Goal: Task Accomplishment & Management: Complete application form

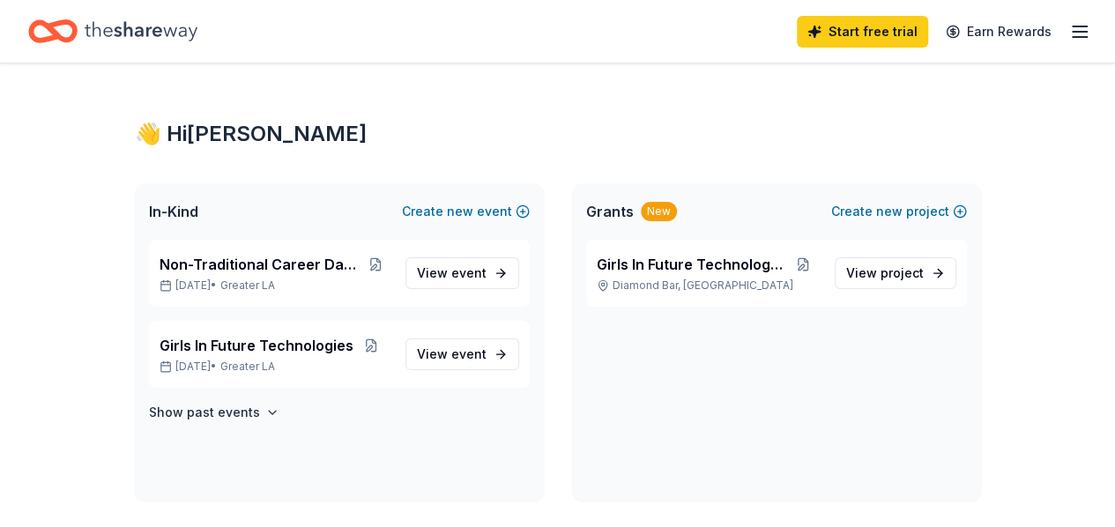
click at [1069, 29] on icon "button" at bounding box center [1079, 31] width 21 height 21
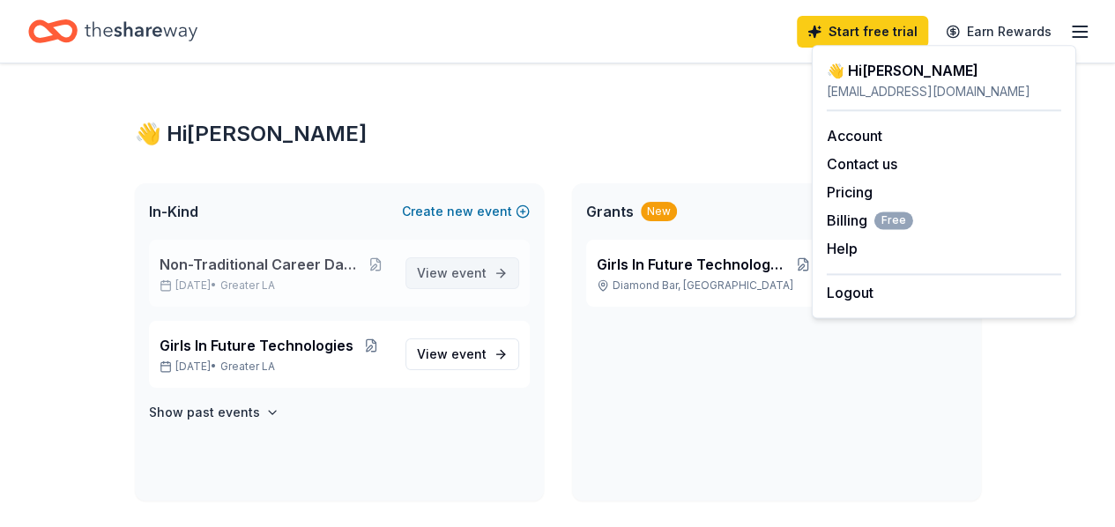
click at [506, 278] on link "View event" at bounding box center [463, 273] width 114 height 32
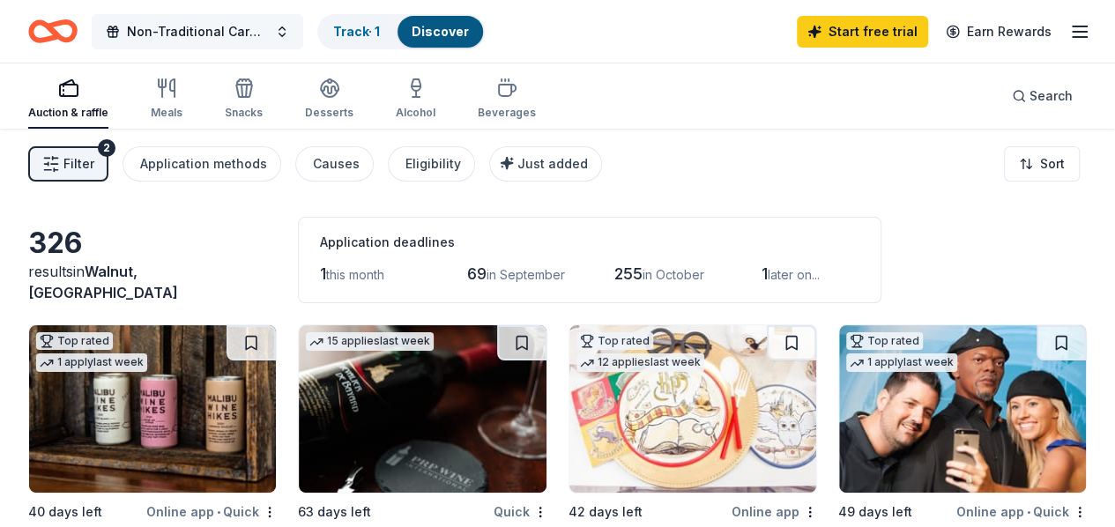
click at [258, 31] on span "Non-Traditional Career Day Event" at bounding box center [197, 31] width 141 height 21
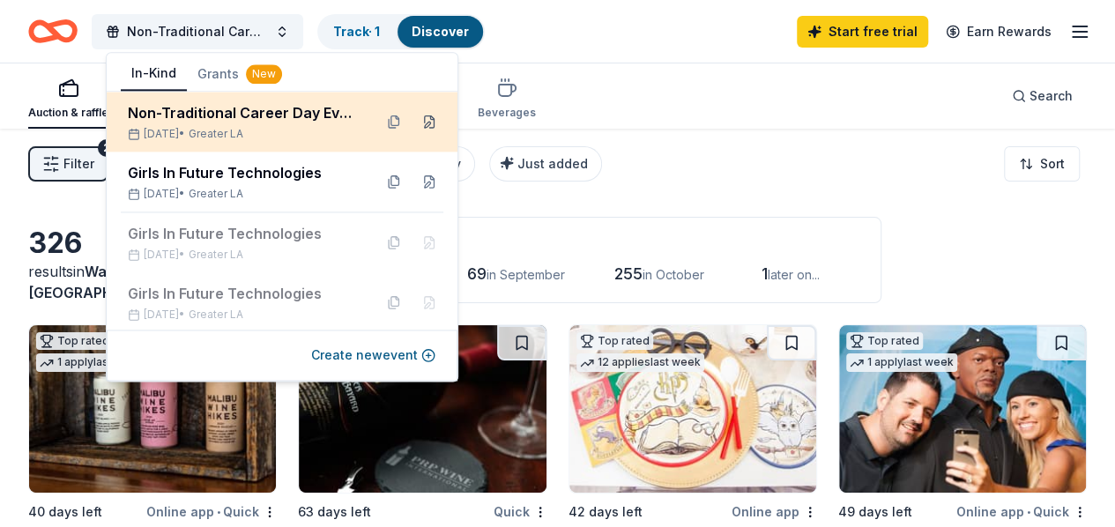
click at [415, 121] on button at bounding box center [429, 122] width 28 height 28
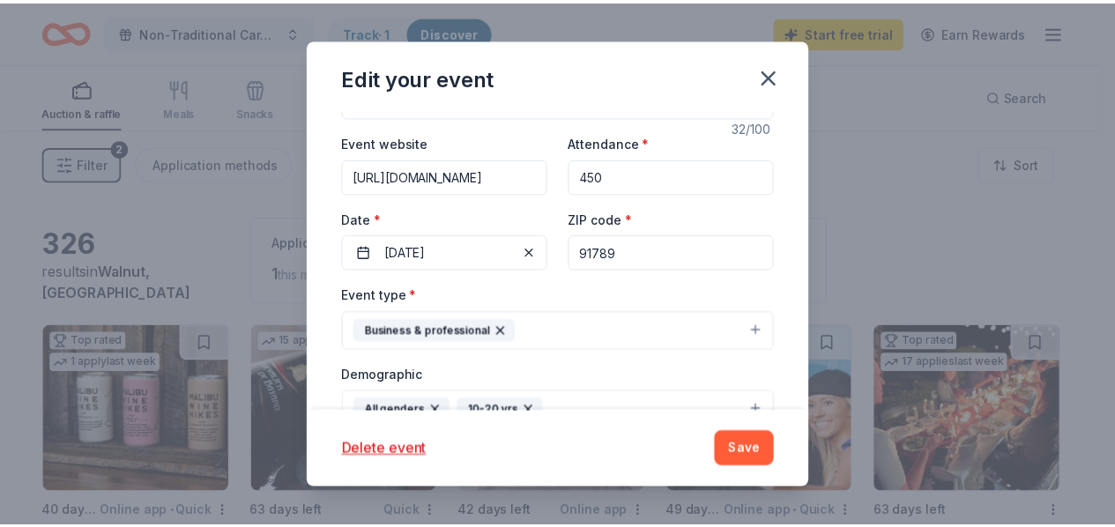
scroll to position [264, 0]
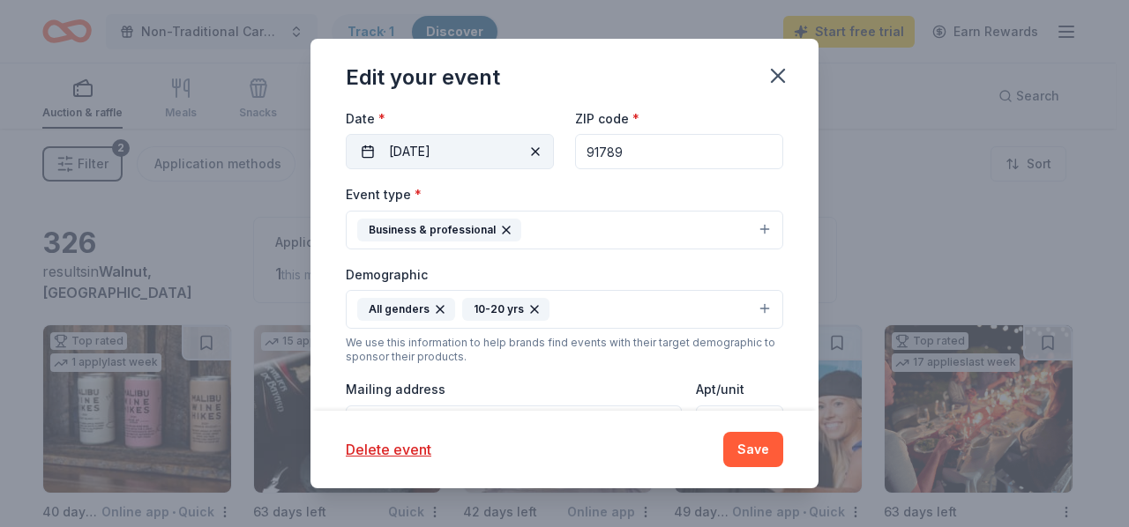
click at [441, 147] on button "11/03/2025" at bounding box center [450, 151] width 208 height 35
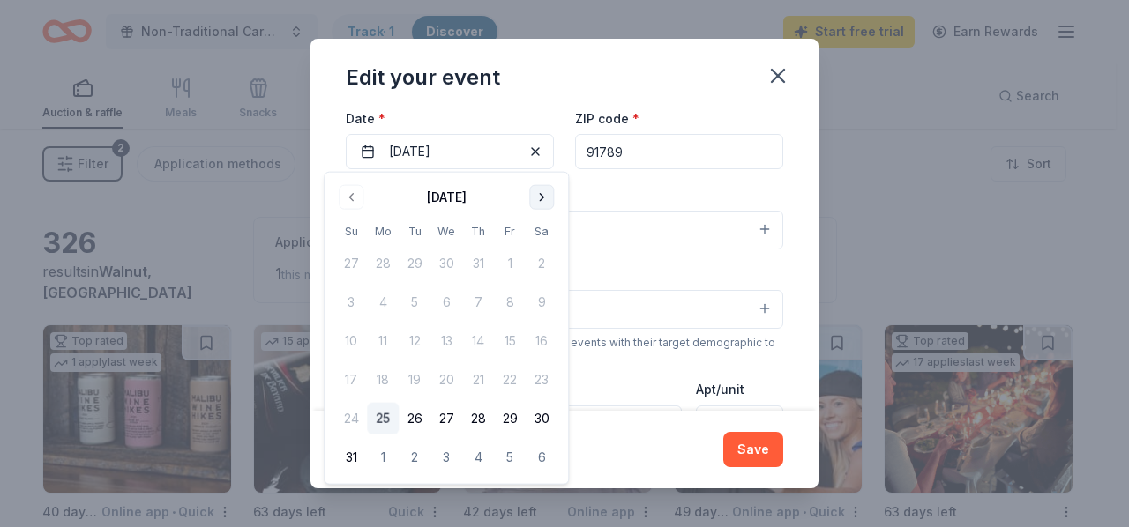
click at [534, 197] on button "Go to next month" at bounding box center [541, 197] width 25 height 25
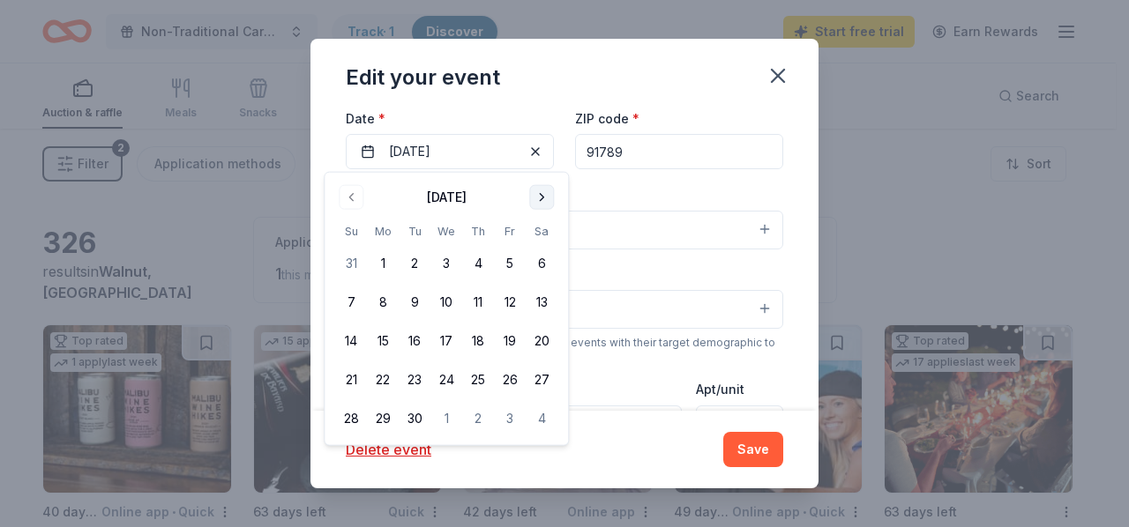
click at [534, 197] on button "Go to next month" at bounding box center [541, 197] width 25 height 25
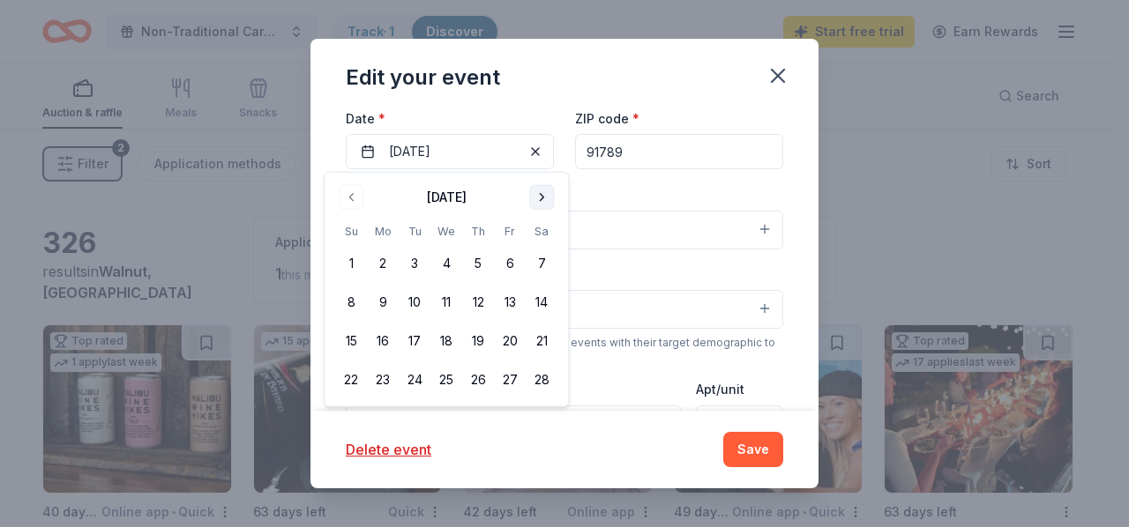
click at [534, 197] on button "Go to next month" at bounding box center [541, 197] width 25 height 25
click at [354, 190] on button "Go to previous month" at bounding box center [351, 197] width 25 height 25
click at [451, 304] on button "11" at bounding box center [446, 303] width 32 height 32
click at [749, 454] on button "Save" at bounding box center [753, 449] width 60 height 35
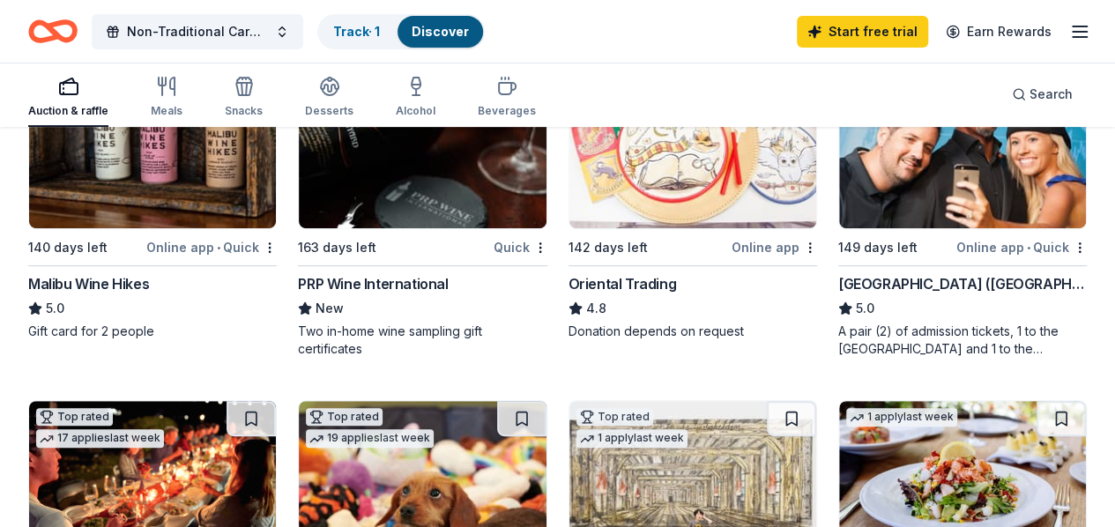
click at [268, 34] on span "Non-Traditional Career Day Event" at bounding box center [197, 31] width 141 height 21
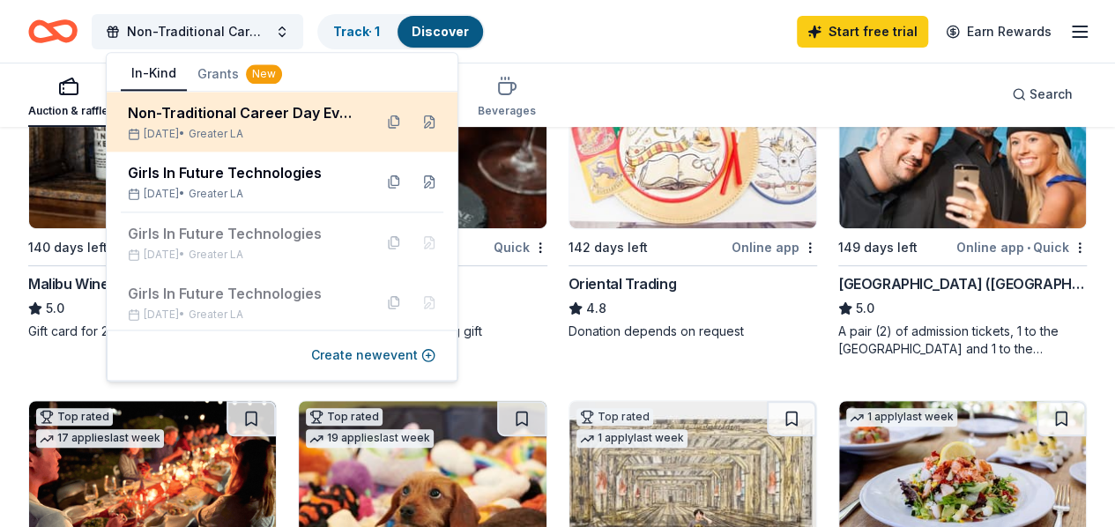
click at [252, 123] on div "Non-Traditional Career Day Event" at bounding box center [243, 112] width 231 height 21
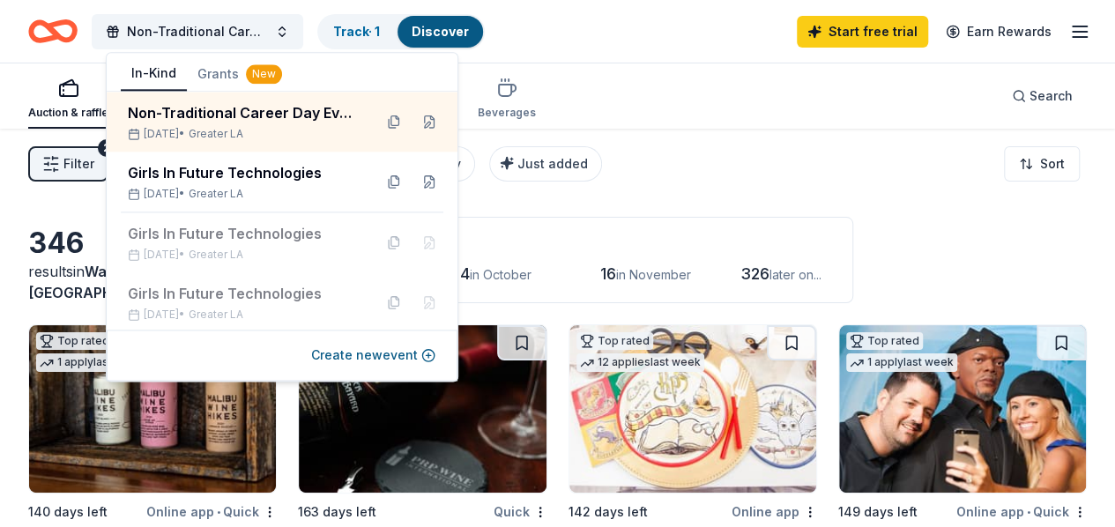
click at [769, 196] on div "Filter 2 Application methods Causes Eligibility Just added Sort" at bounding box center [557, 164] width 1115 height 71
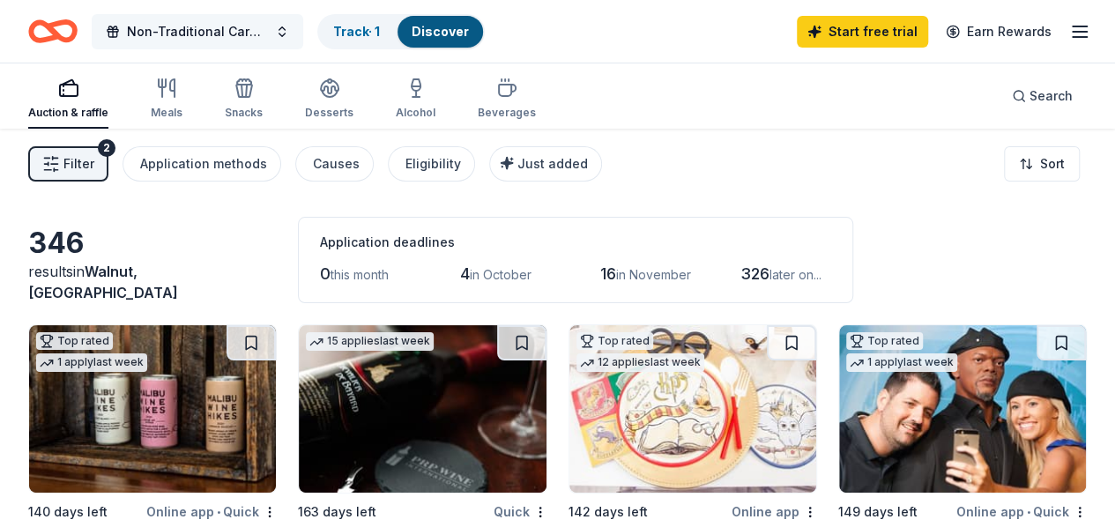
click at [196, 29] on span "Non-Traditional Career Day Event" at bounding box center [197, 31] width 141 height 21
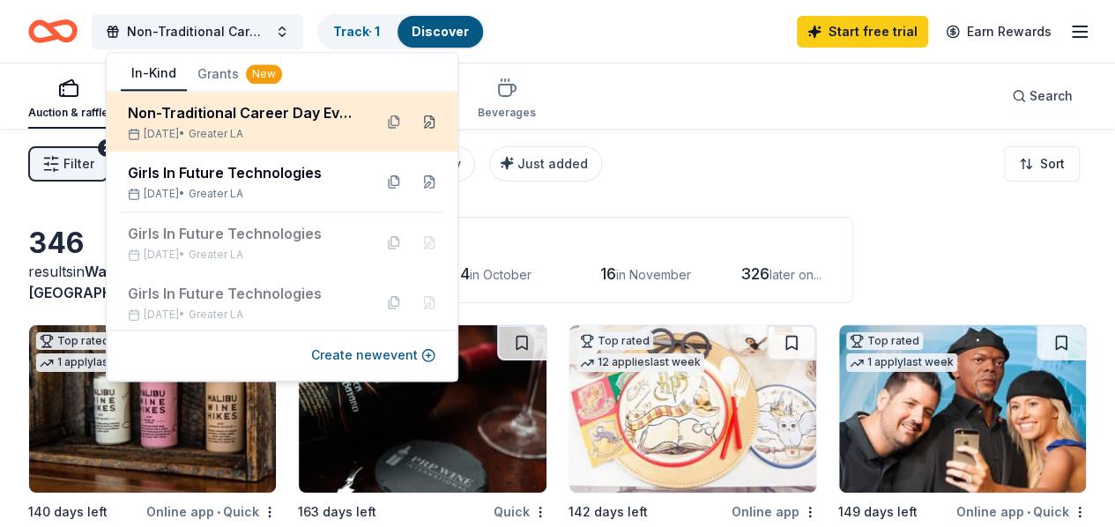
click at [415, 125] on button at bounding box center [429, 122] width 28 height 28
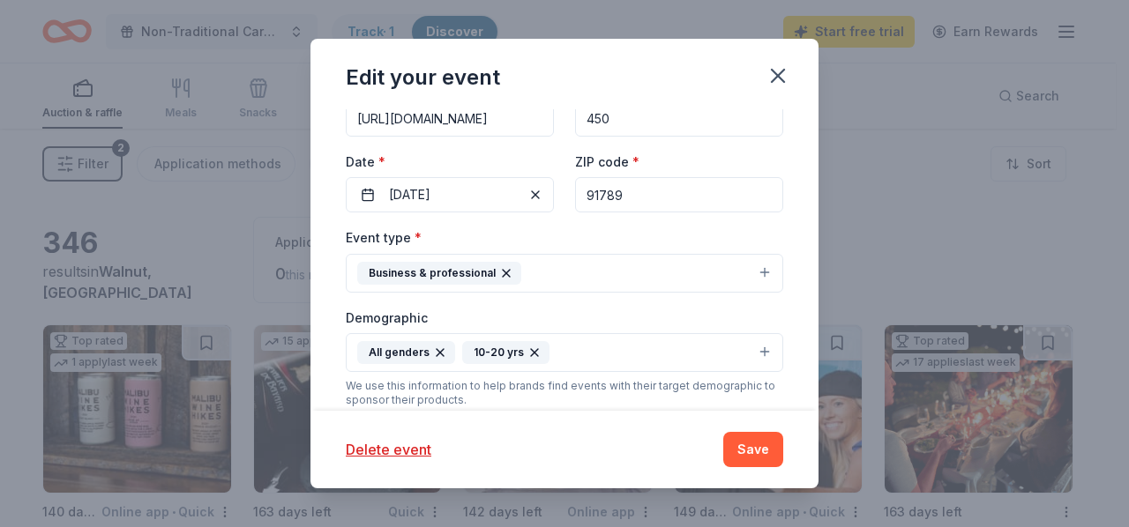
scroll to position [264, 0]
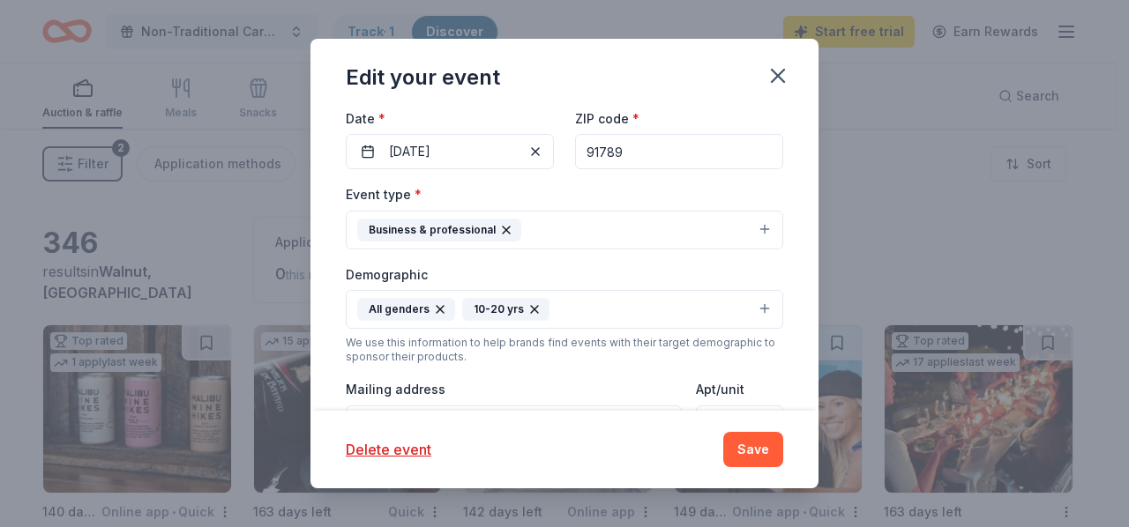
click at [527, 304] on icon "button" at bounding box center [534, 309] width 14 height 14
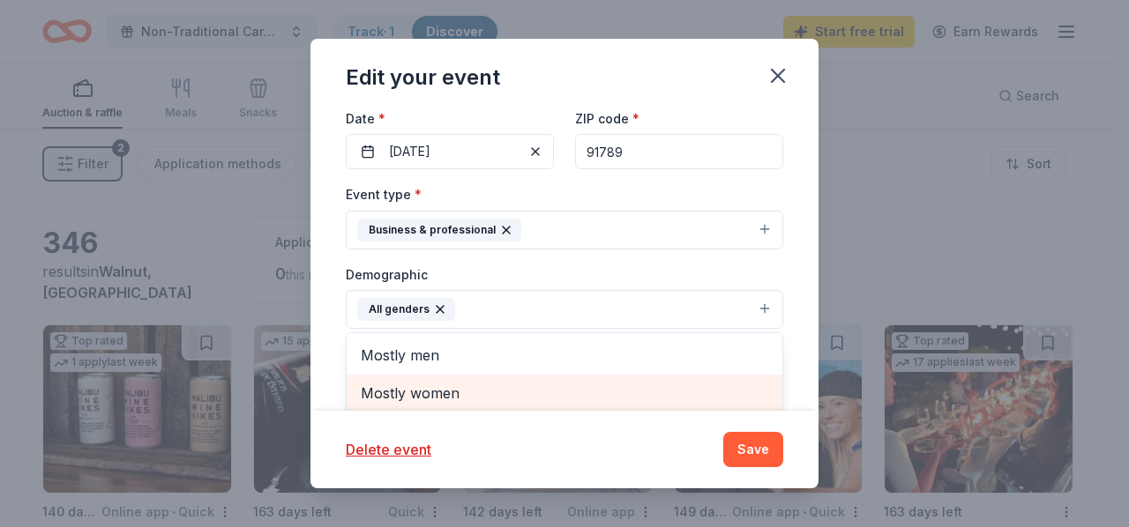
click at [451, 385] on span "Mostly women" at bounding box center [564, 393] width 407 height 23
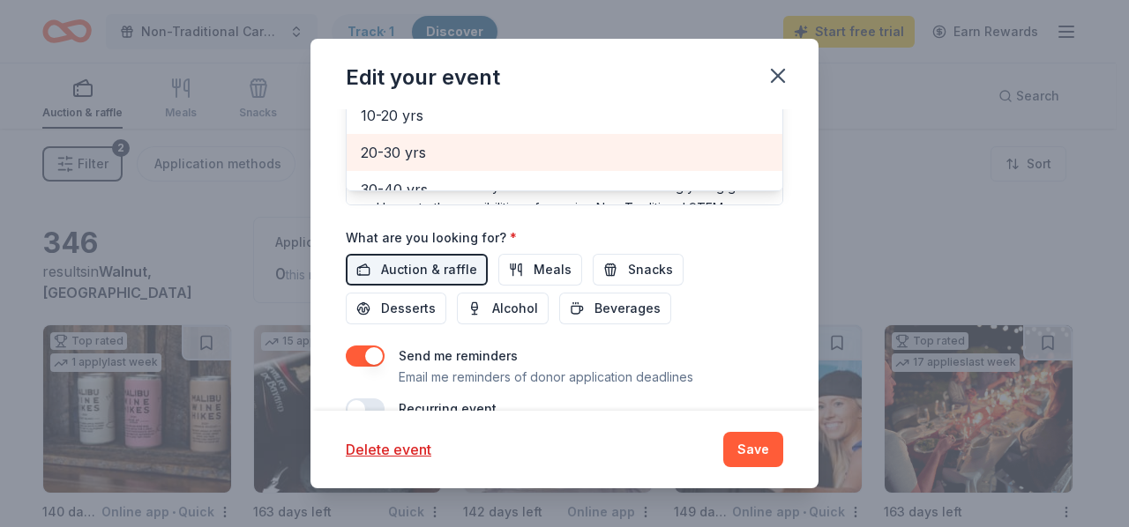
scroll to position [529, 0]
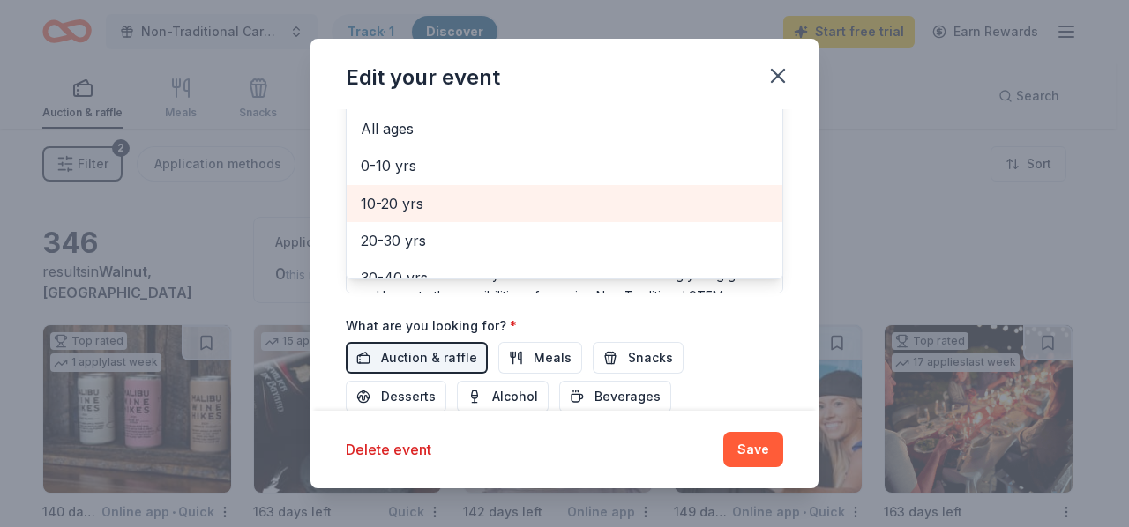
click at [424, 192] on span "10-20 yrs" at bounding box center [564, 203] width 407 height 23
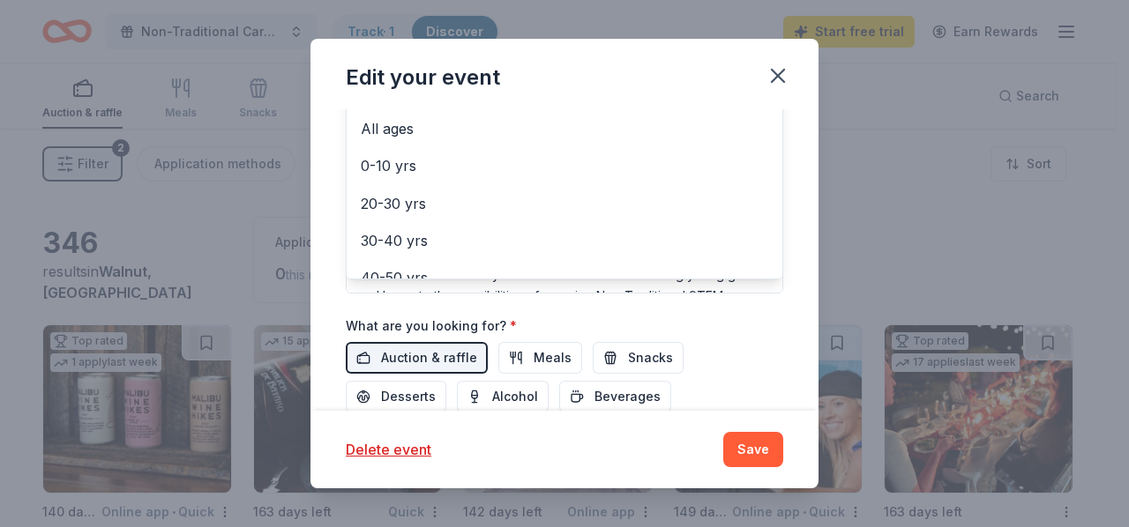
click at [742, 355] on div "Event name * Non-Traditional Career Day Event 32 /100 Event website https://www…" at bounding box center [564, 99] width 437 height 818
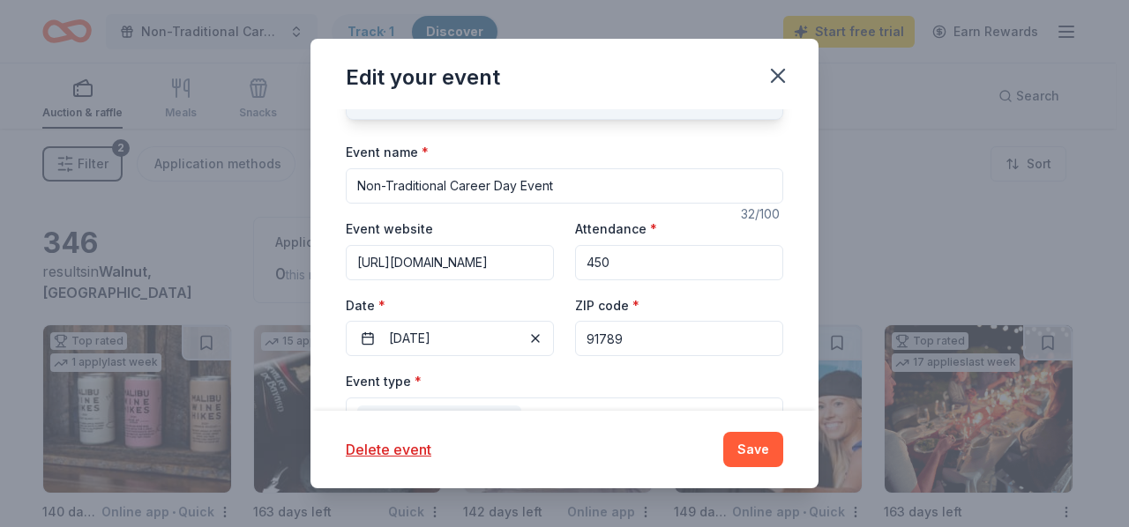
scroll to position [34, 0]
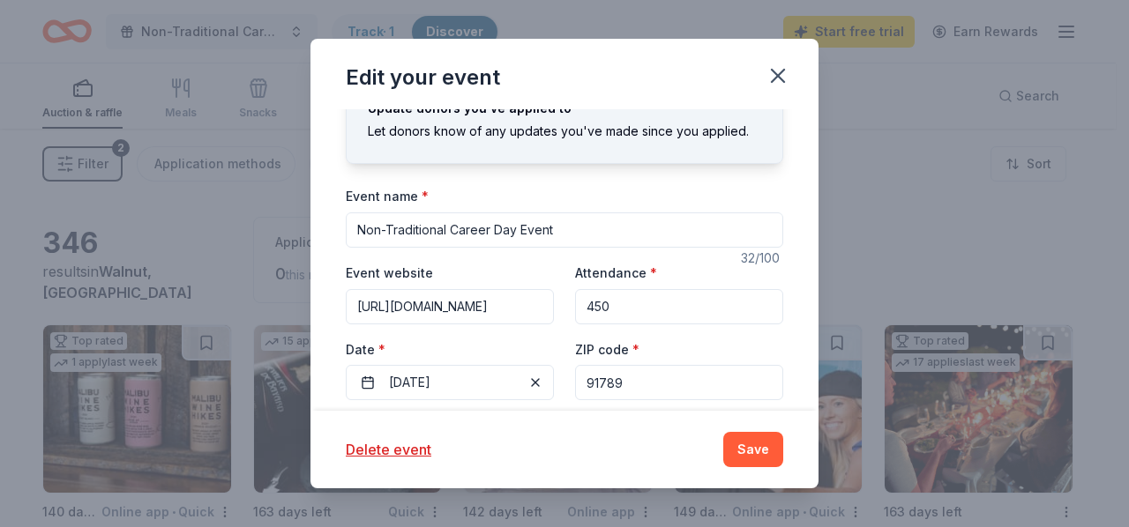
drag, startPoint x: 620, startPoint y: 301, endPoint x: 556, endPoint y: 302, distance: 63.5
click at [556, 302] on div "Event website https://www.stemsationalgirlsclub.com Attendance * 450 Date * 02/…" at bounding box center [564, 331] width 437 height 138
type input "350"
click at [540, 311] on input "[URL][DOMAIN_NAME]" at bounding box center [450, 306] width 208 height 35
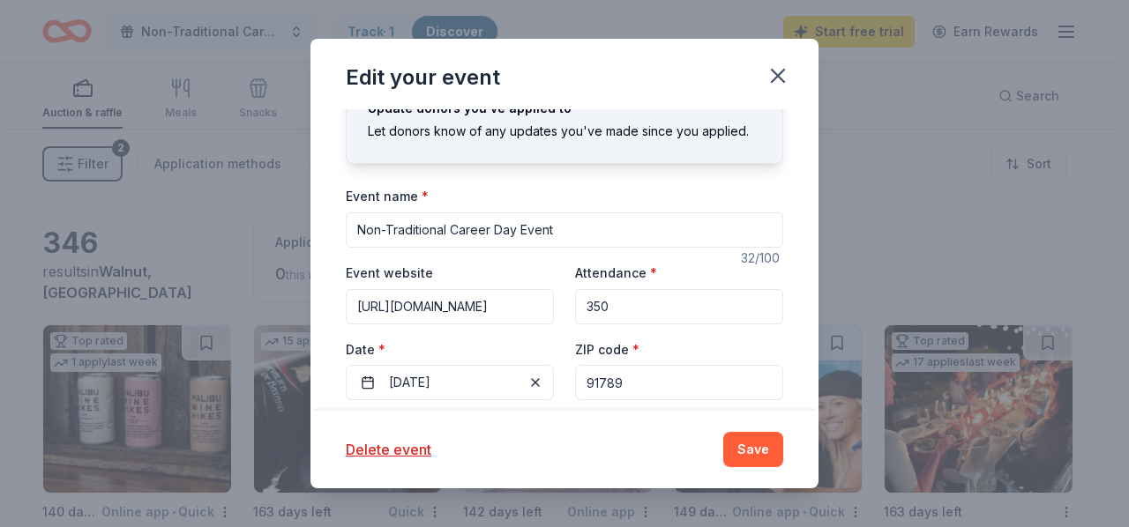
type input "[URL][DOMAIN_NAME]"
click at [793, 275] on div "Update donors you've applied to Let donors know of any updates you've made sinc…" at bounding box center [564, 259] width 508 height 301
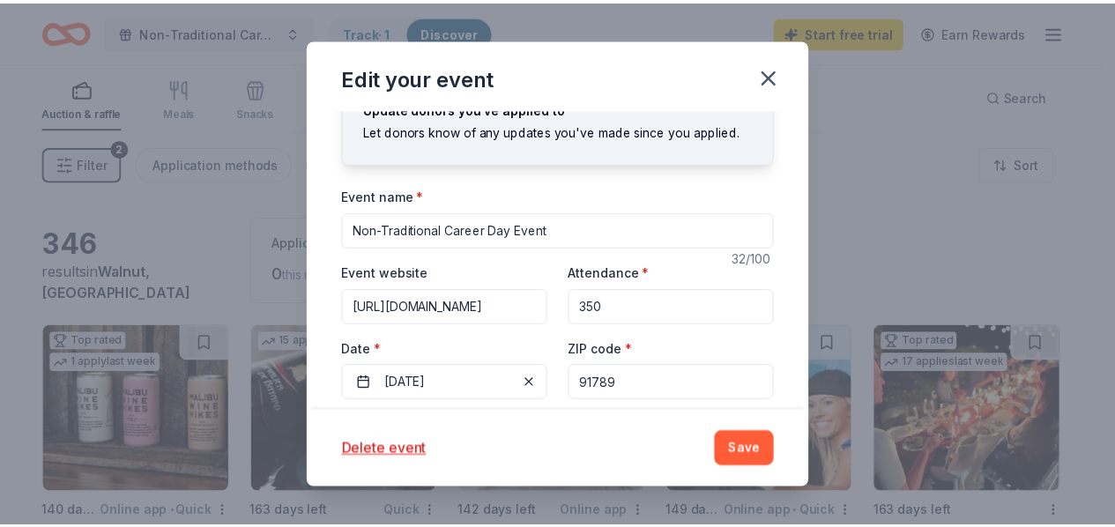
scroll to position [0, 0]
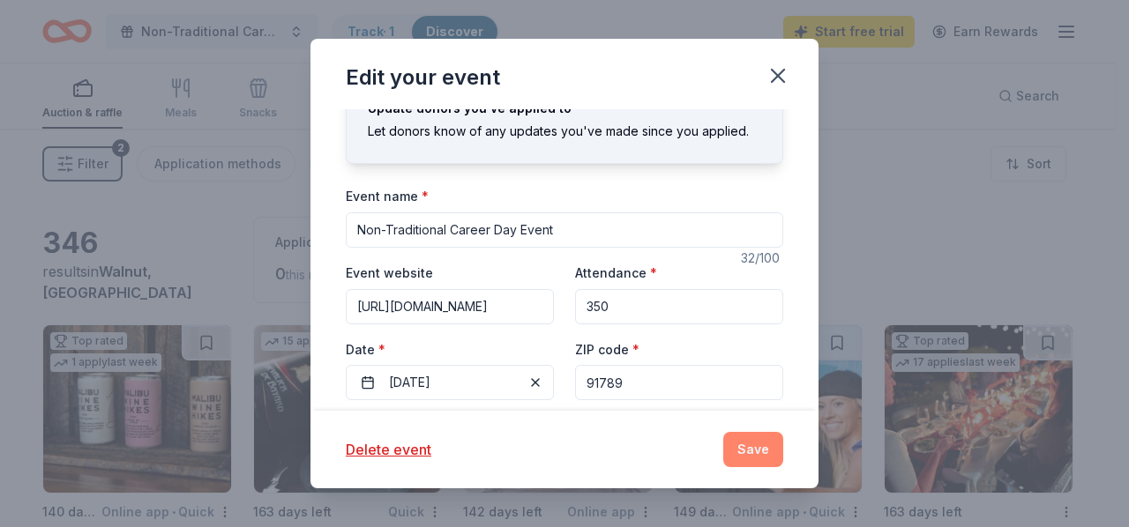
click at [776, 455] on button "Save" at bounding box center [753, 449] width 60 height 35
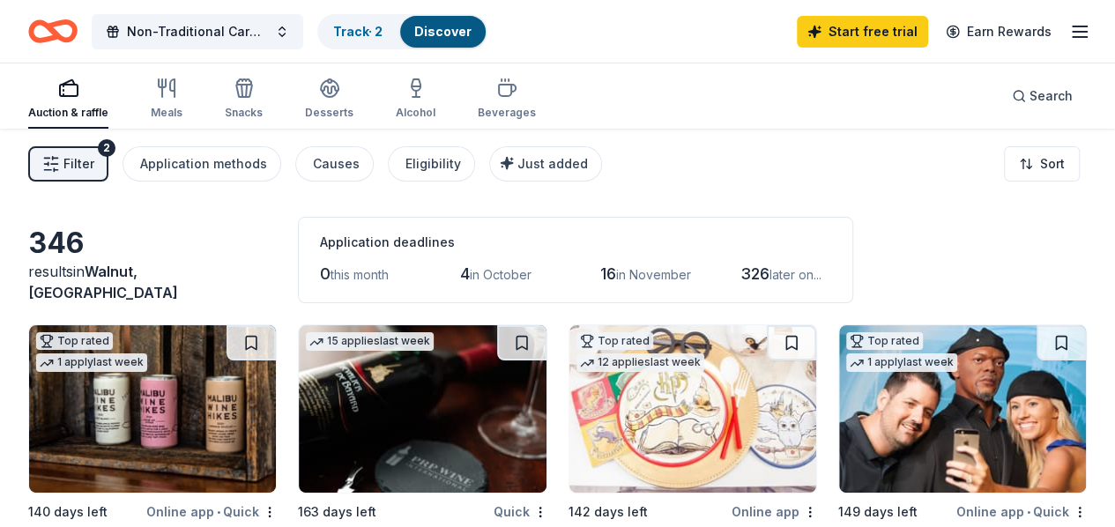
click at [1069, 27] on icon "button" at bounding box center [1079, 31] width 21 height 21
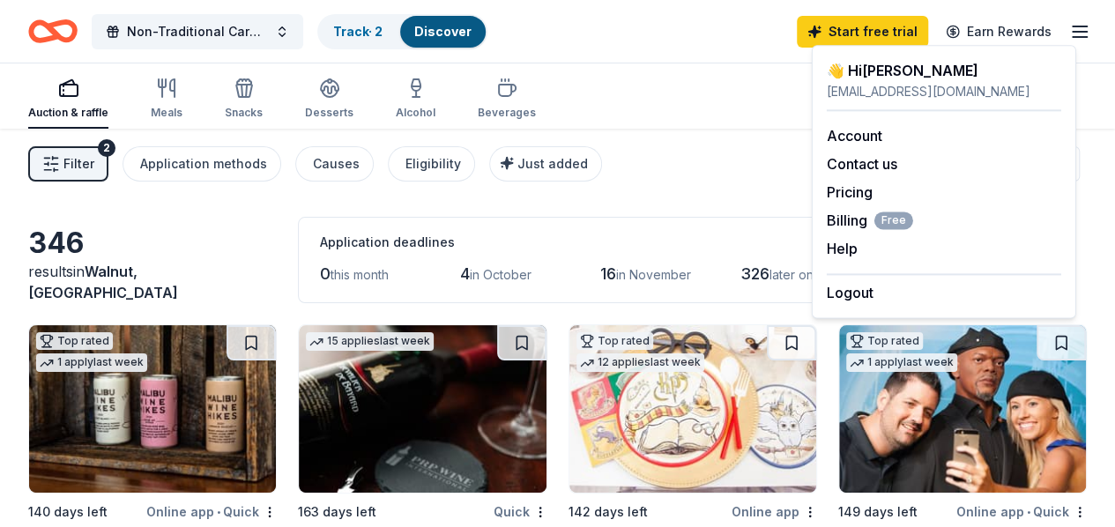
click at [681, 118] on div "Auction & raffle Meals Snacks Desserts Alcohol Beverages Search" at bounding box center [557, 95] width 1059 height 65
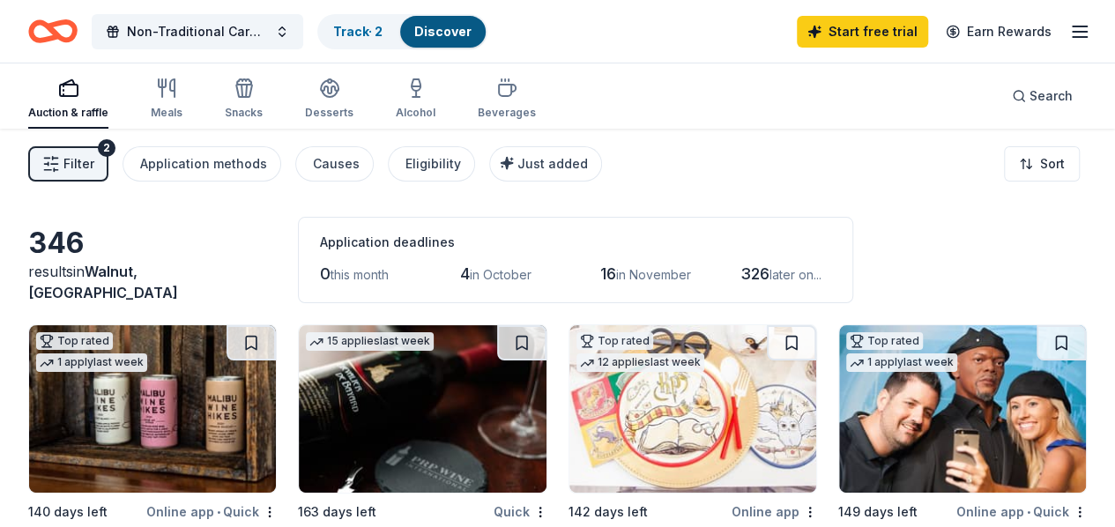
click at [78, 172] on span "Filter" at bounding box center [78, 163] width 31 height 21
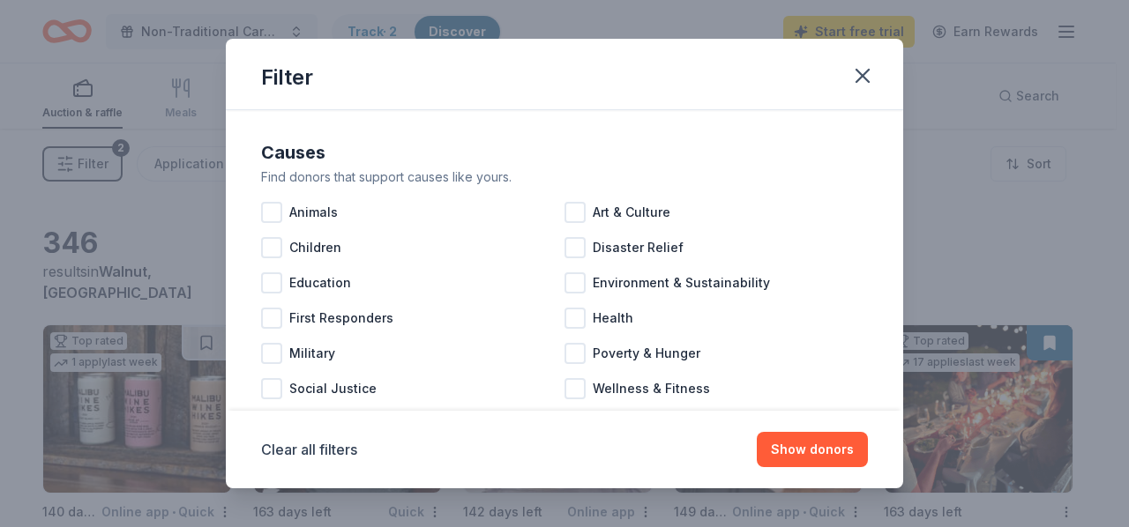
click at [78, 172] on div "Filter Causes Find donors that support causes like yours. Animals Art & Culture…" at bounding box center [564, 263] width 1129 height 527
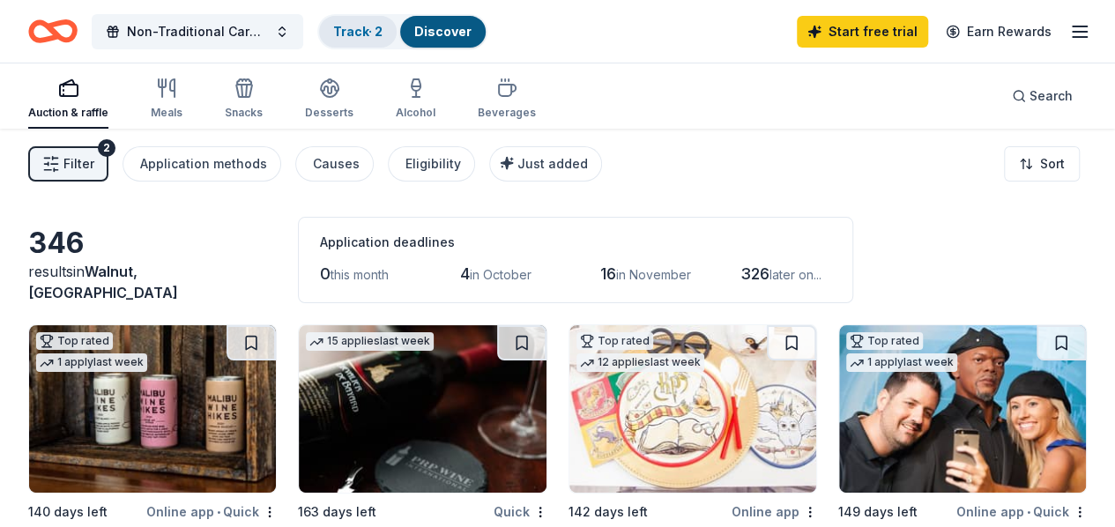
click at [383, 27] on link "Track · 2" at bounding box center [357, 31] width 49 height 15
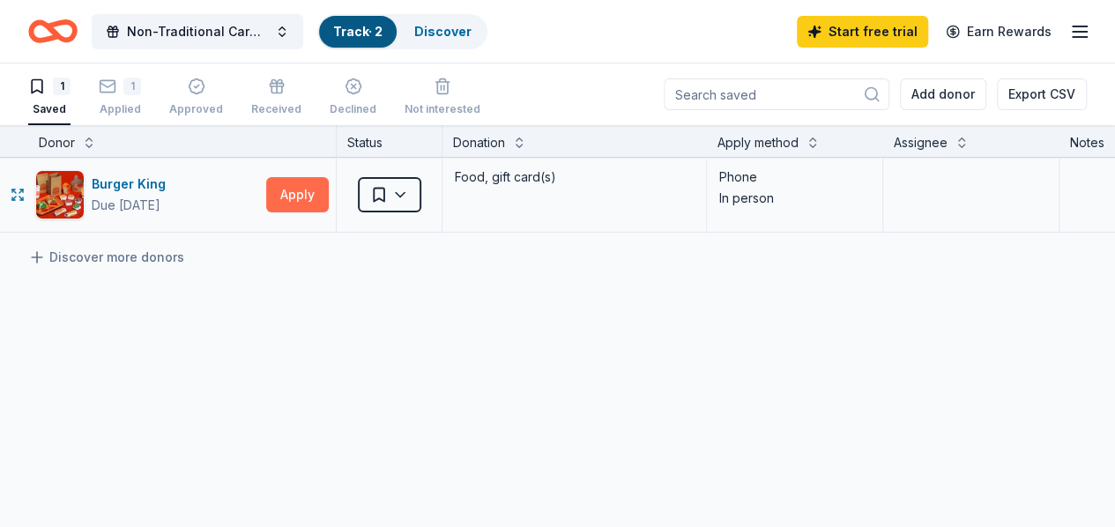
click at [294, 197] on button "Apply" at bounding box center [297, 194] width 63 height 35
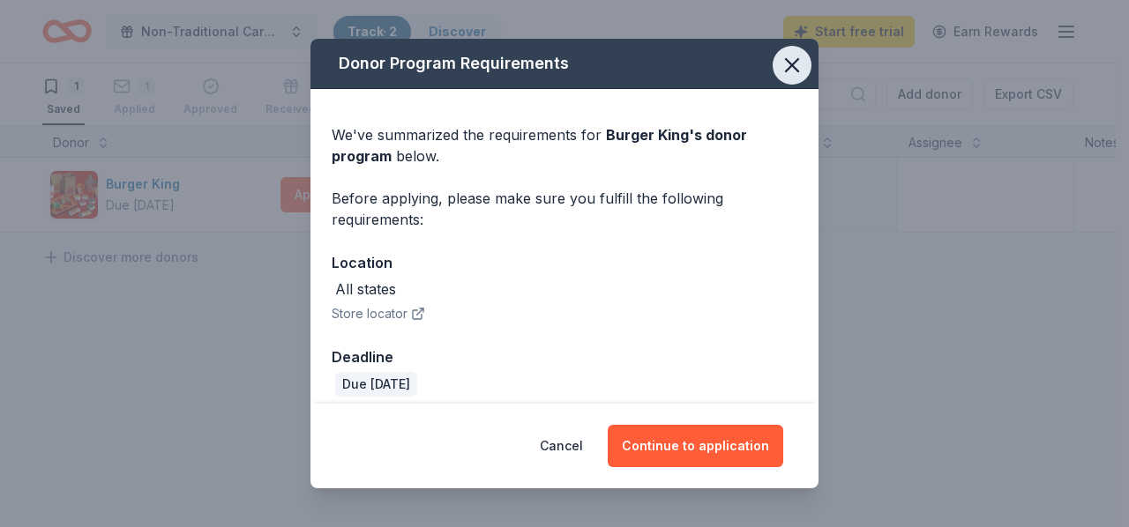
click at [786, 69] on icon "button" at bounding box center [792, 65] width 12 height 12
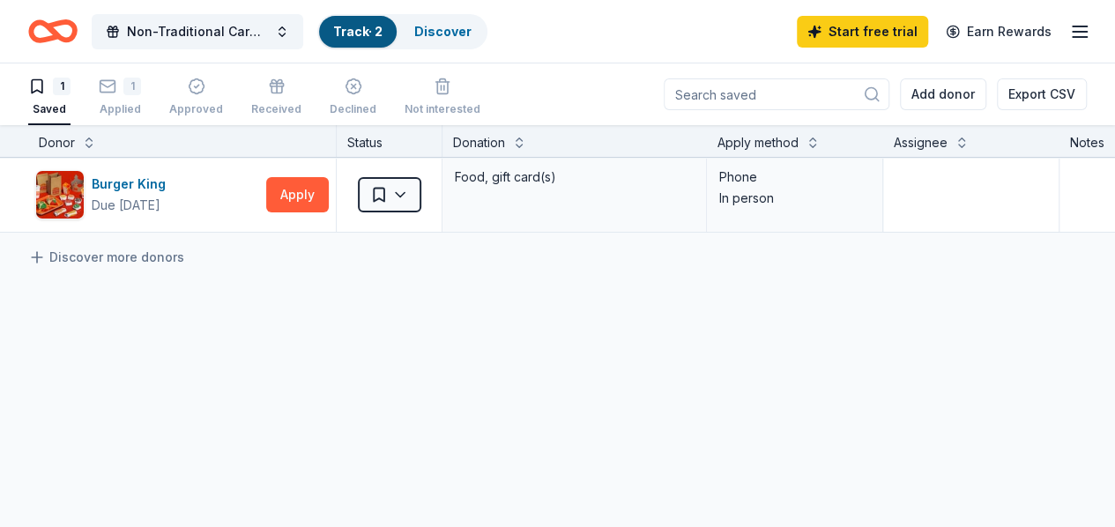
click at [69, 26] on icon "Home" at bounding box center [61, 31] width 27 height 18
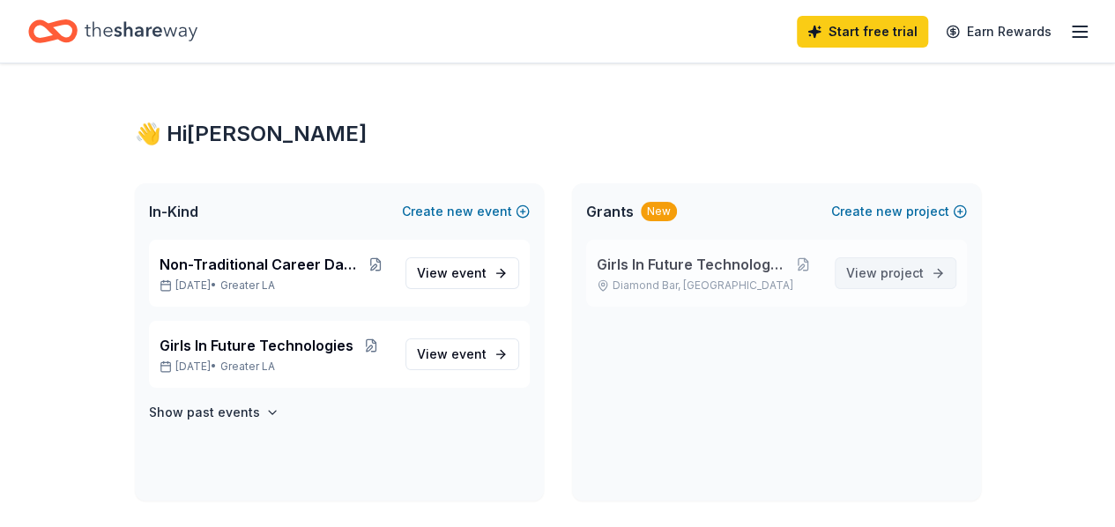
click at [922, 272] on span "project" at bounding box center [902, 272] width 43 height 15
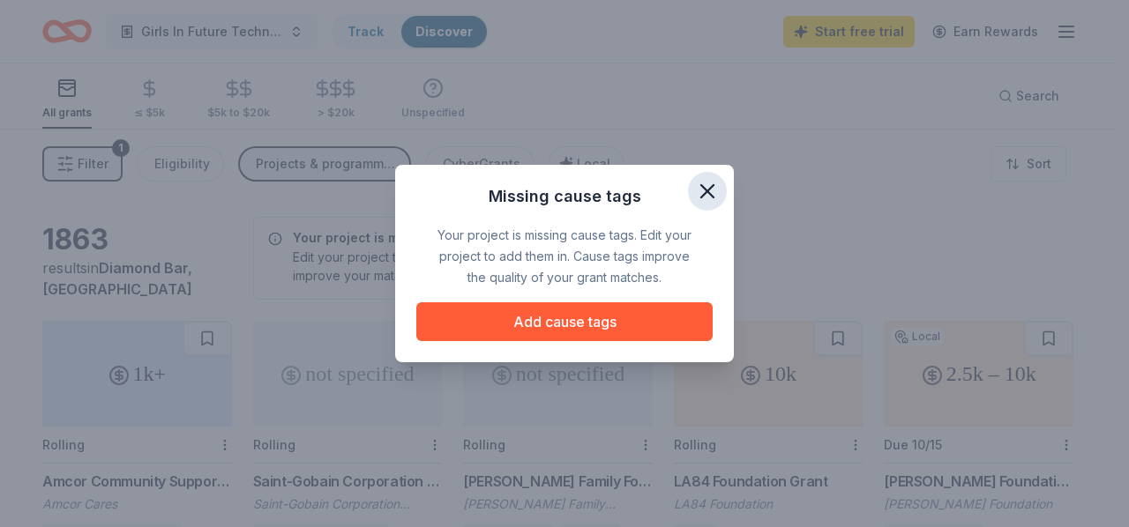
click at [704, 188] on icon "button" at bounding box center [707, 191] width 12 height 12
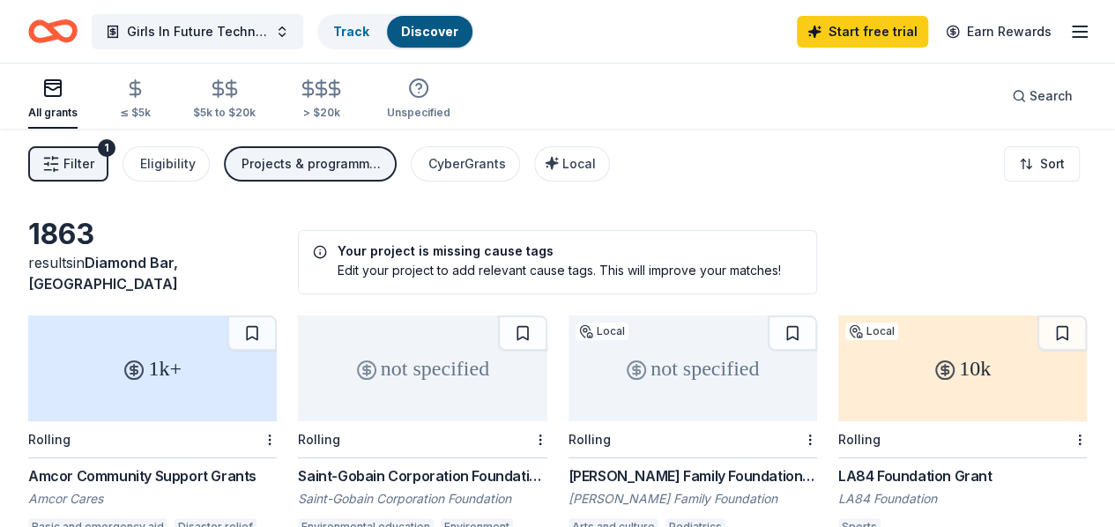
click at [345, 165] on div "Projects & programming" at bounding box center [312, 163] width 141 height 21
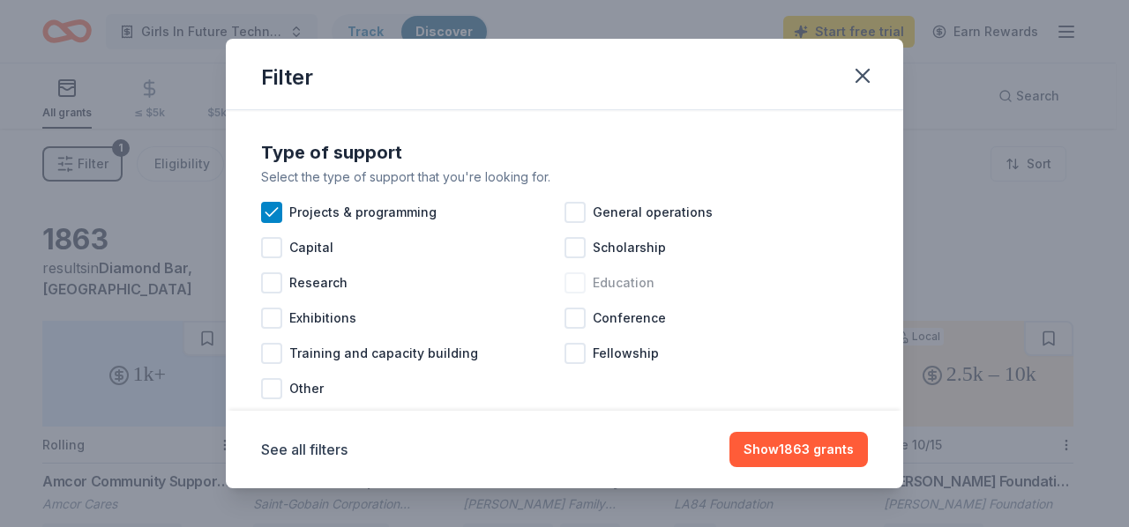
click at [567, 274] on div at bounding box center [574, 282] width 21 height 21
click at [575, 250] on div at bounding box center [574, 247] width 21 height 21
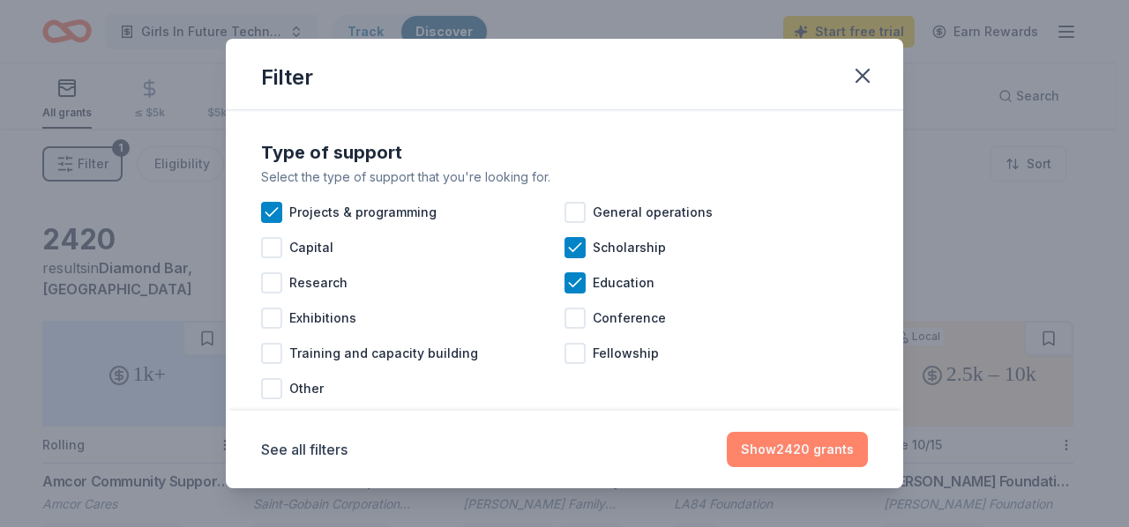
click at [830, 453] on button "Show 2420 grants" at bounding box center [796, 449] width 141 height 35
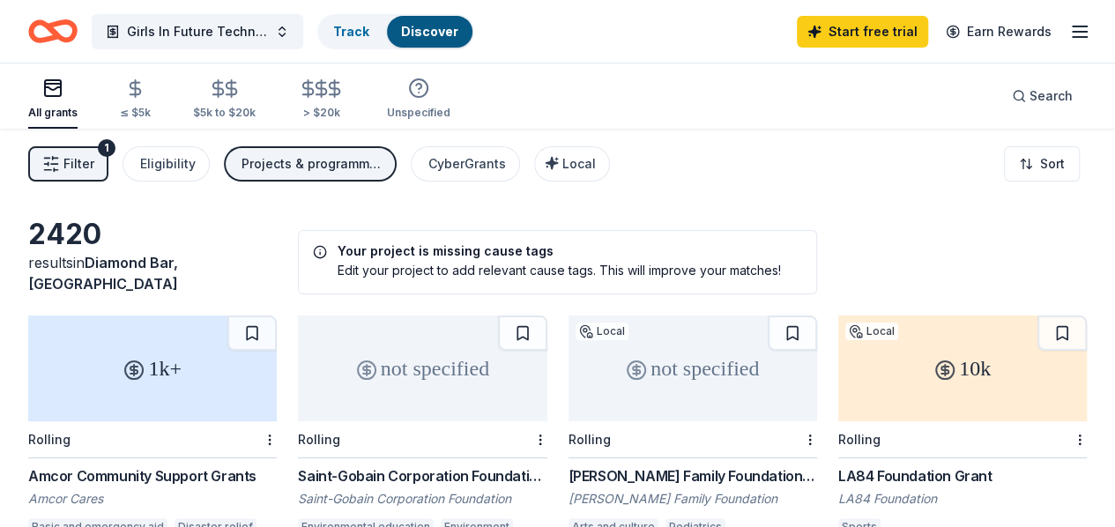
click at [313, 245] on h5 "Your project is missing cause tags" at bounding box center [557, 251] width 489 height 12
click at [313, 245] on icon at bounding box center [320, 252] width 14 height 14
click at [180, 164] on div "Eligibility" at bounding box center [168, 163] width 56 height 21
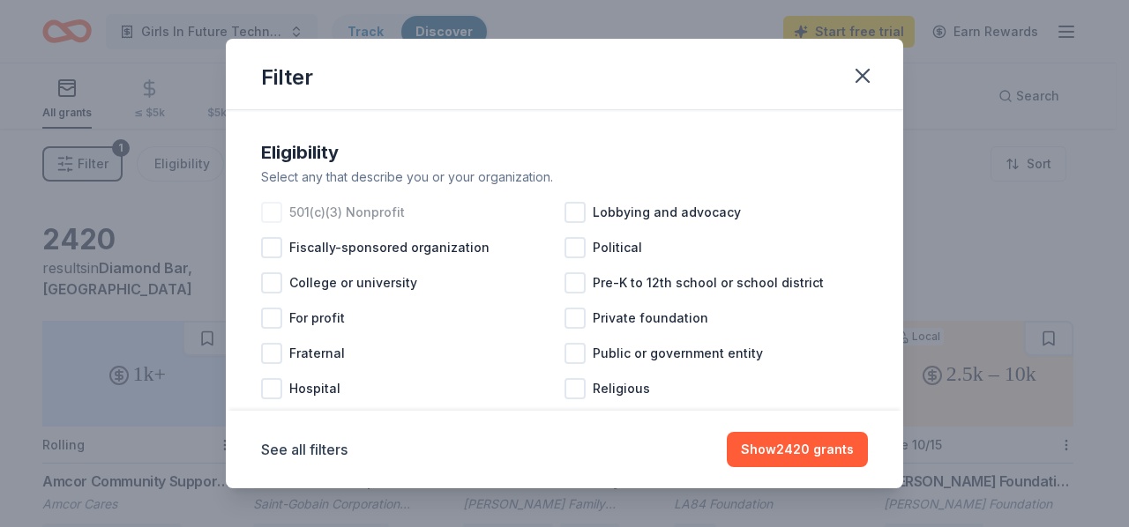
click at [277, 211] on div at bounding box center [271, 212] width 21 height 21
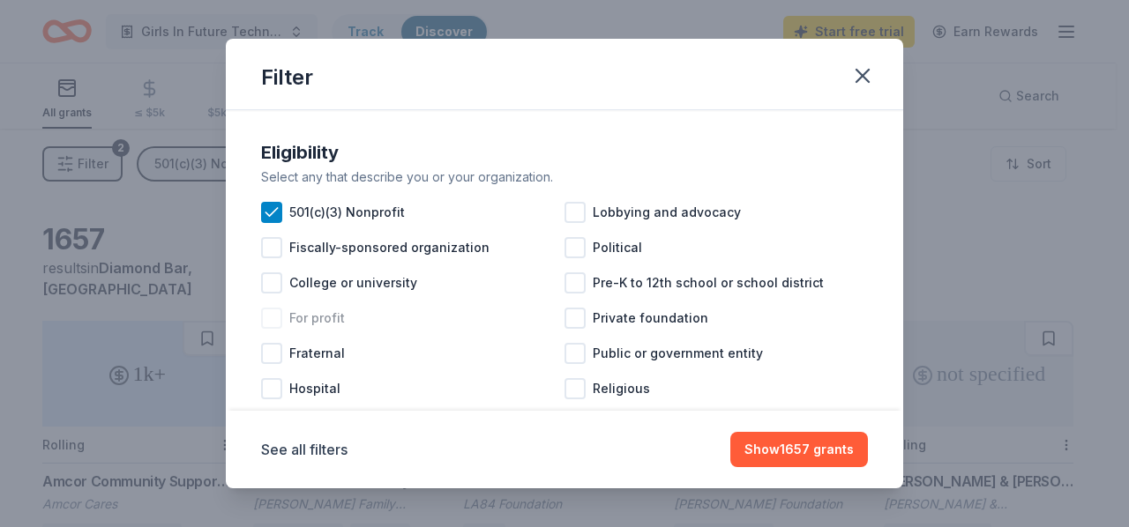
click at [274, 314] on div at bounding box center [271, 318] width 21 height 21
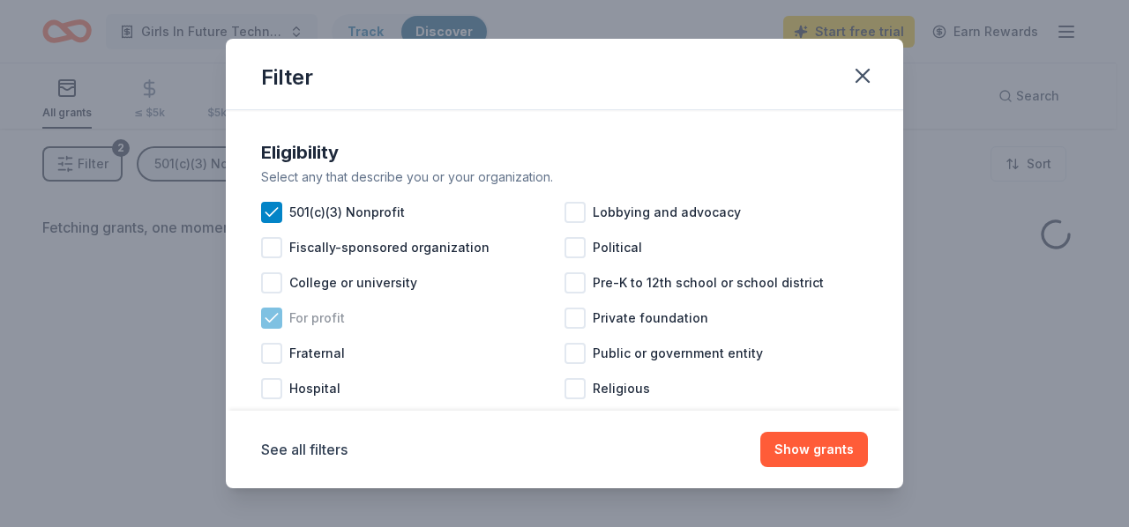
click at [266, 314] on icon at bounding box center [272, 318] width 18 height 18
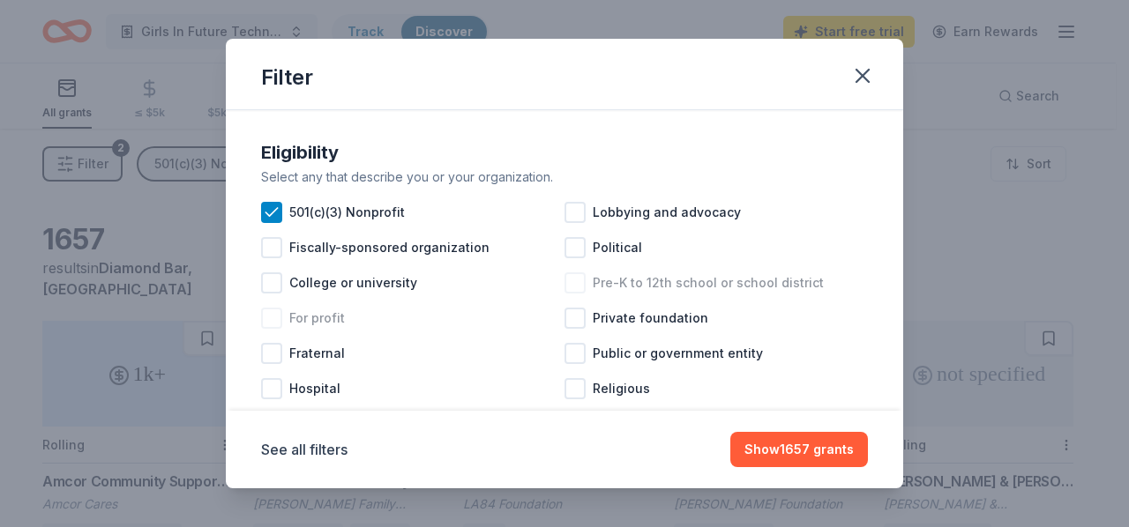
click at [579, 278] on div "Pre-K to 12th school or school district" at bounding box center [715, 282] width 303 height 35
click at [570, 318] on div at bounding box center [574, 318] width 21 height 21
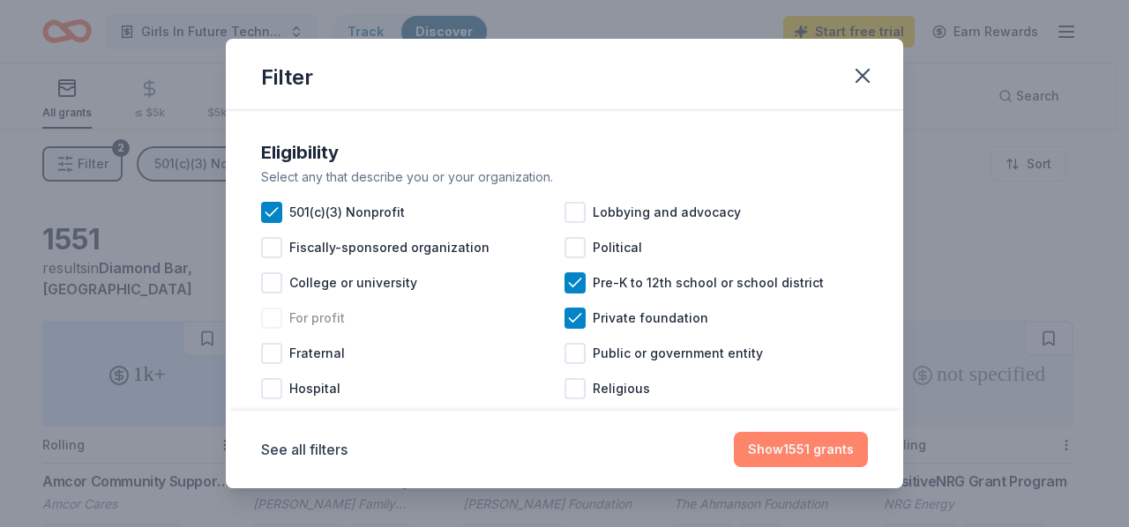
click at [789, 451] on button "Show 1551 grants" at bounding box center [801, 449] width 134 height 35
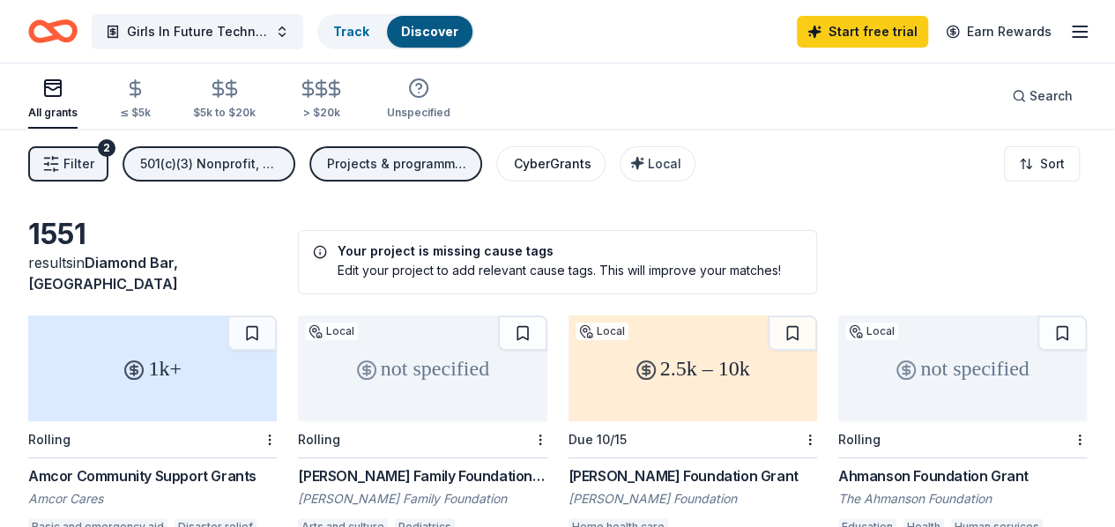
click at [545, 165] on div "CyberGrants" at bounding box center [553, 163] width 78 height 21
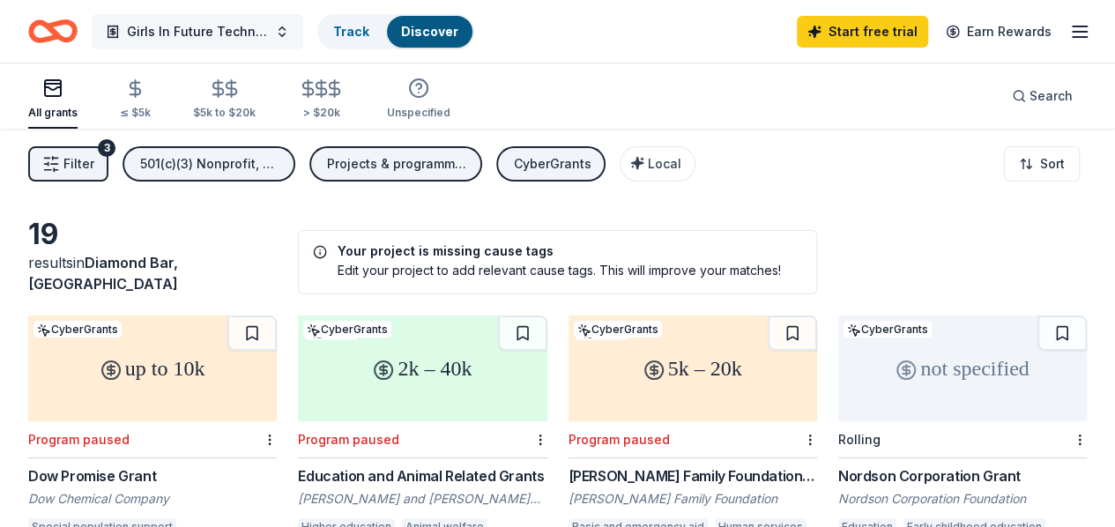
click at [243, 29] on span "Girls In Future Technologies" at bounding box center [197, 31] width 141 height 21
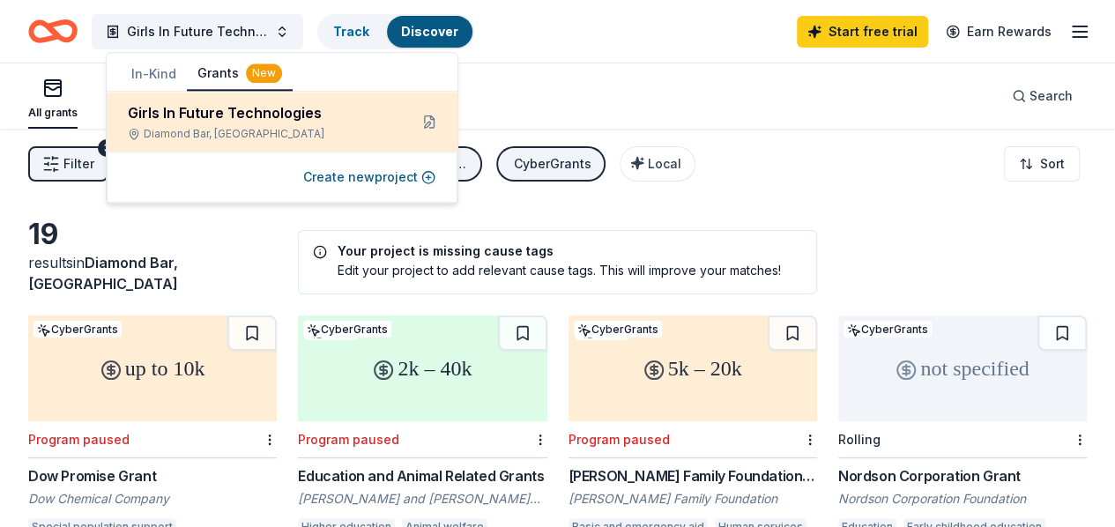
click at [270, 133] on div "Diamond Bar, CA" at bounding box center [261, 134] width 266 height 14
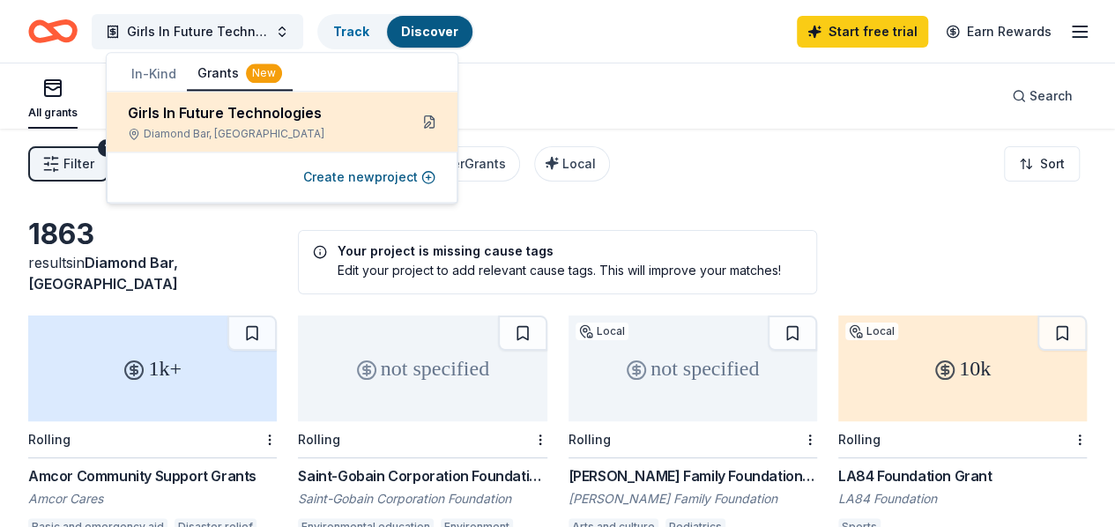
click at [431, 124] on button at bounding box center [429, 122] width 28 height 28
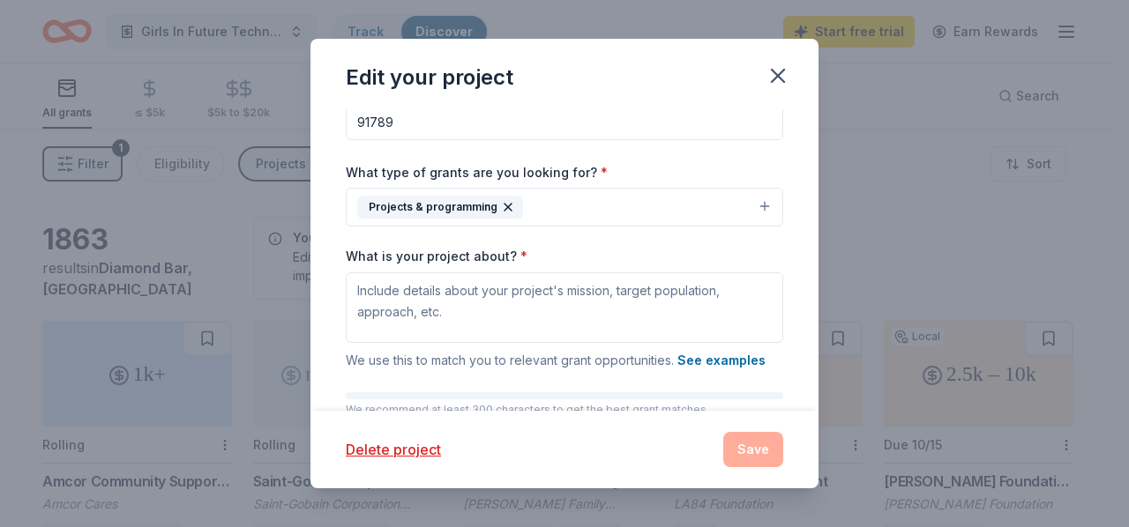
scroll to position [176, 0]
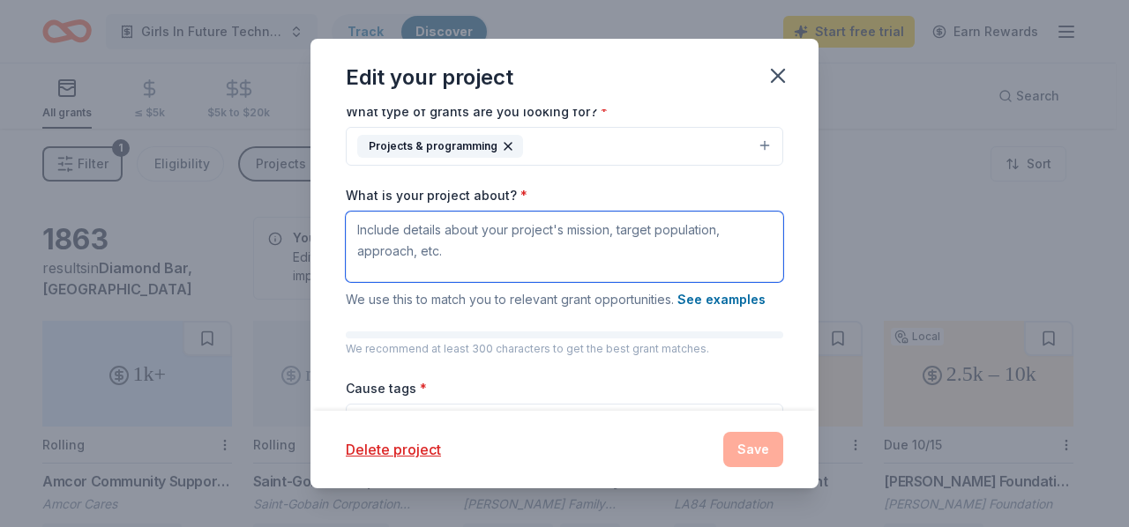
click at [533, 248] on textarea "What is your project about? *" at bounding box center [564, 247] width 437 height 71
paste textarea "STEMsational Girls Club Foundation empowers girls of all ages, by challenging p…"
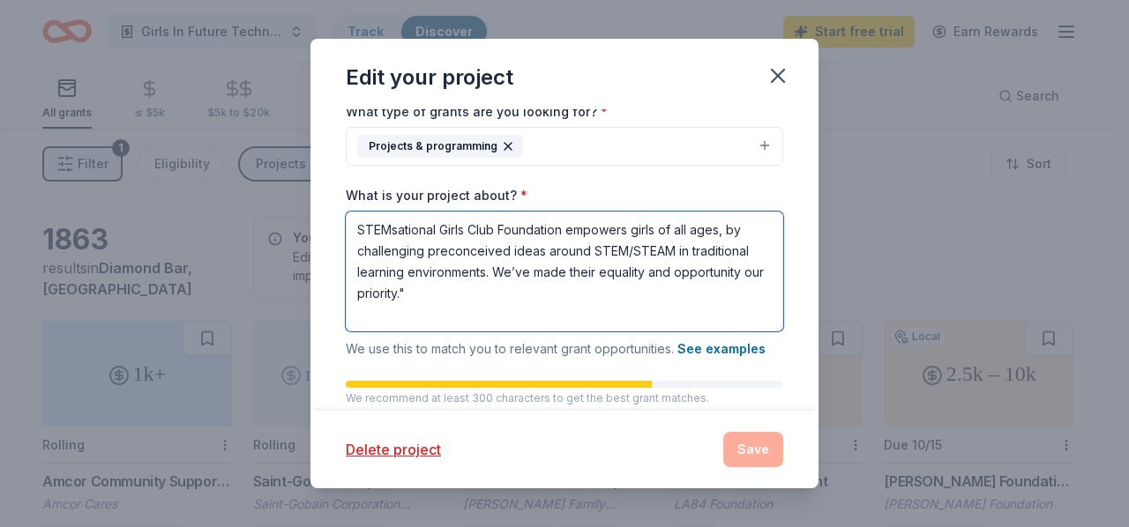
click at [525, 299] on textarea "STEMsational Girls Club Foundation empowers girls of all ages, by challenging p…" at bounding box center [564, 272] width 437 height 120
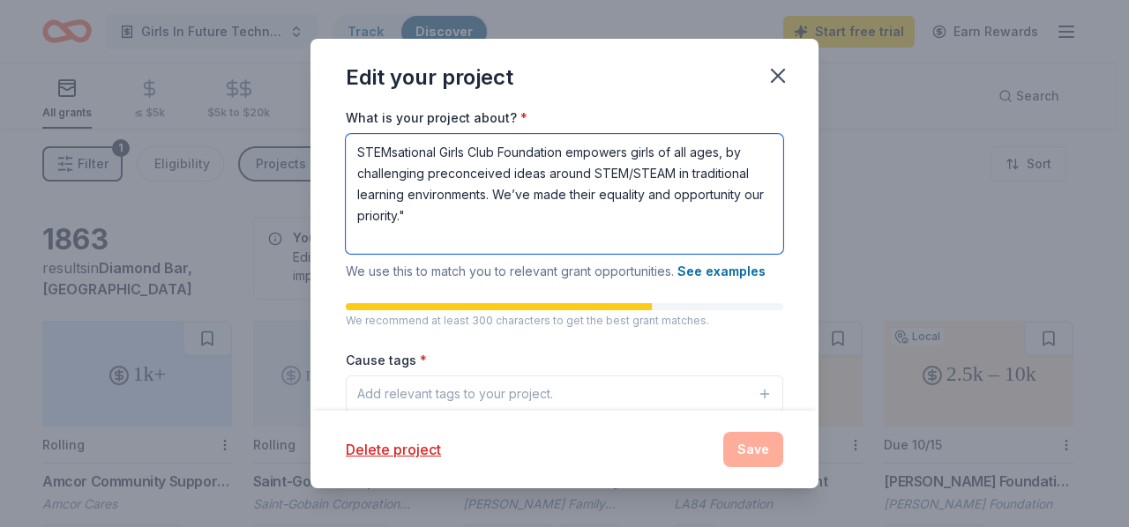
scroll to position [344, 0]
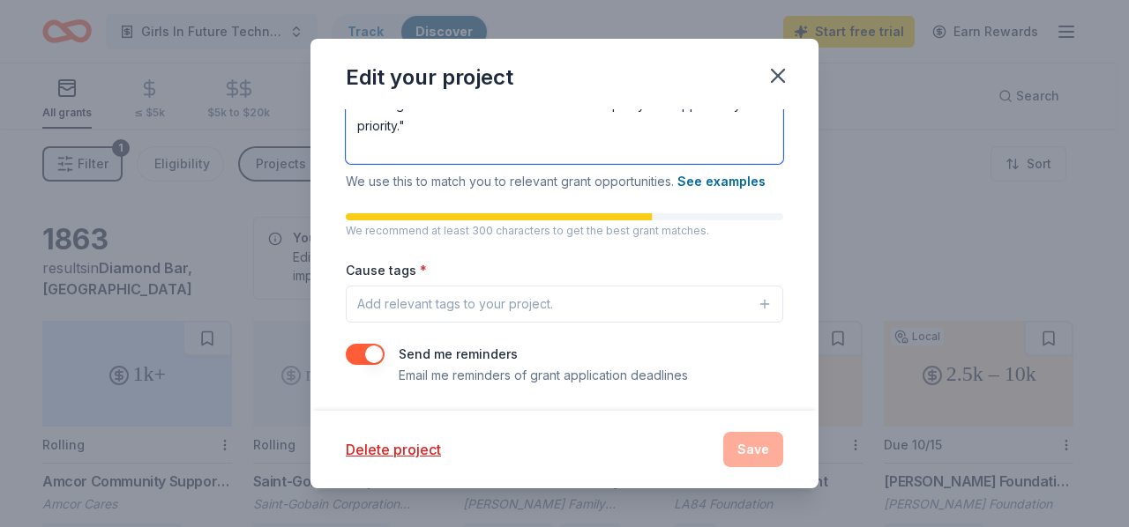
type textarea "STEMsational Girls Club Foundation empowers girls of all ages, by challenging p…"
click at [757, 307] on icon "button" at bounding box center [764, 304] width 14 height 14
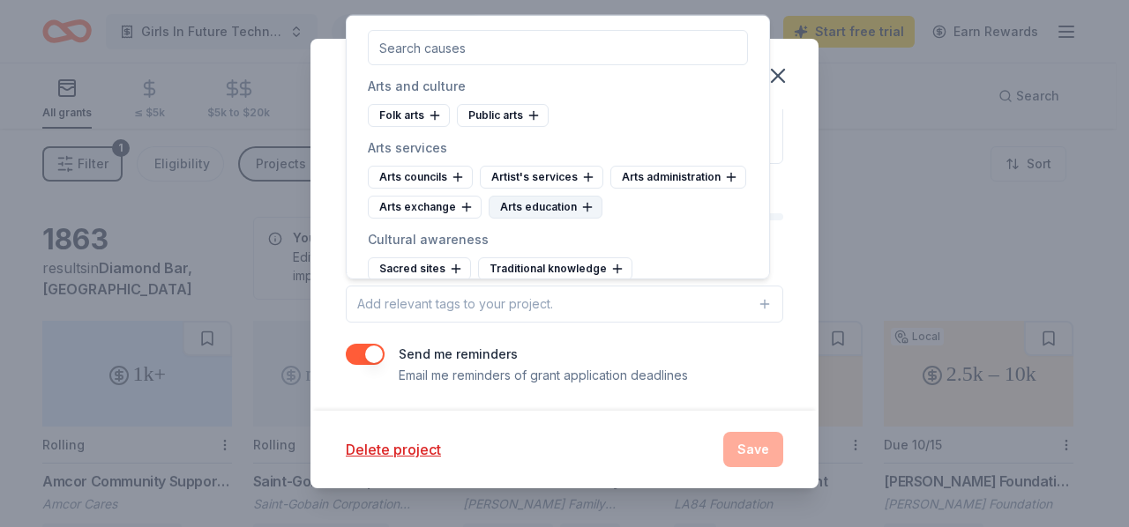
click at [488, 219] on div "Arts education" at bounding box center [545, 207] width 114 height 23
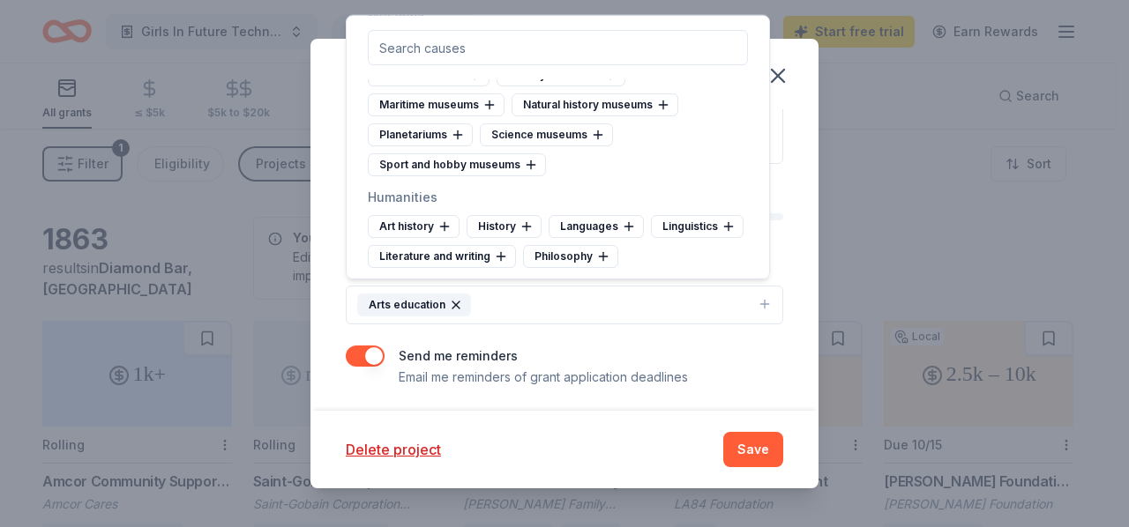
scroll to position [705, 0]
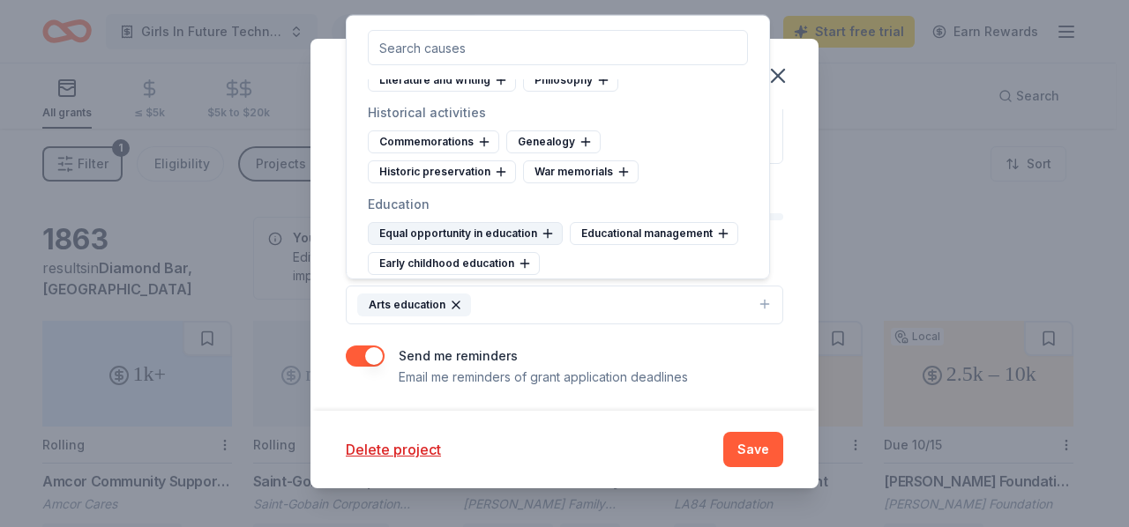
click at [529, 225] on div "Equal opportunity in education" at bounding box center [465, 233] width 195 height 23
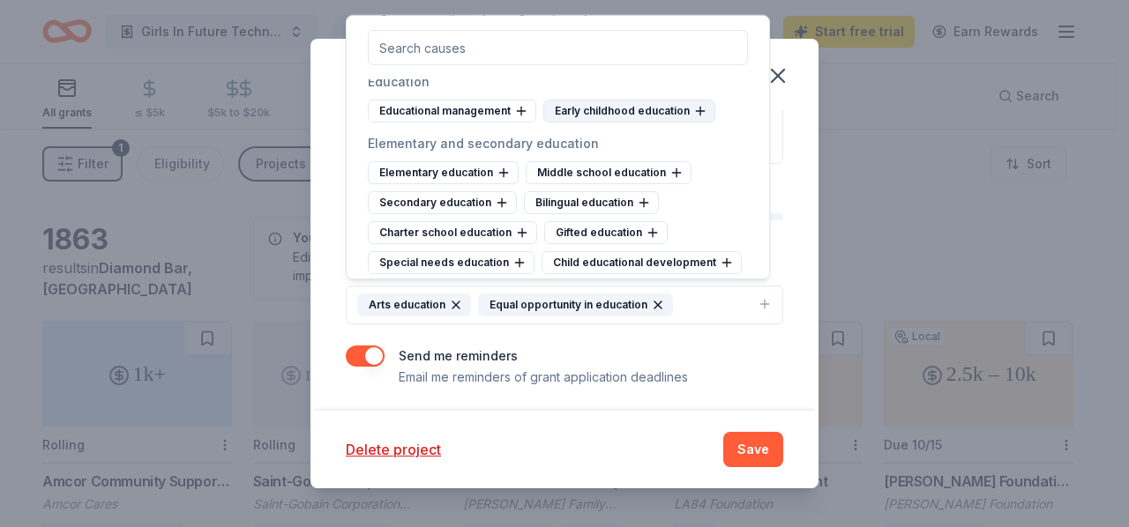
scroll to position [882, 0]
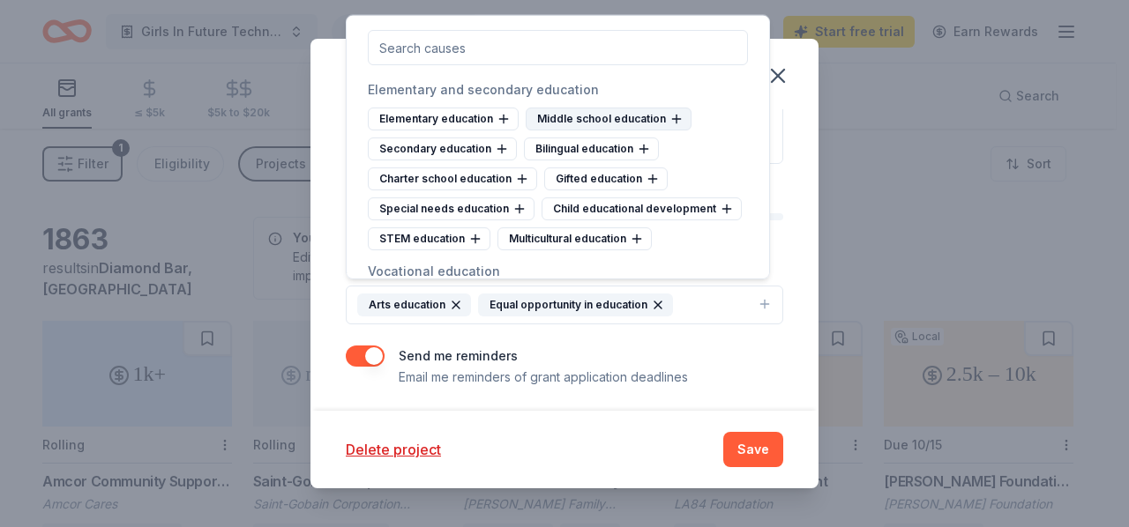
click at [587, 108] on div "Middle school education" at bounding box center [608, 119] width 166 height 23
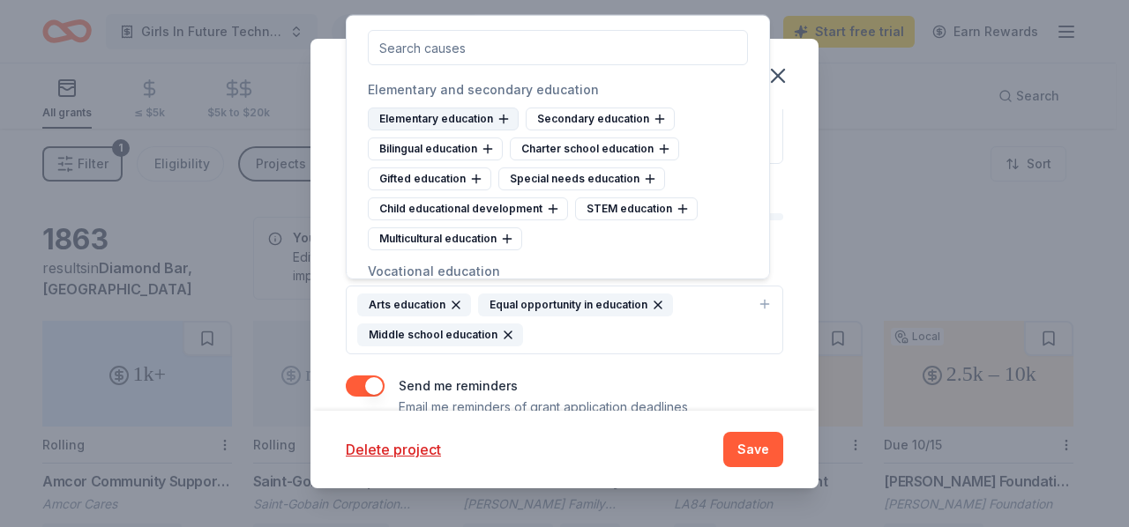
click at [437, 108] on div "Elementary education" at bounding box center [443, 119] width 151 height 23
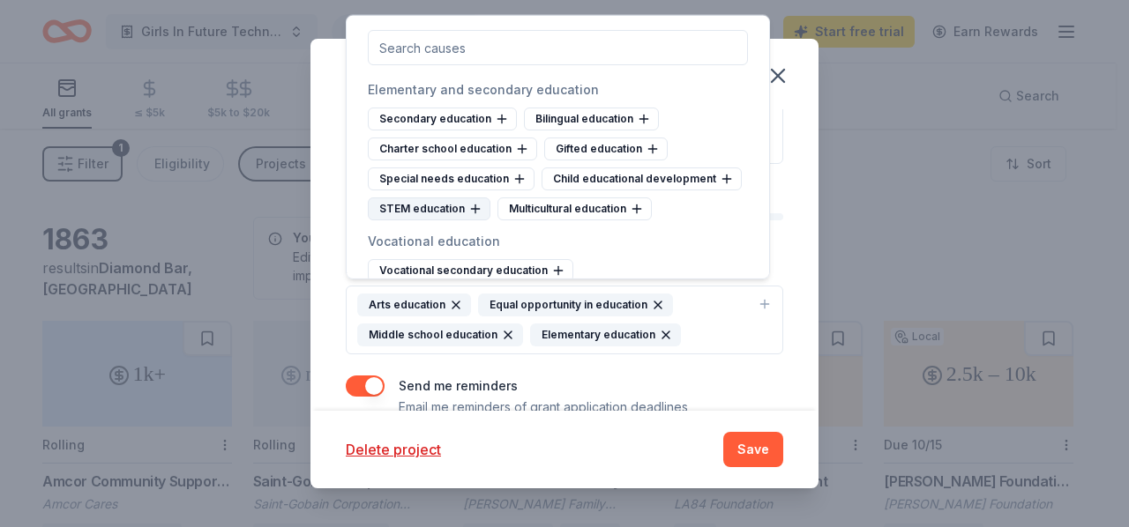
click at [451, 197] on div "STEM education" at bounding box center [429, 208] width 123 height 23
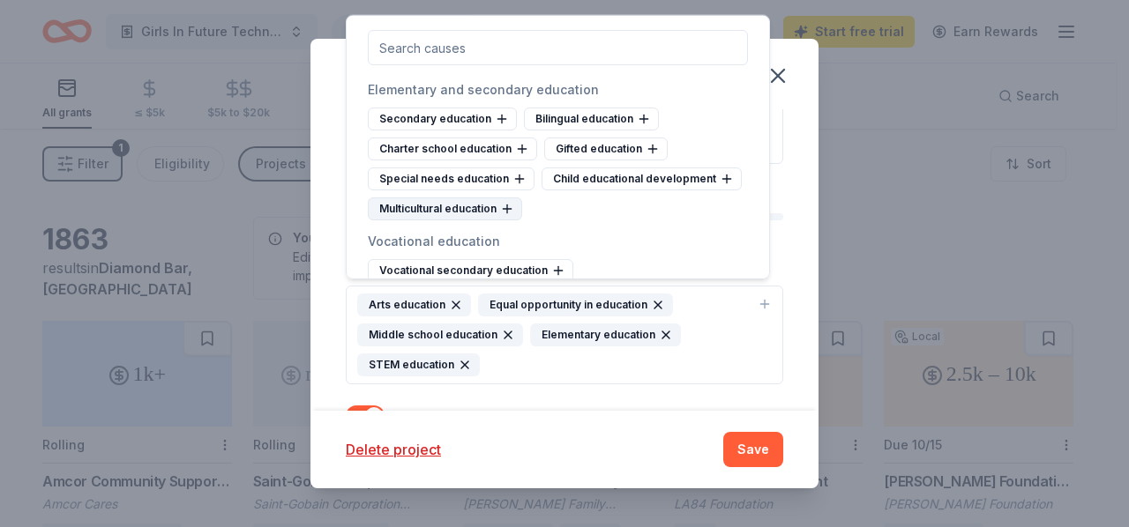
click at [464, 200] on div "Multicultural education" at bounding box center [445, 208] width 154 height 23
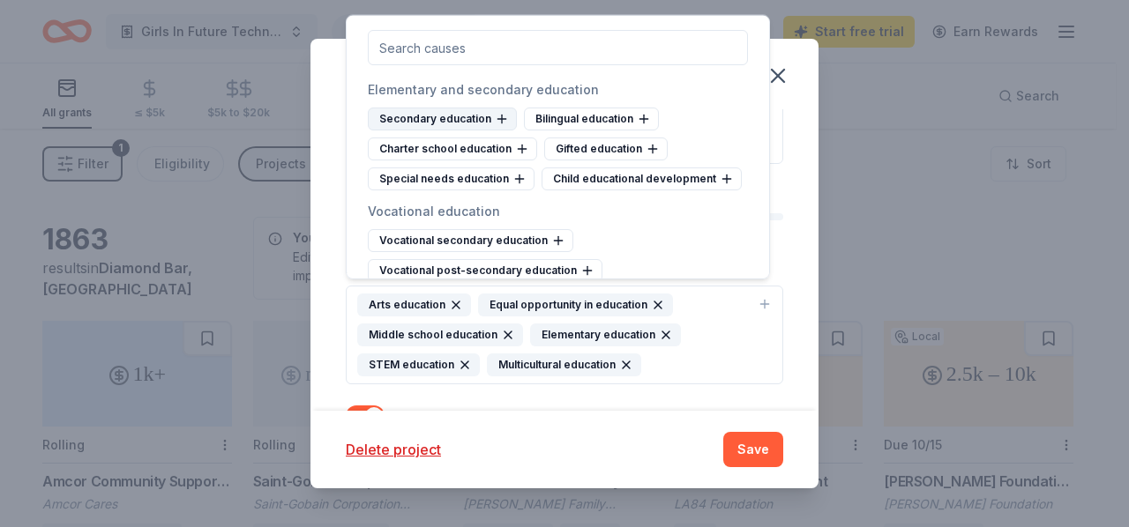
click at [487, 109] on div "Secondary education" at bounding box center [442, 119] width 149 height 23
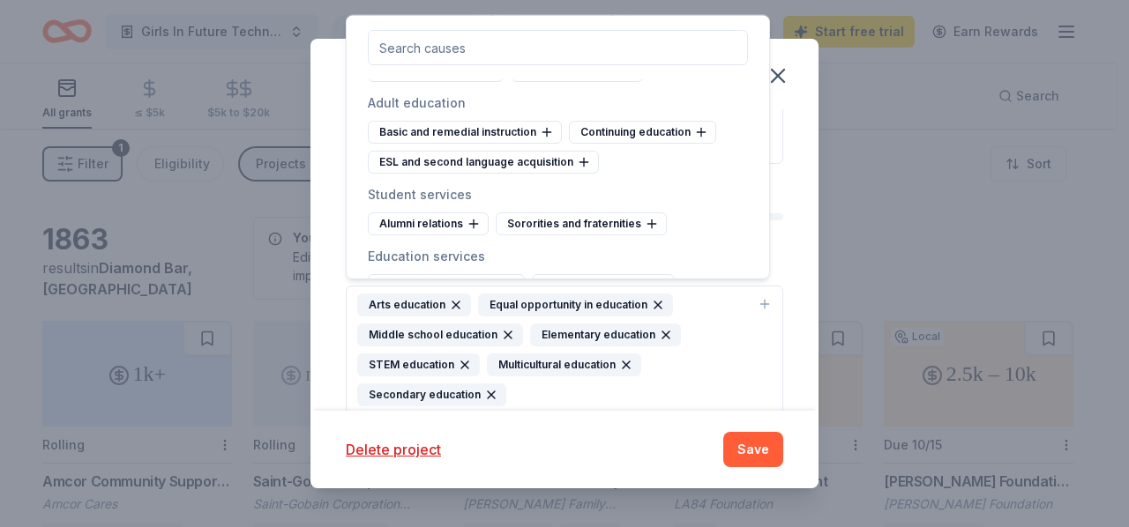
scroll to position [1322, 0]
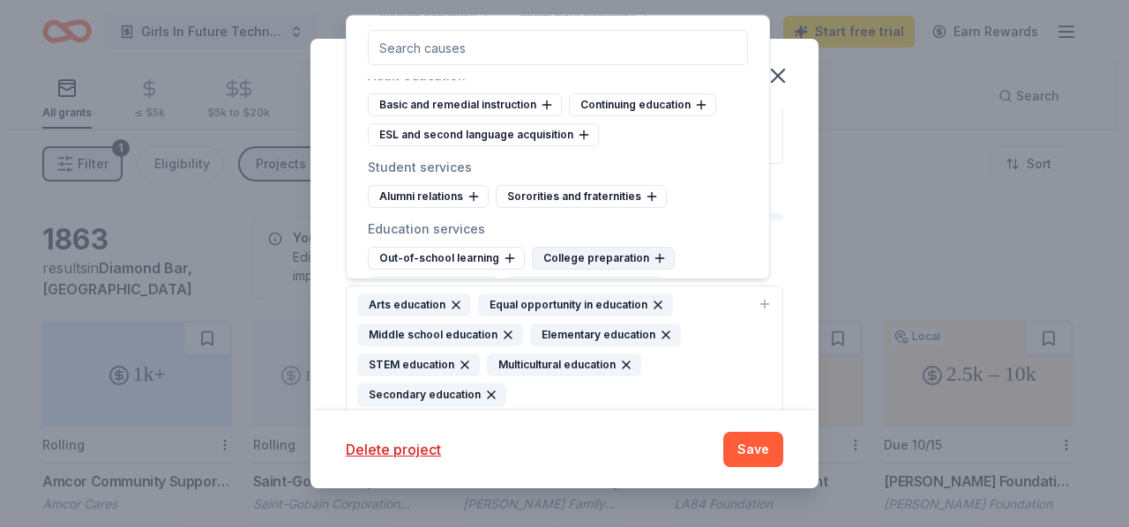
click at [603, 247] on div "College preparation" at bounding box center [603, 258] width 143 height 23
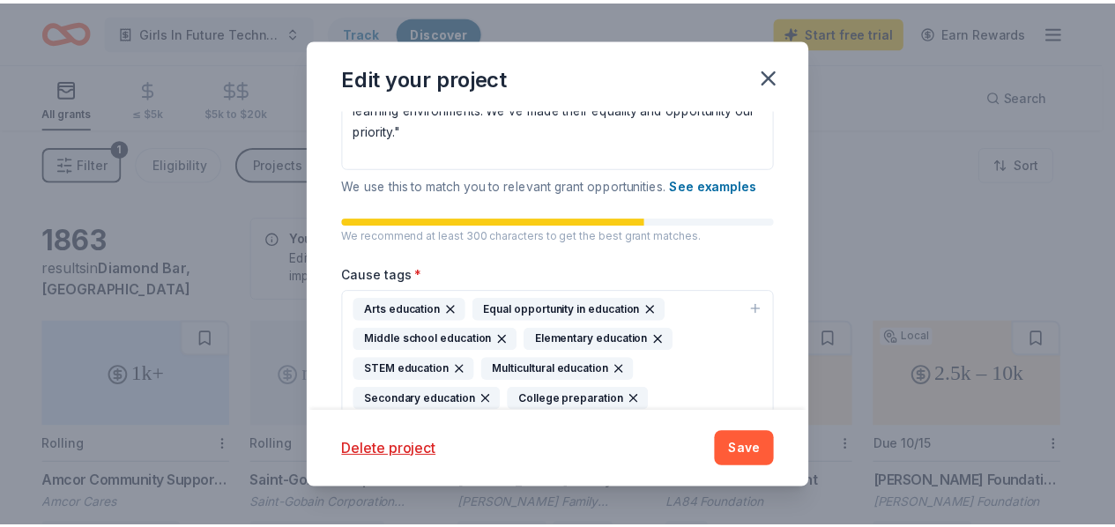
scroll to position [434, 0]
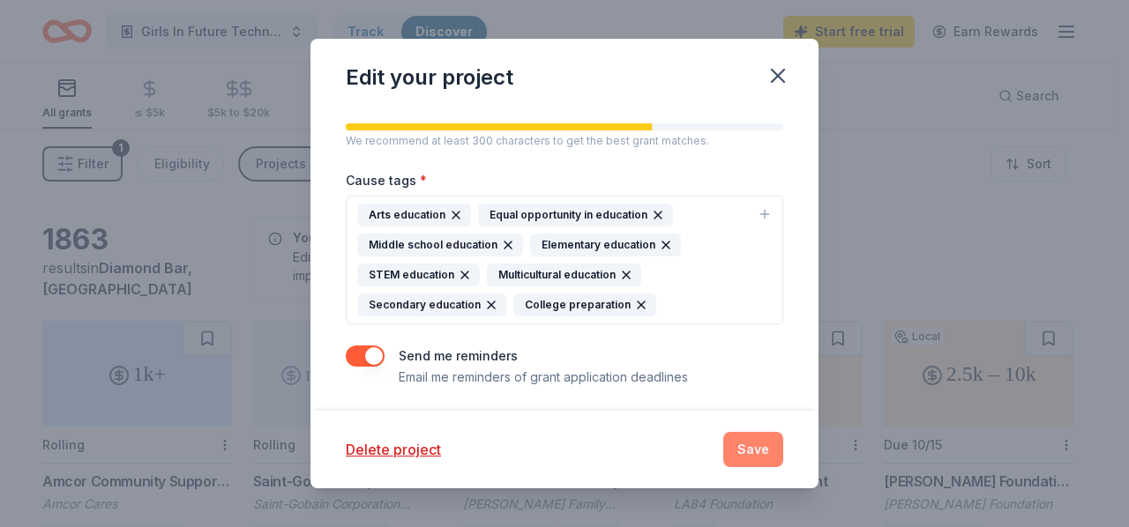
click at [741, 443] on button "Save" at bounding box center [753, 449] width 60 height 35
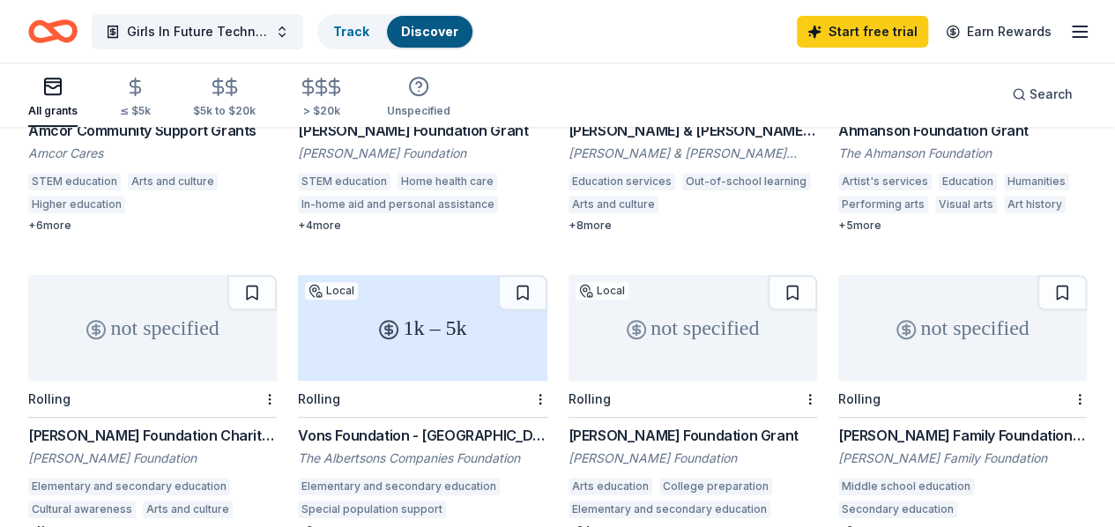
scroll to position [434, 0]
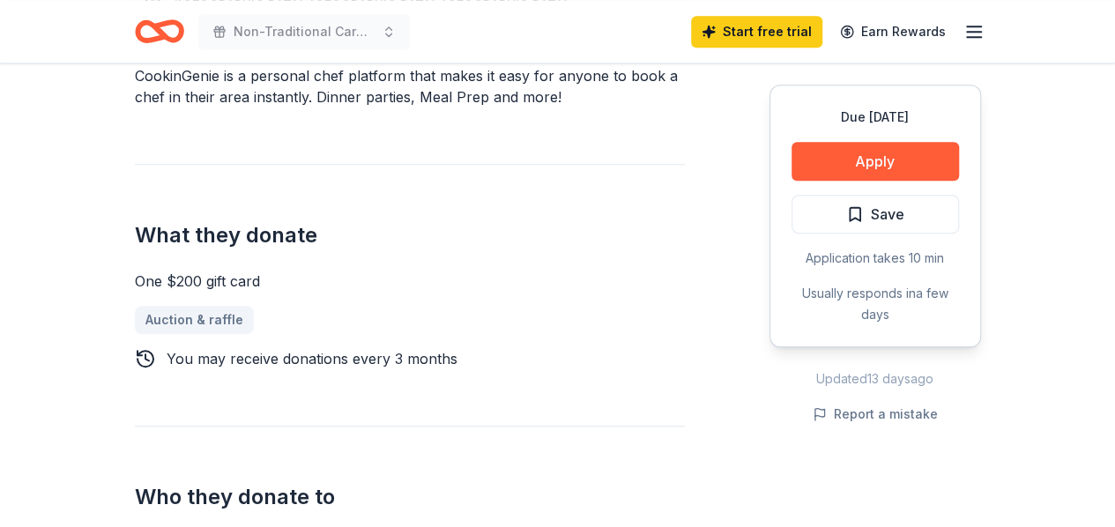
scroll to position [705, 0]
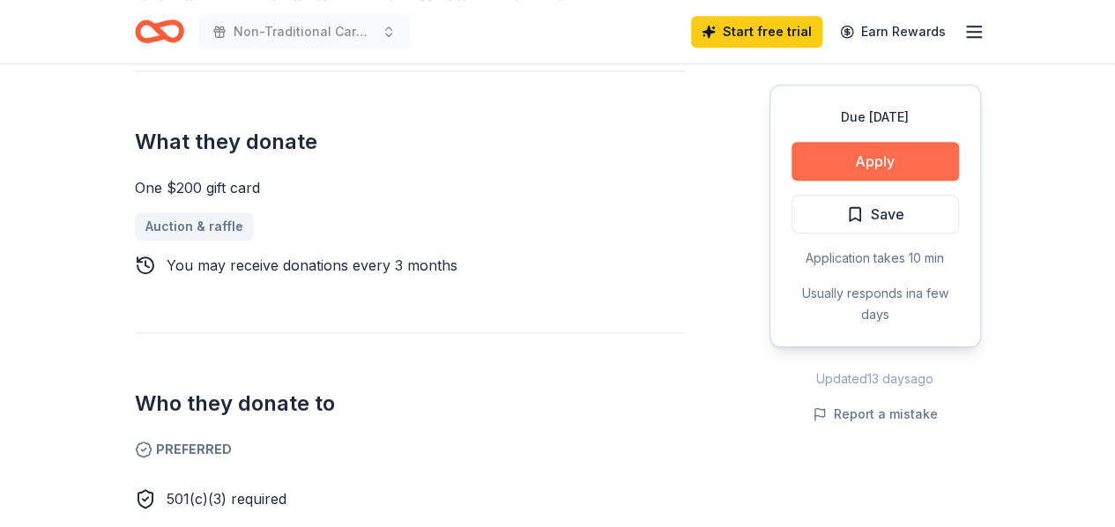
click at [860, 170] on button "Apply" at bounding box center [876, 161] width 168 height 39
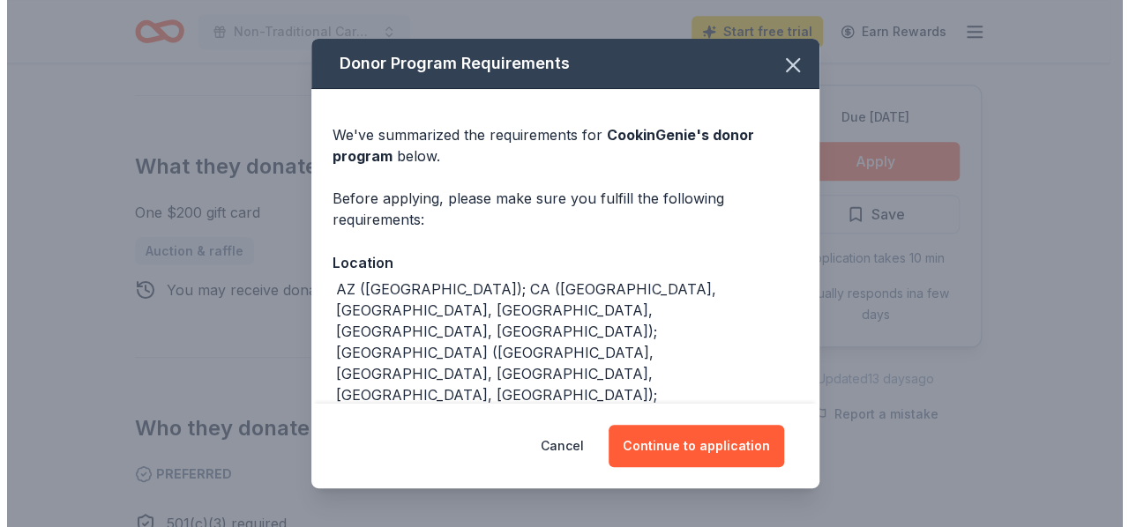
scroll to position [730, 0]
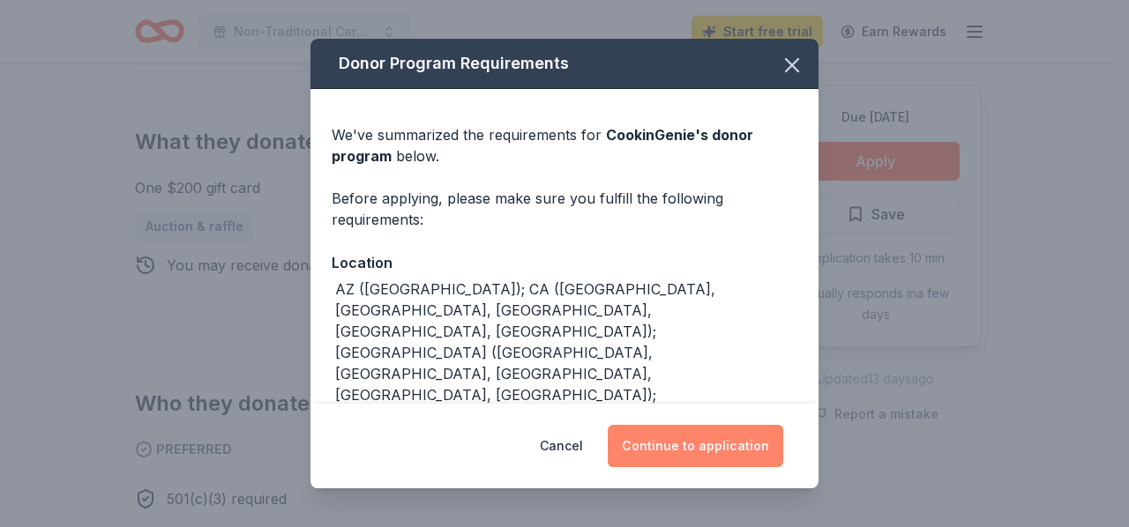
click at [663, 445] on button "Continue to application" at bounding box center [694, 446] width 175 height 42
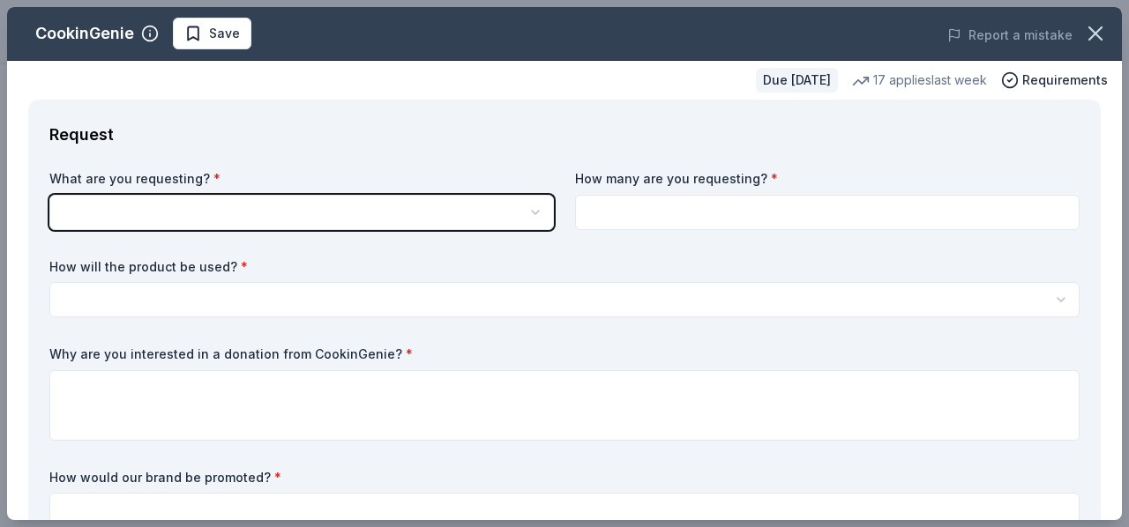
scroll to position [0, 0]
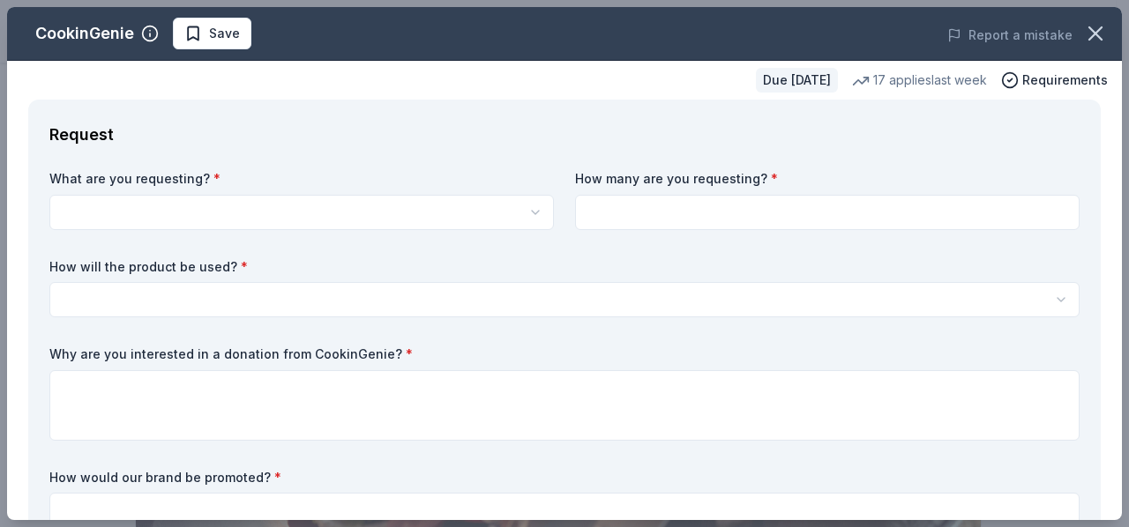
click at [521, 204] on html "Non-Traditional Career Day Event Save Apply Due [DATE] Share CookinGenie 5.0 • …" at bounding box center [564, 263] width 1129 height 527
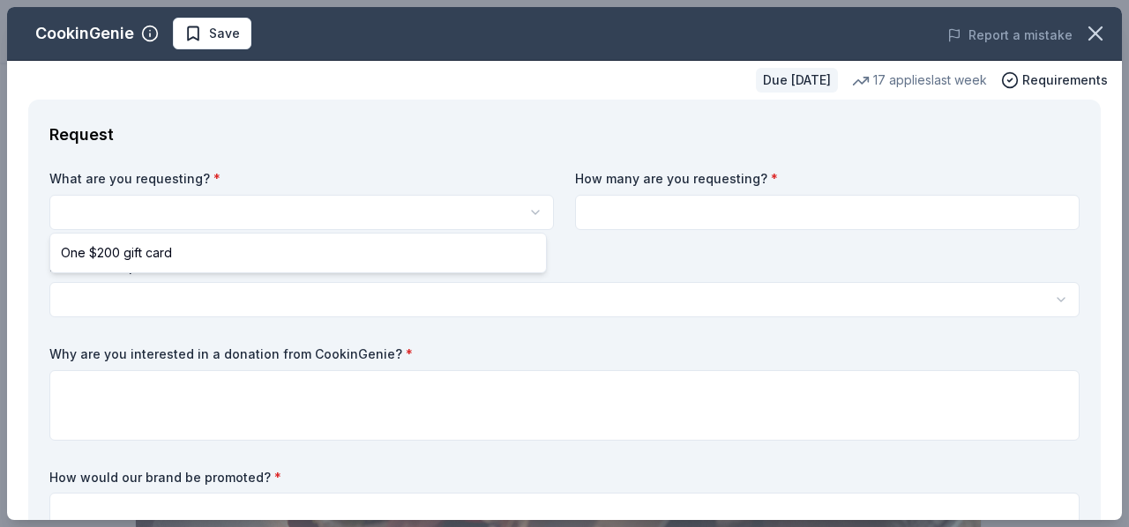
select select "One $200 gift card"
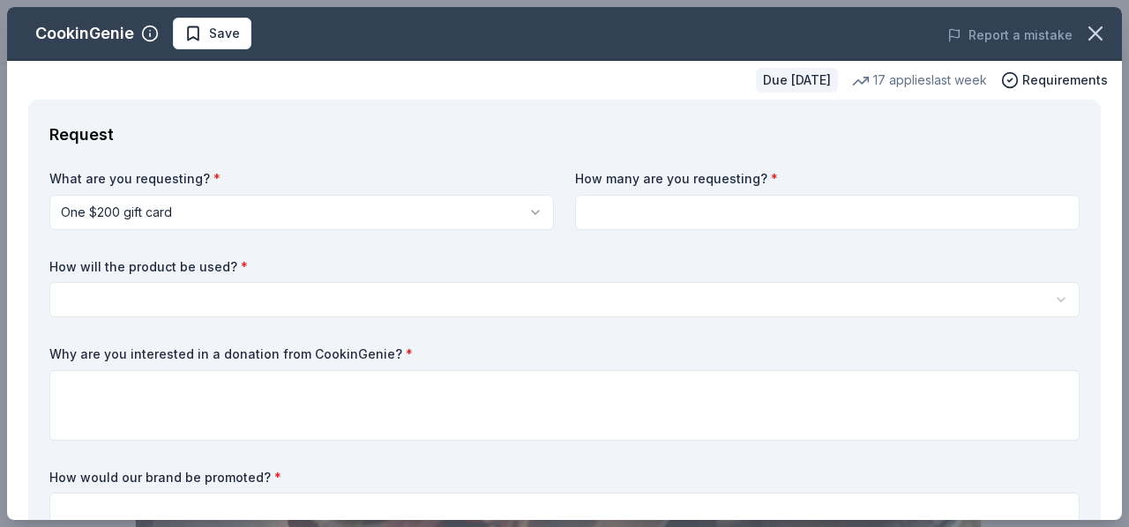
click at [653, 214] on input at bounding box center [827, 212] width 504 height 35
type input "1"
click at [267, 306] on html "Non-Traditional Career Day Event Save Apply Due [DATE] Share CookinGenie 5.0 • …" at bounding box center [564, 263] width 1129 height 527
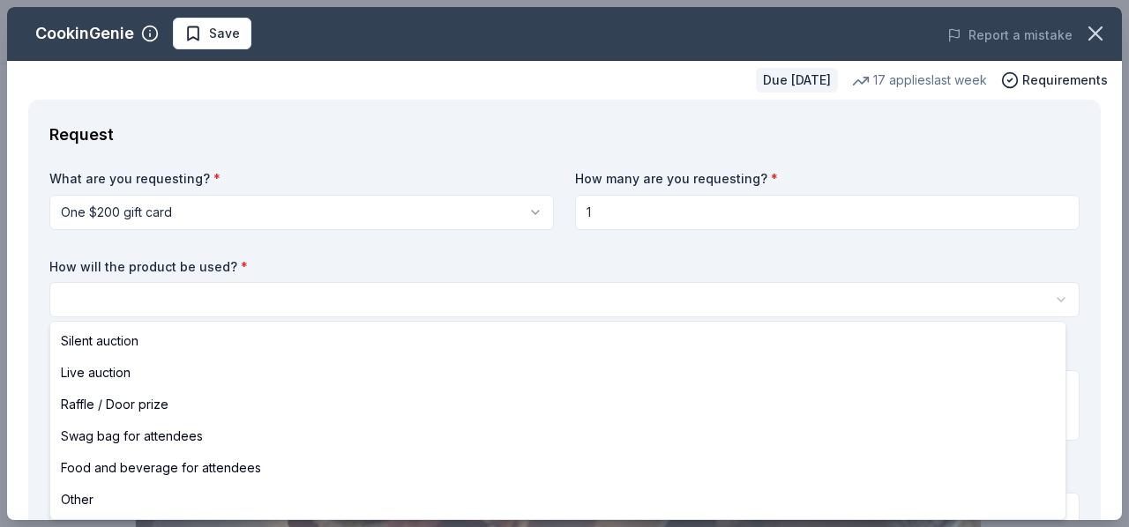
select select "raffleDoorPrize"
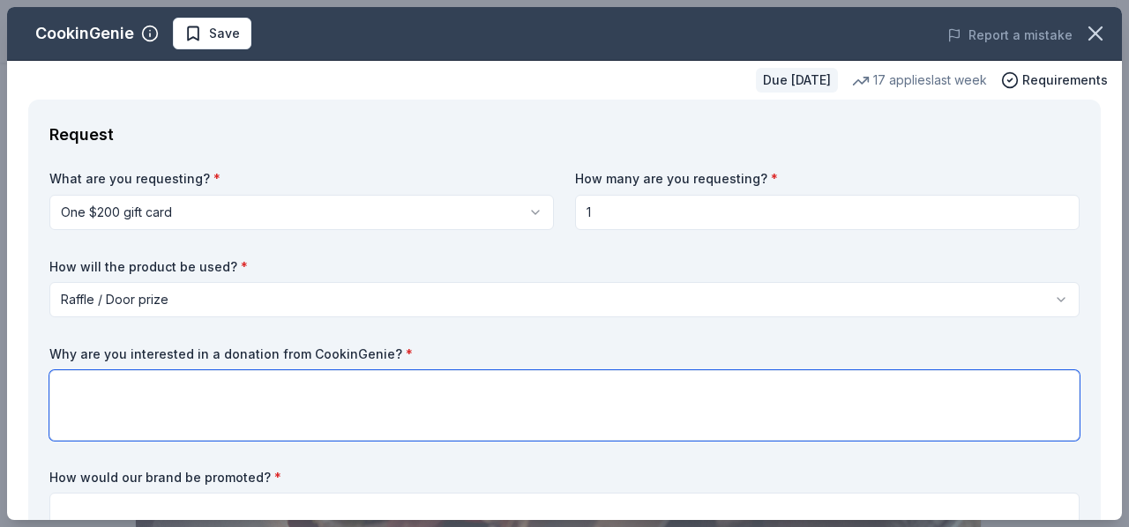
paste textarea "n behalf of the So. [US_STATE] Chapter of the Women of AT&T (WOA), it is my ple…"
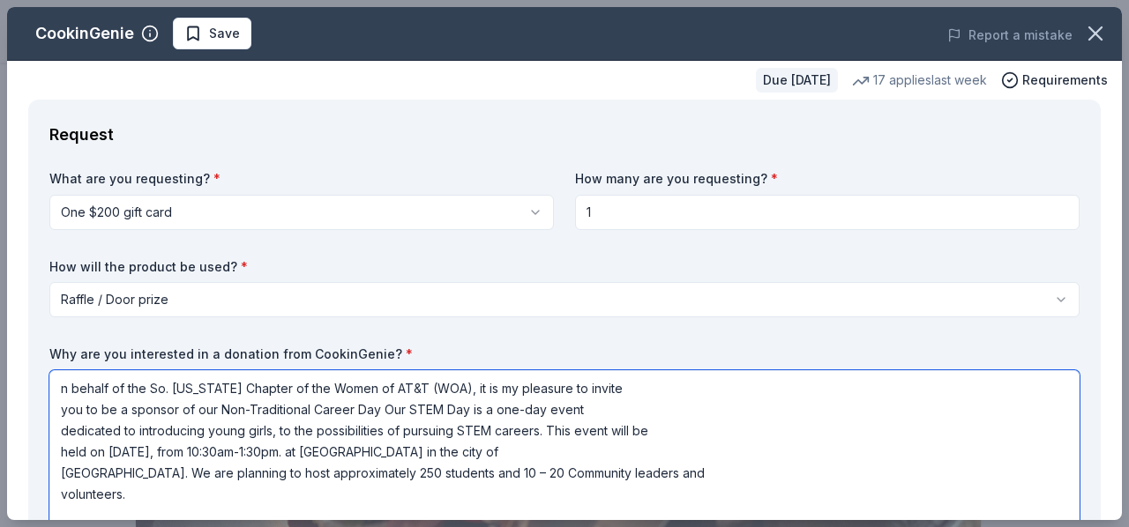
scroll to position [2, 0]
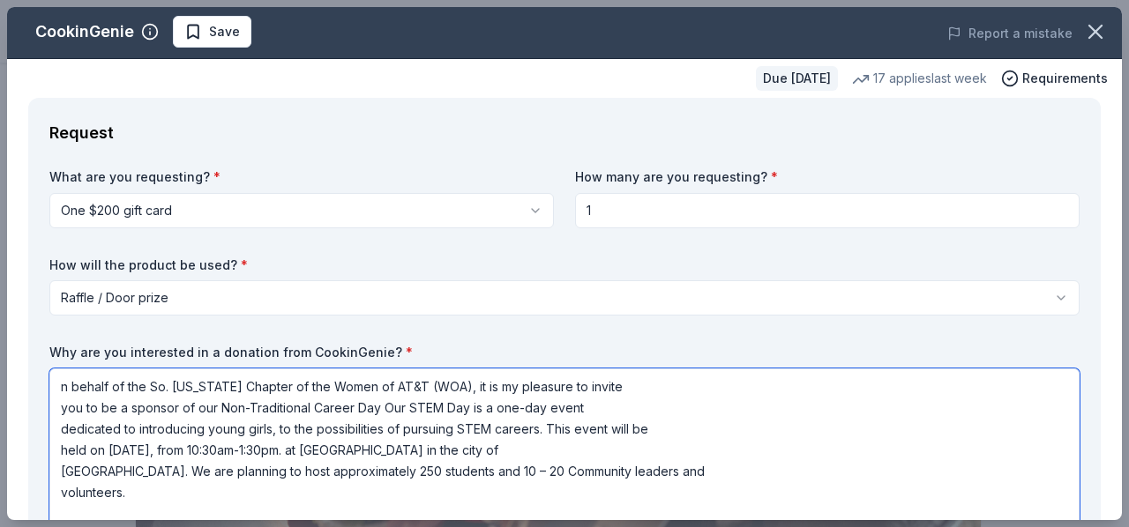
click at [62, 384] on textarea "n behalf of the So. [US_STATE] Chapter of the Women of AT&T (WOA), it is my ple…" at bounding box center [564, 450] width 1030 height 162
drag, startPoint x: 459, startPoint y: 384, endPoint x: 157, endPoint y: 371, distance: 302.7
click at [157, 371] on textarea "On behalf of the So. [US_STATE] Chapter of the Women of AT&T (WOA), it is my pl…" at bounding box center [564, 450] width 1030 height 162
drag, startPoint x: 210, startPoint y: 447, endPoint x: 104, endPoint y: 455, distance: 106.1
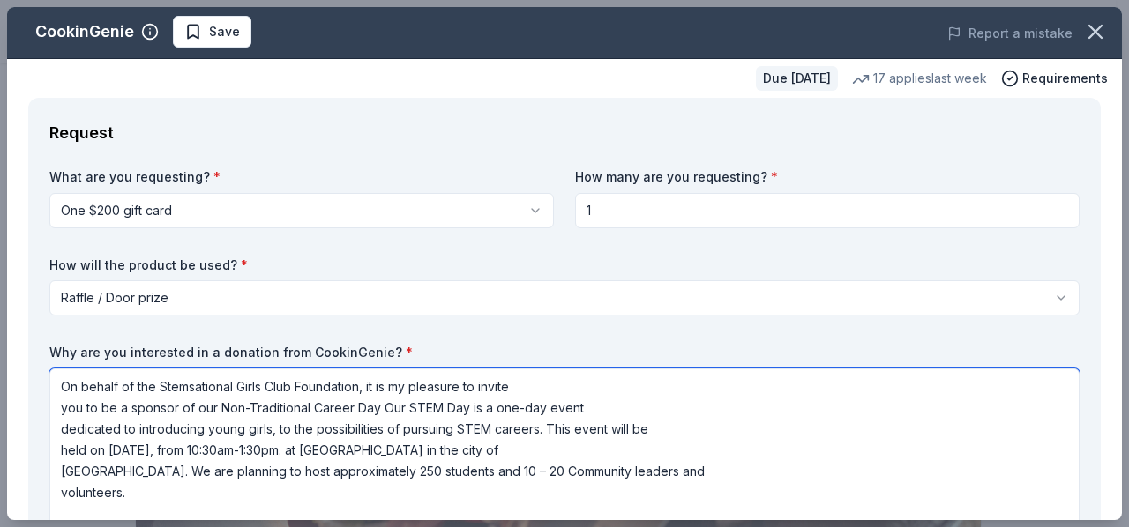
click at [104, 455] on textarea "On behalf of the Stemsational Girls Club Foundation, it is my pleasure to invit…" at bounding box center [564, 450] width 1030 height 162
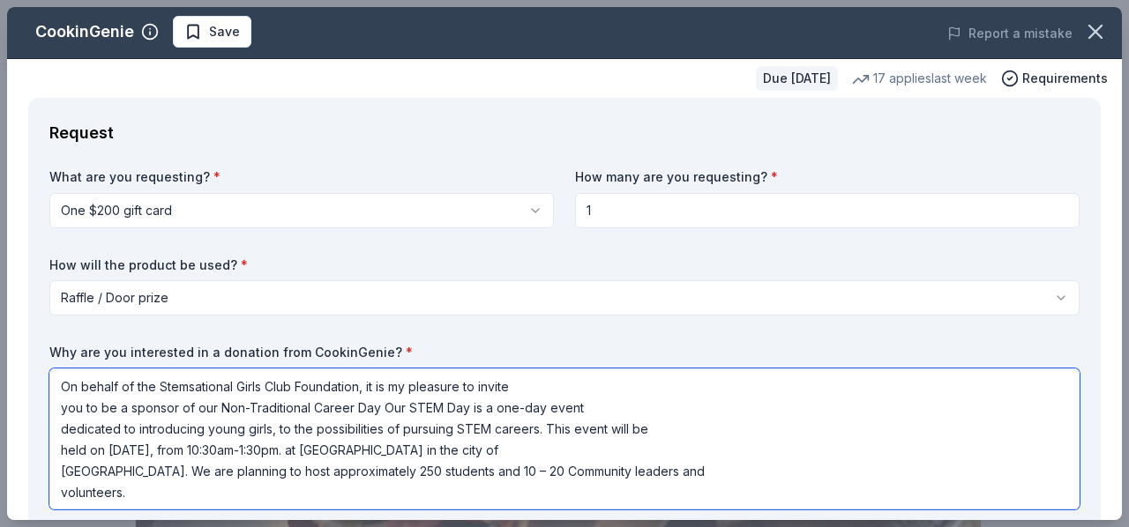
click at [342, 467] on textarea "On behalf of the Stemsational Girls Club Foundation, it is my pleasure to invit…" at bounding box center [564, 439] width 1030 height 141
drag, startPoint x: 480, startPoint y: 470, endPoint x: 438, endPoint y: 470, distance: 41.4
click at [438, 470] on textarea "On behalf of the Stemsational Girls Club Foundation, it is my pleasure to invit…" at bounding box center [564, 439] width 1030 height 141
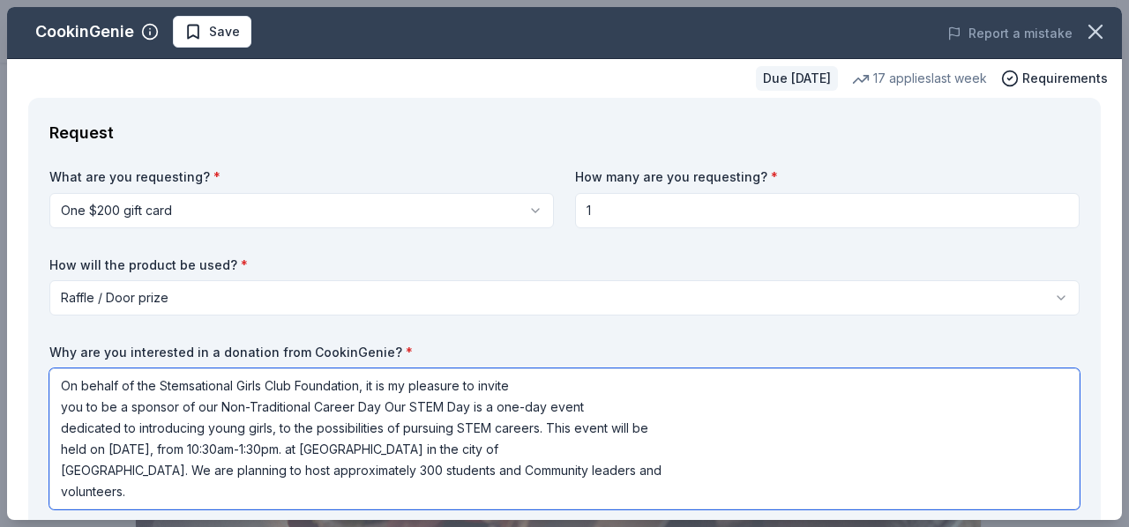
click at [339, 468] on textarea "On behalf of the Stemsational Girls Club Foundation, it is my pleasure to invit…" at bounding box center [564, 439] width 1030 height 141
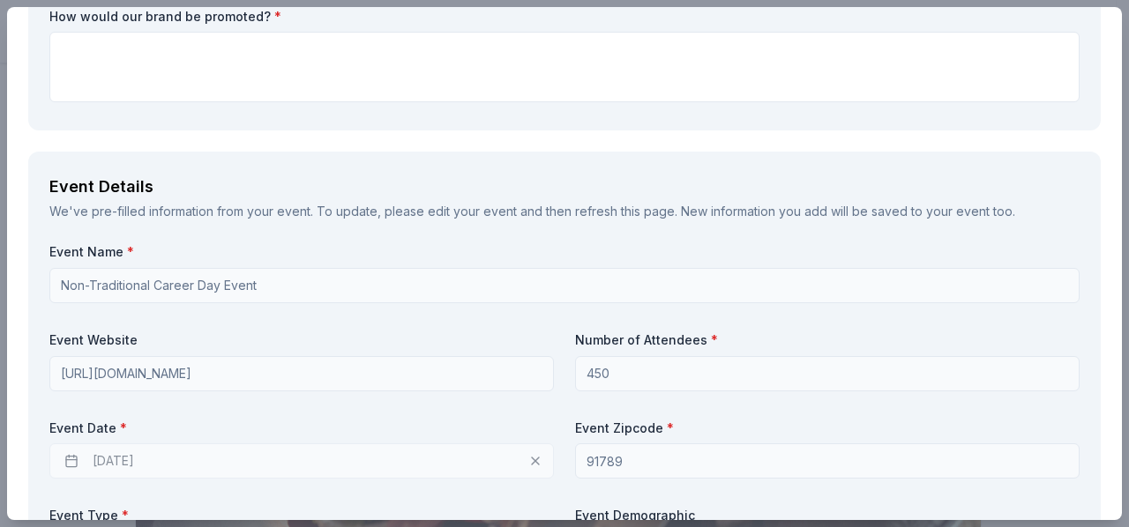
scroll to position [619, 0]
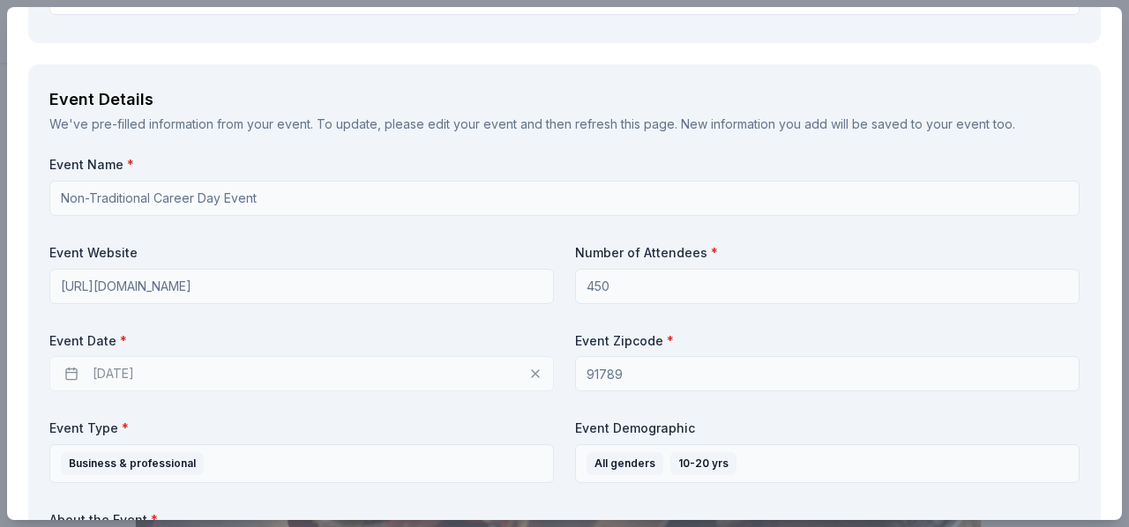
type textarea "On behalf of the Stemsational Girls Club Foundation, it is my pleasure to invit…"
click at [102, 369] on div "[DATE]" at bounding box center [301, 373] width 504 height 35
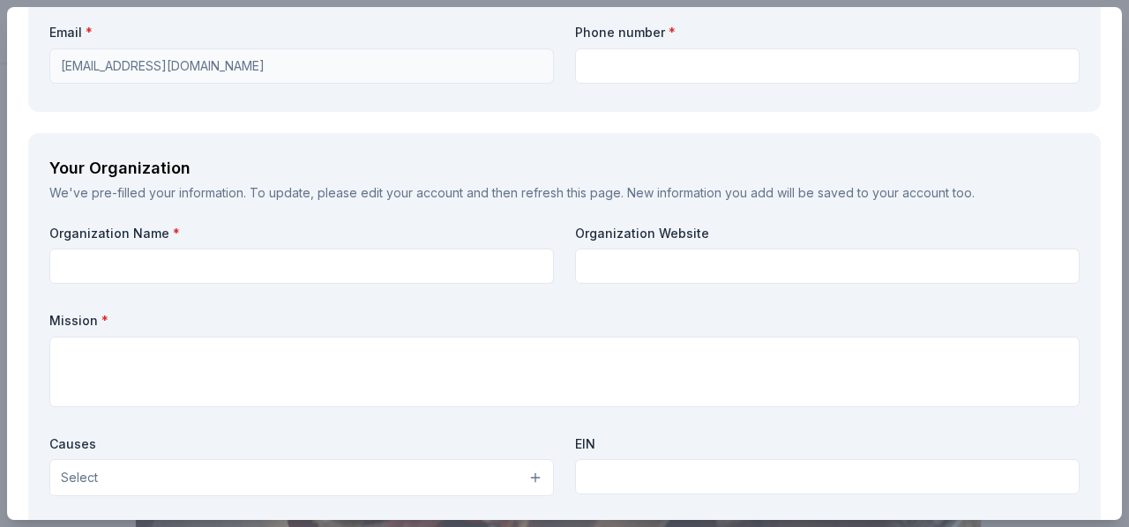
scroll to position [1411, 0]
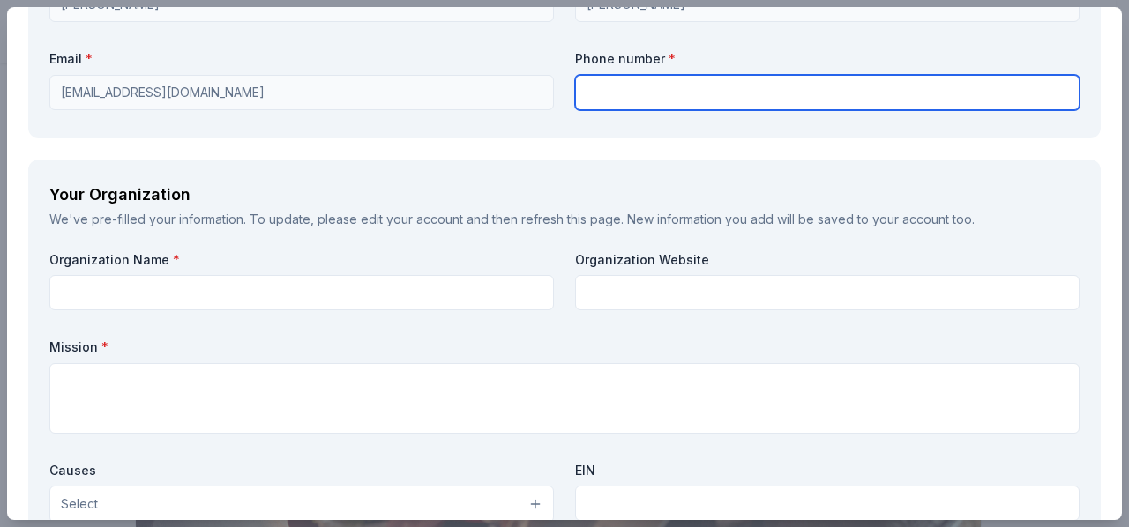
click at [614, 93] on input "text" at bounding box center [827, 92] width 504 height 35
type input "[PHONE_NUMBER]"
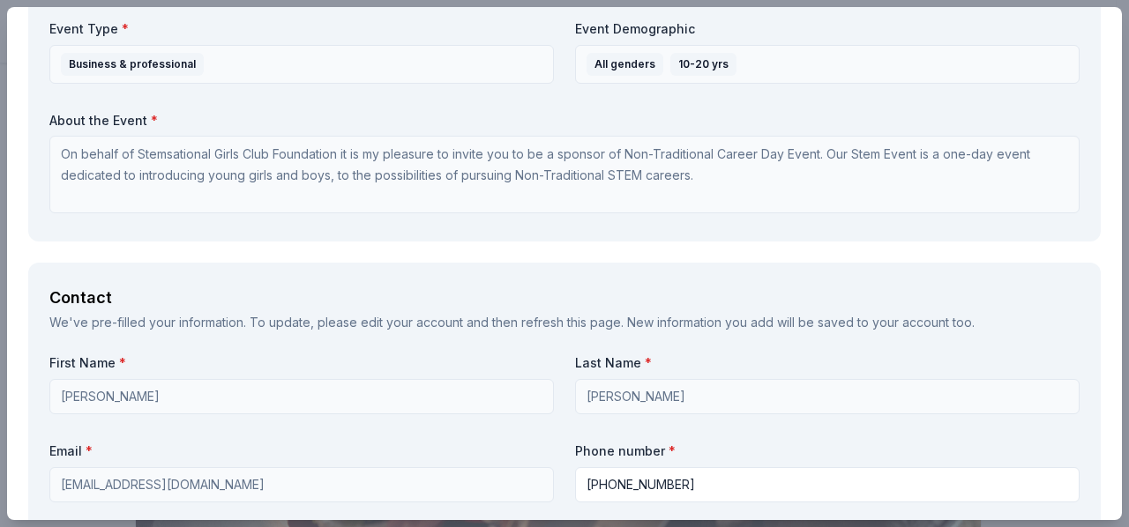
scroll to position [1, 0]
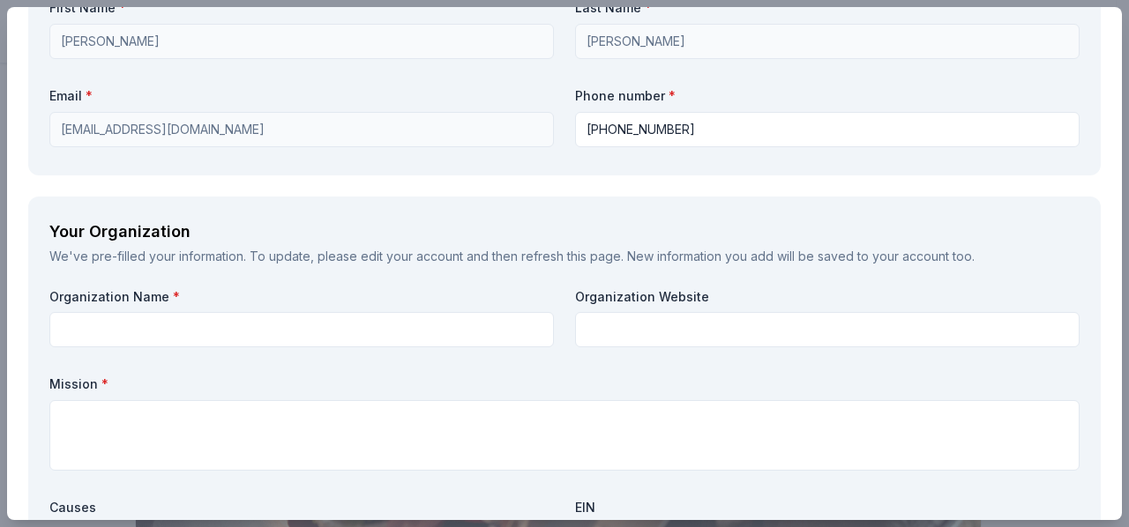
scroll to position [1376, 0]
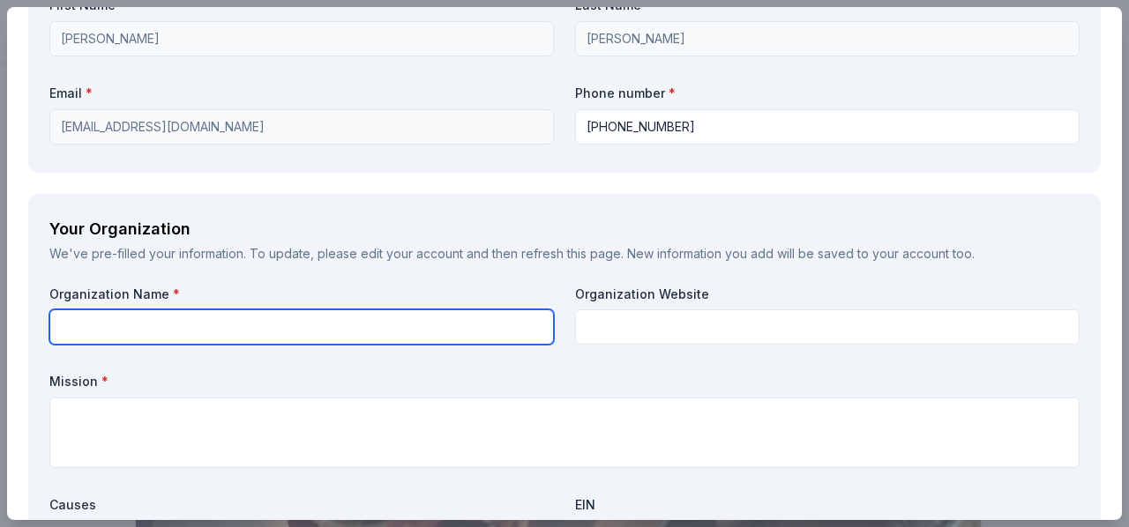
click at [358, 315] on input "text" at bounding box center [301, 326] width 504 height 35
type input "Stemsational Girls Club Foundation"
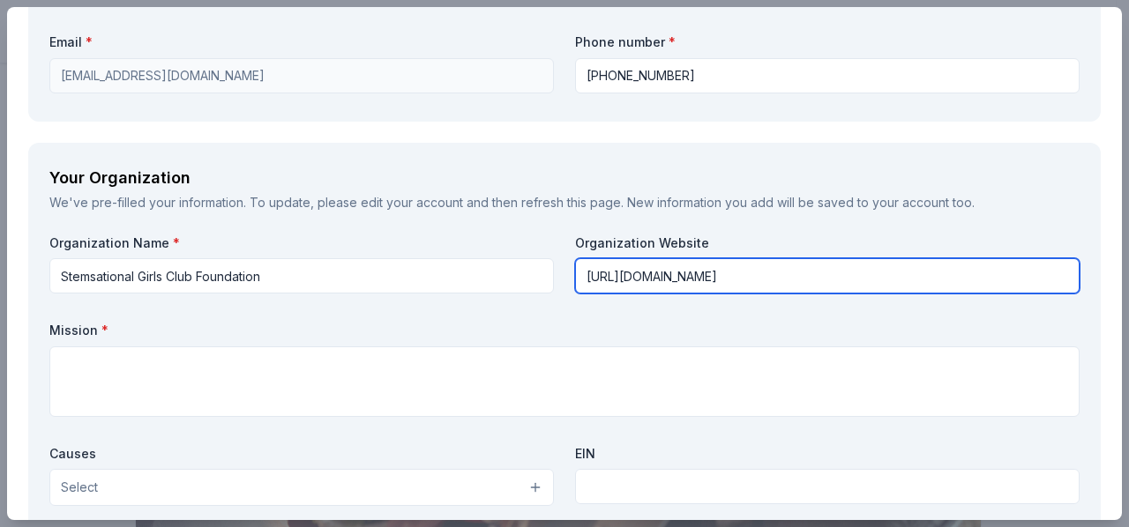
scroll to position [1464, 0]
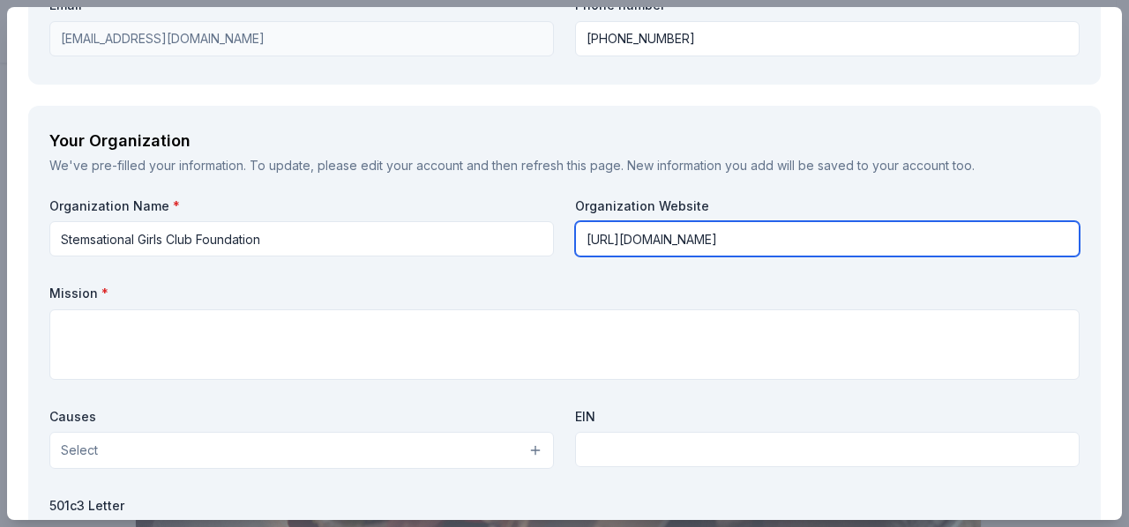
type input "[URL][DOMAIN_NAME]"
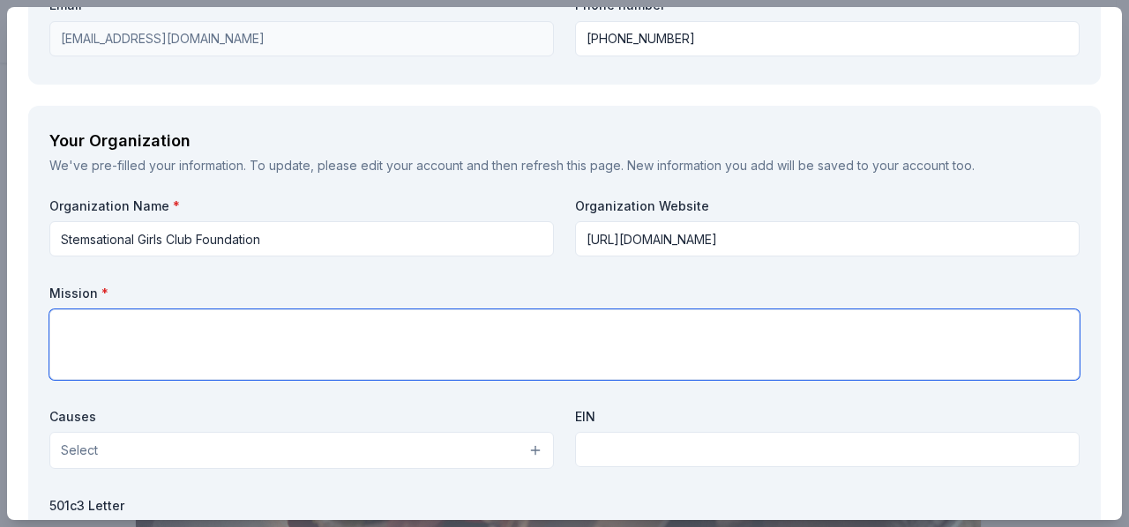
click at [351, 356] on textarea at bounding box center [564, 344] width 1030 height 71
paste textarea "STEMsational Girls Club Foundation empowers girls of all ages, by challenging p…"
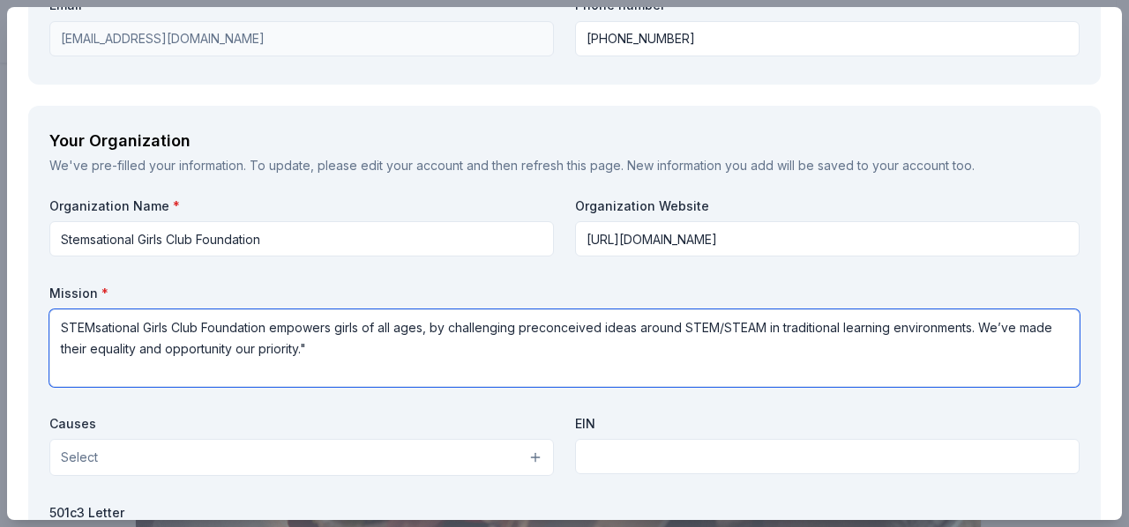
scroll to position [1, 0]
type textarea "STEMsational Girls Club Foundation empowers girls of all ages, by challenging p…"
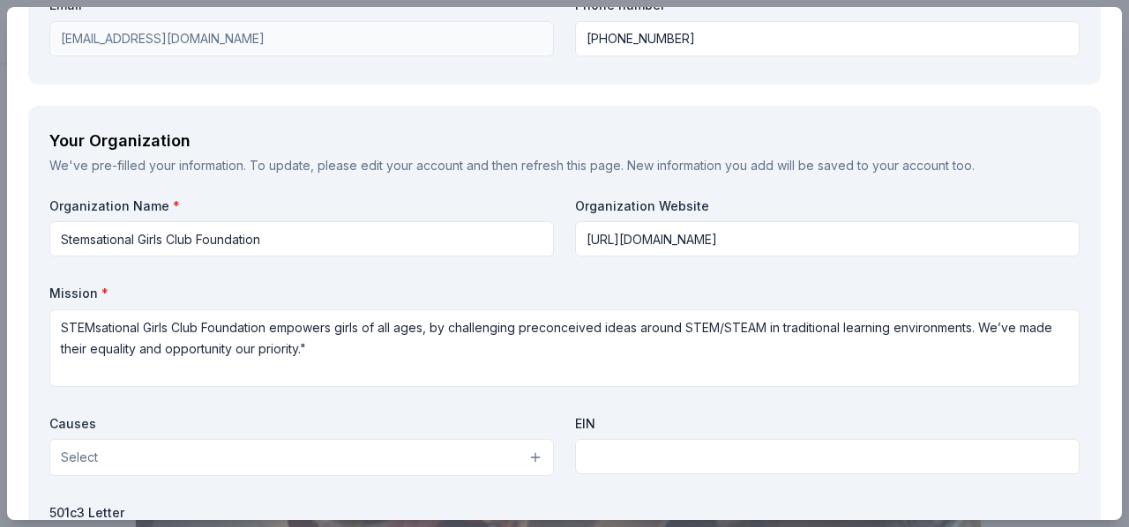
click at [287, 465] on button "Select" at bounding box center [301, 457] width 504 height 37
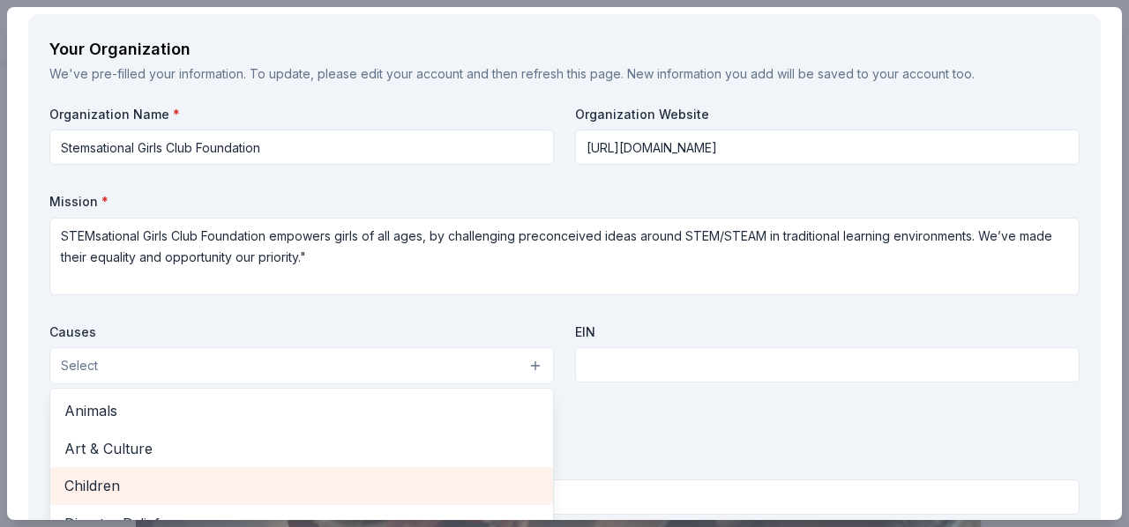
scroll to position [1641, 0]
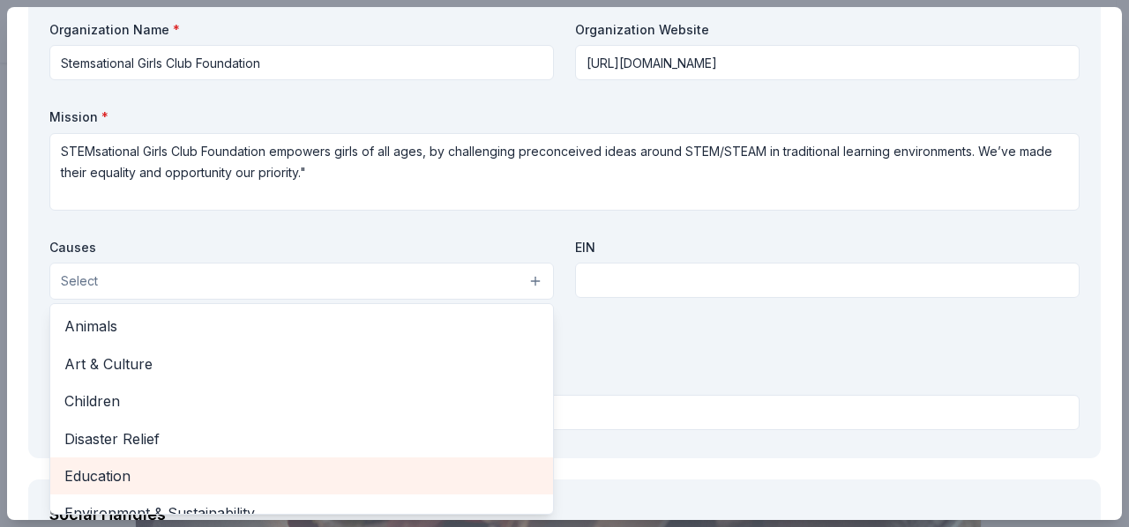
click at [225, 467] on span "Education" at bounding box center [301, 476] width 474 height 23
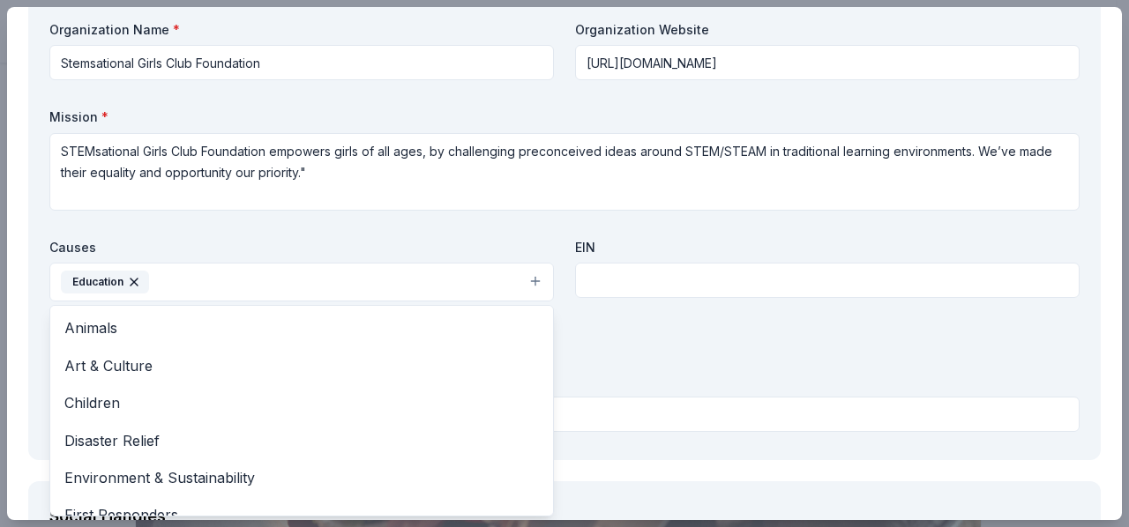
click at [615, 279] on div "Organization Name * Stemsational Girls Club Foundation Organization Website [UR…" at bounding box center [564, 230] width 1030 height 418
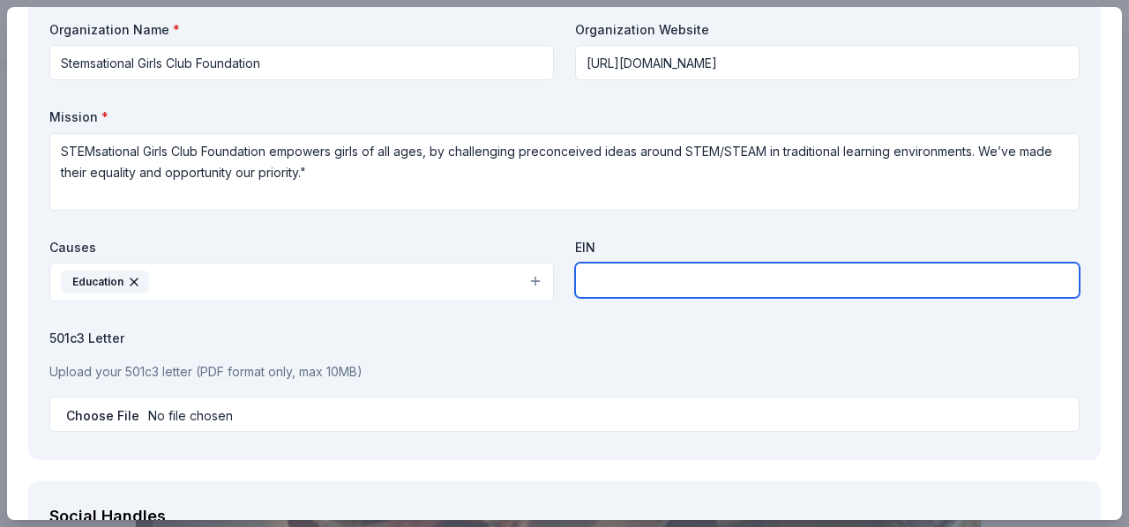
click at [615, 279] on input "text" at bounding box center [827, 280] width 504 height 35
type input "[US_EMPLOYER_IDENTIFICATION_NUMBER]"
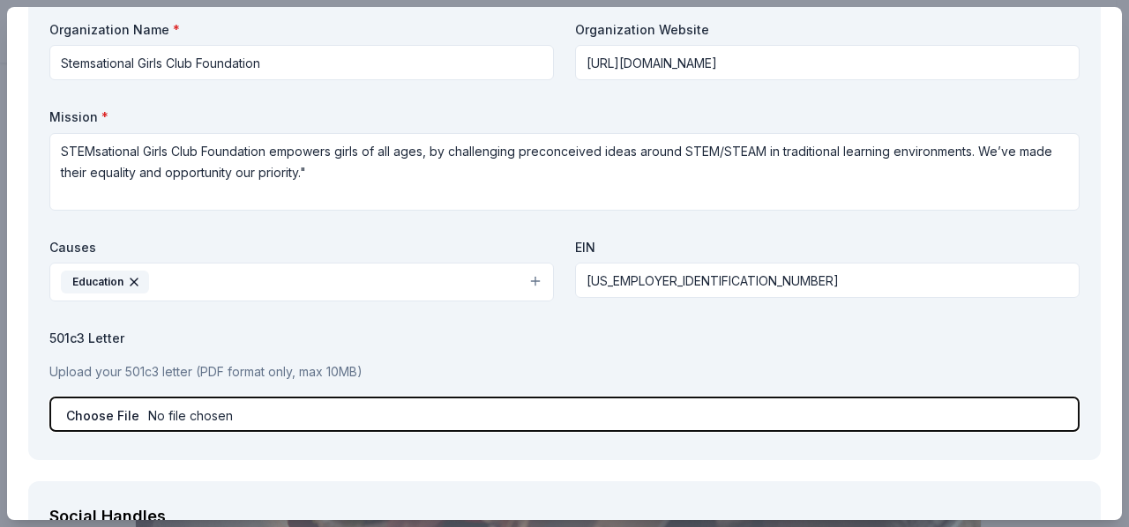
click at [293, 413] on input "file" at bounding box center [564, 414] width 1030 height 35
type input "C:\fakepath\STEMSATIONAL TAX ID CP575Notice_1613783729985.pdf"
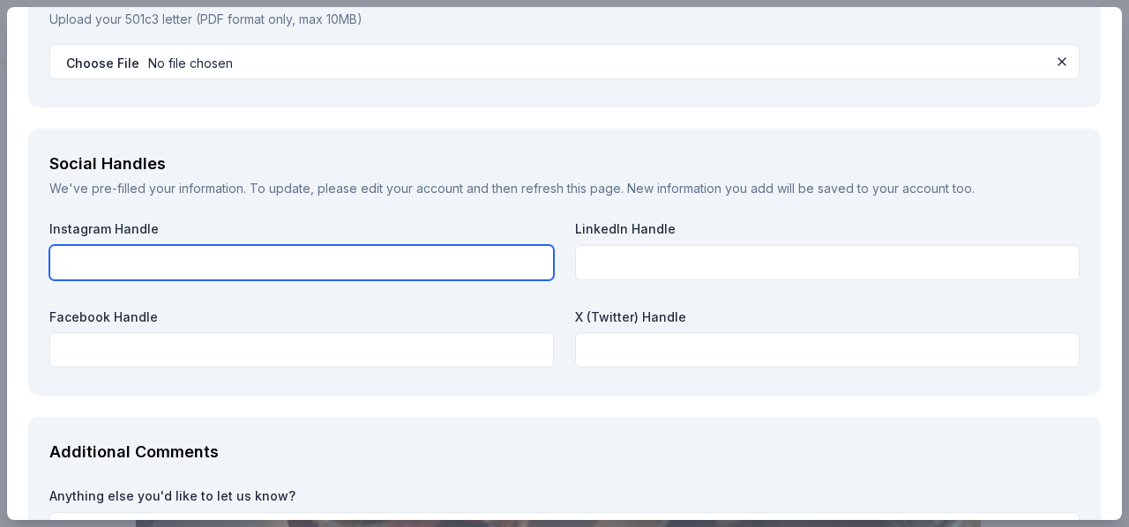
click at [244, 260] on input "text" at bounding box center [301, 262] width 504 height 35
type input "u"
type input "Stemsational Club"
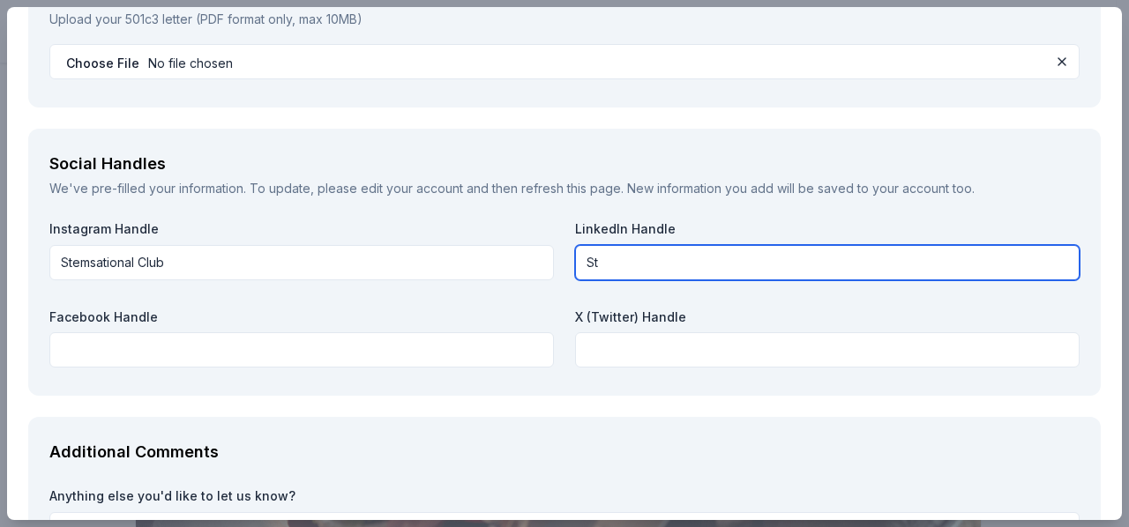
type input "S"
paste input "[URL][DOMAIN_NAME][PERSON_NAME]"
type input "[URL][DOMAIN_NAME][PERSON_NAME]"
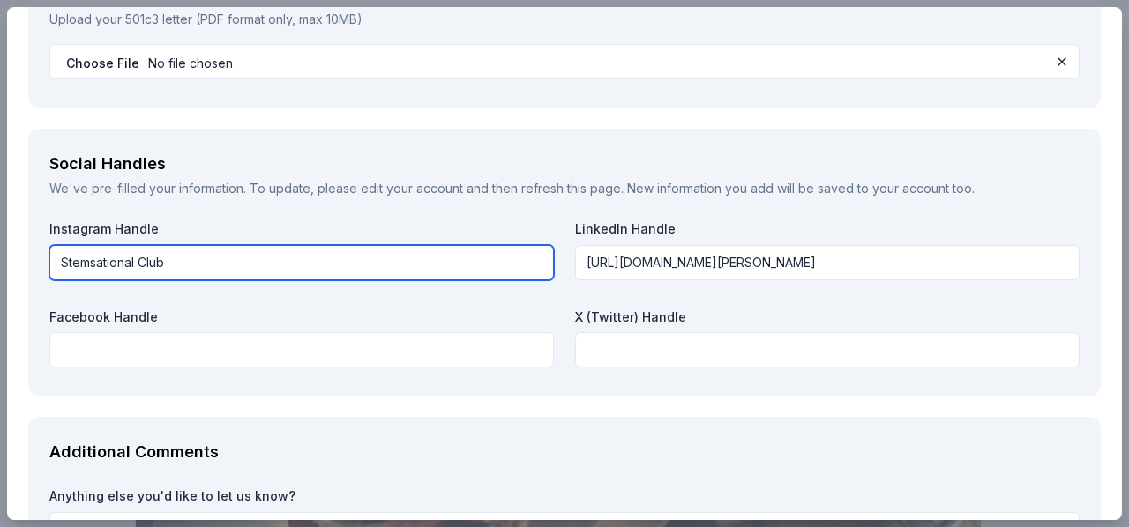
click at [138, 266] on input "Stemsational Club" at bounding box center [301, 262] width 504 height 35
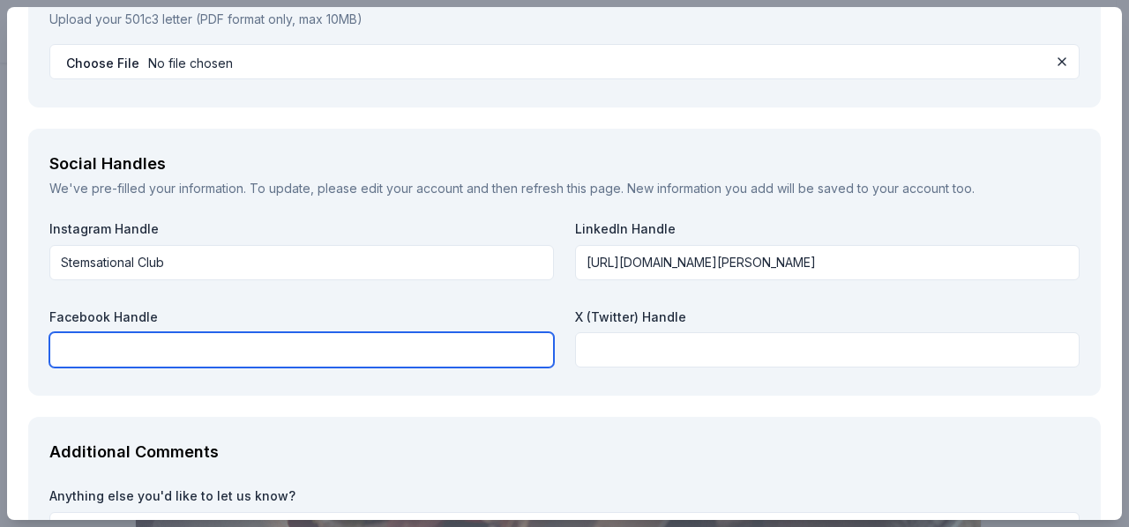
click at [170, 347] on input "text" at bounding box center [301, 349] width 504 height 35
paste input "Stemsational Club"
type input "Stemsational Club"
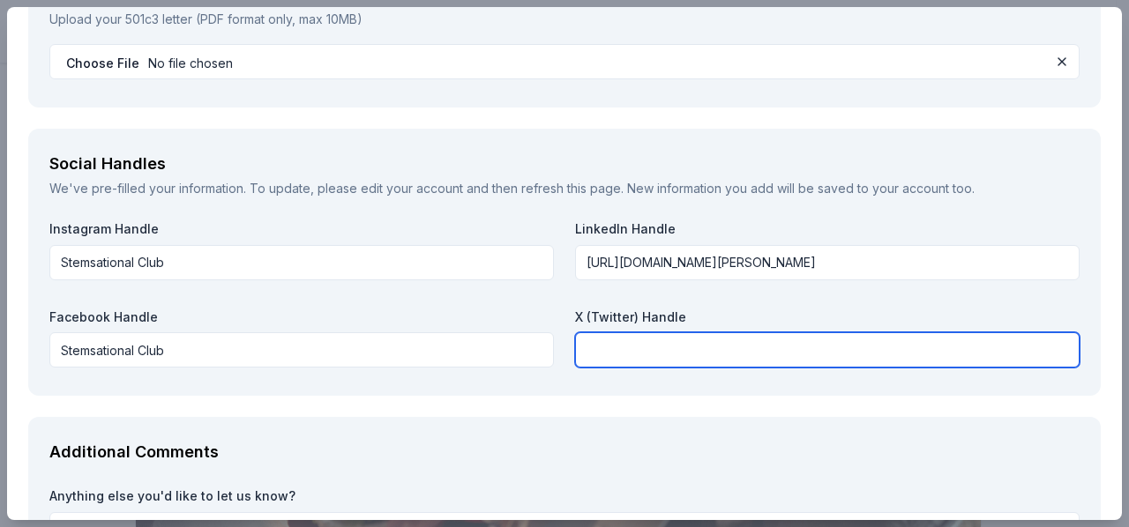
paste input "Stemsational Club"
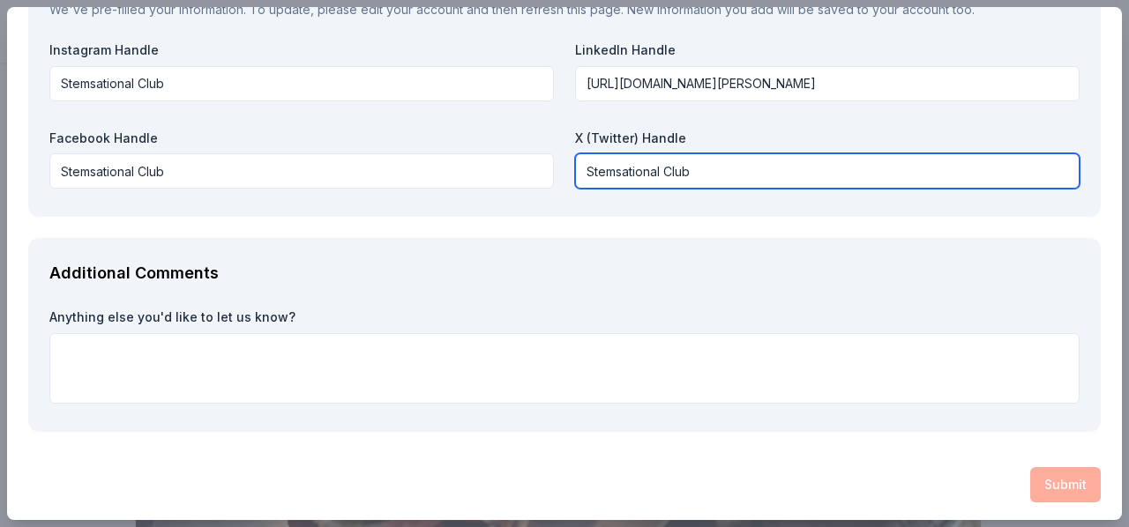
type input "Stemsational Club"
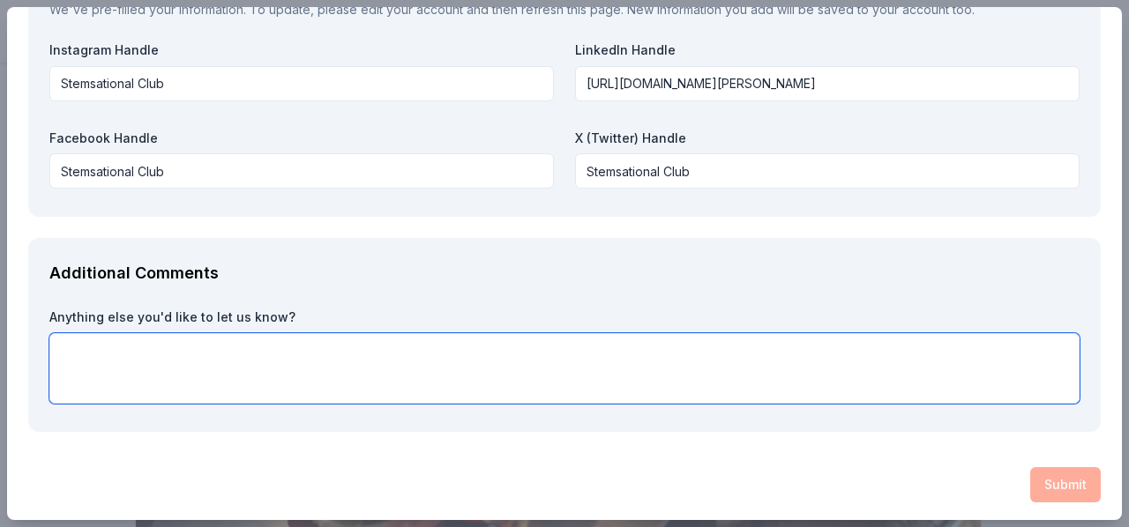
click at [317, 377] on textarea at bounding box center [564, 368] width 1030 height 71
paste textarea "To give you some background, SGCF is a nonprofit organization that focuses on: …"
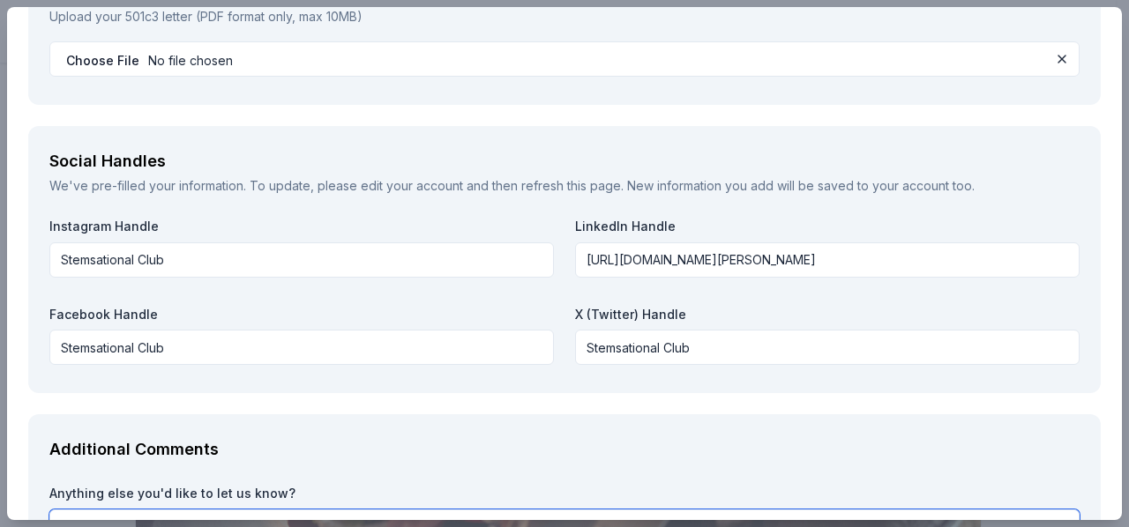
scroll to position [2285, 0]
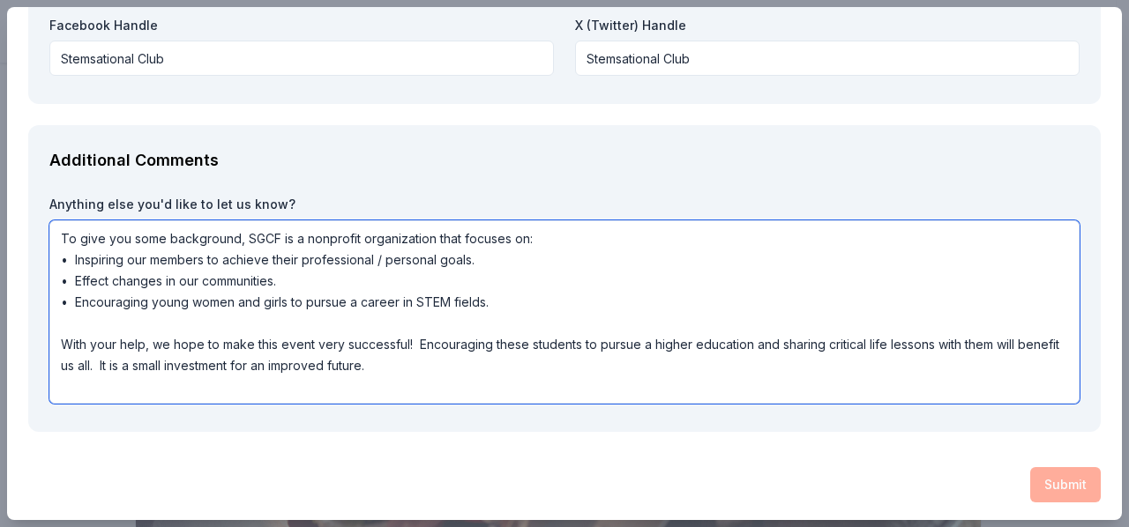
click at [953, 381] on textarea "To give you some background, SGCF is a nonprofit organization that focuses on: …" at bounding box center [564, 311] width 1030 height 183
click at [432, 367] on textarea "To give you some background, SGCF is a nonprofit organization that focuses on: …" at bounding box center [564, 311] width 1030 height 183
type textarea "To give you some background, SGCF is a nonprofit organization that focuses on: …"
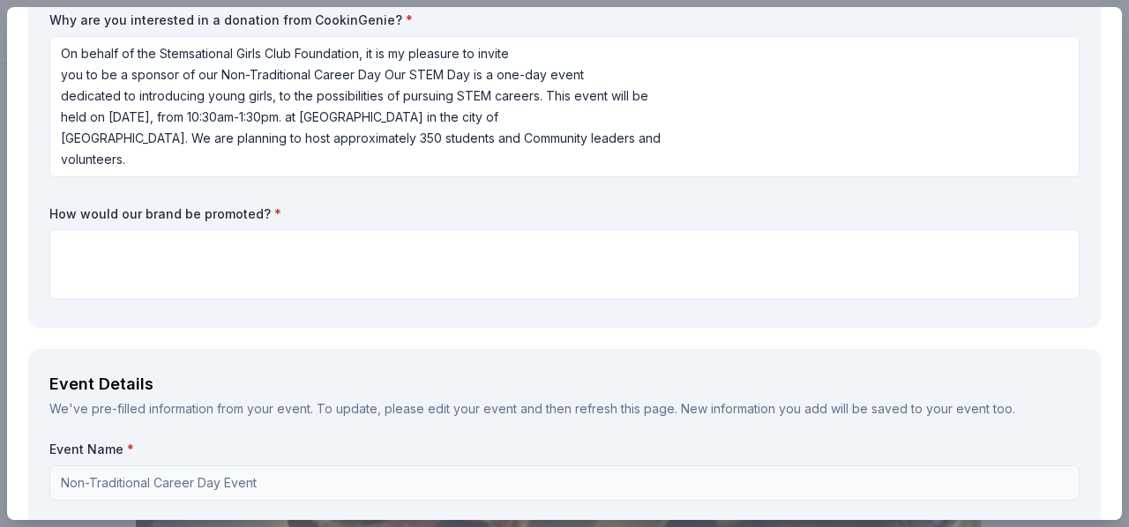
scroll to position [158, 0]
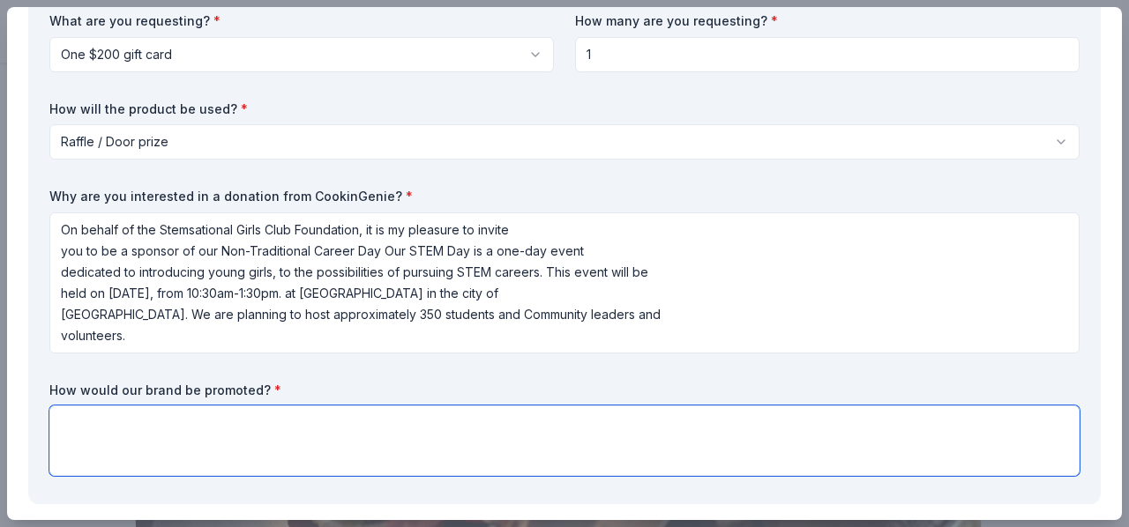
click at [314, 442] on textarea at bounding box center [564, 441] width 1030 height 71
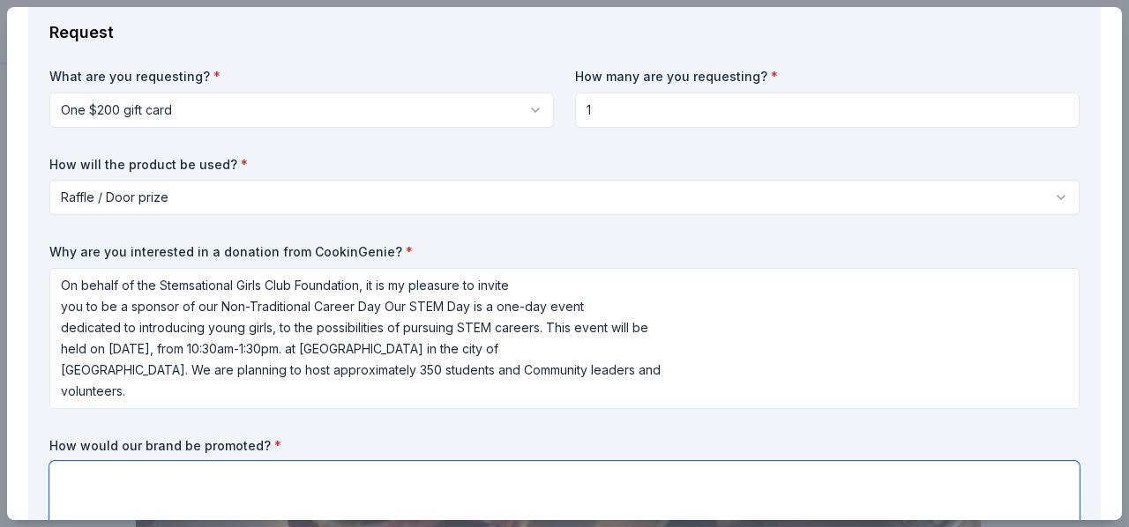
scroll to position [176, 0]
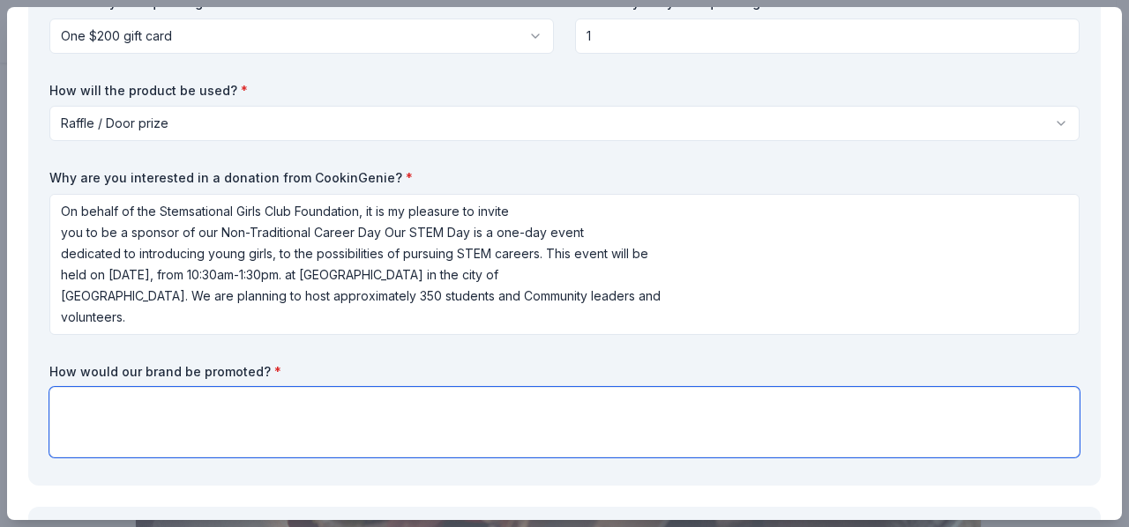
paste textarea " The marketing will be displayed on the Women of AT&T, [GEOGRAPHIC_DATA], and …"
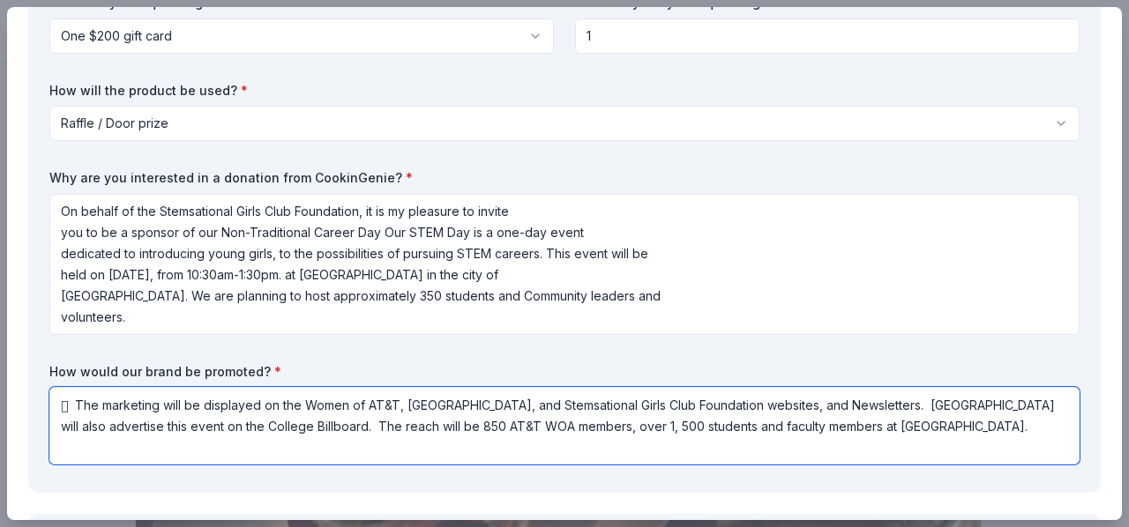
drag, startPoint x: 75, startPoint y: 409, endPoint x: 0, endPoint y: 404, distance: 75.1
click at [0, 404] on div "CookinGenie Save Report a mistake Due [DATE] 17 applies last week Requirements …" at bounding box center [564, 263] width 1129 height 527
type textarea "The marketing will be displayed on the Women of AT&T, [GEOGRAPHIC_DATA], and St…"
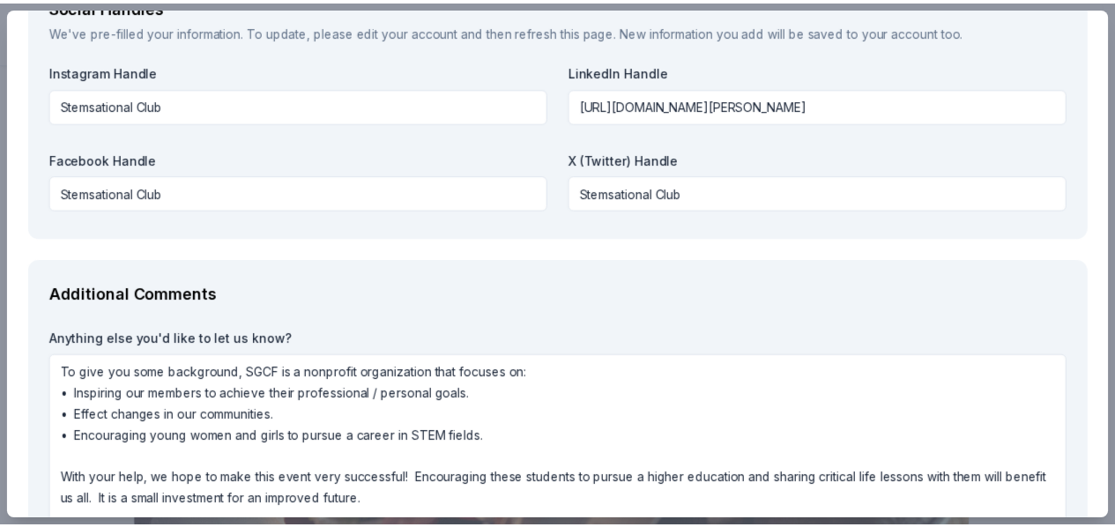
scroll to position [2292, 0]
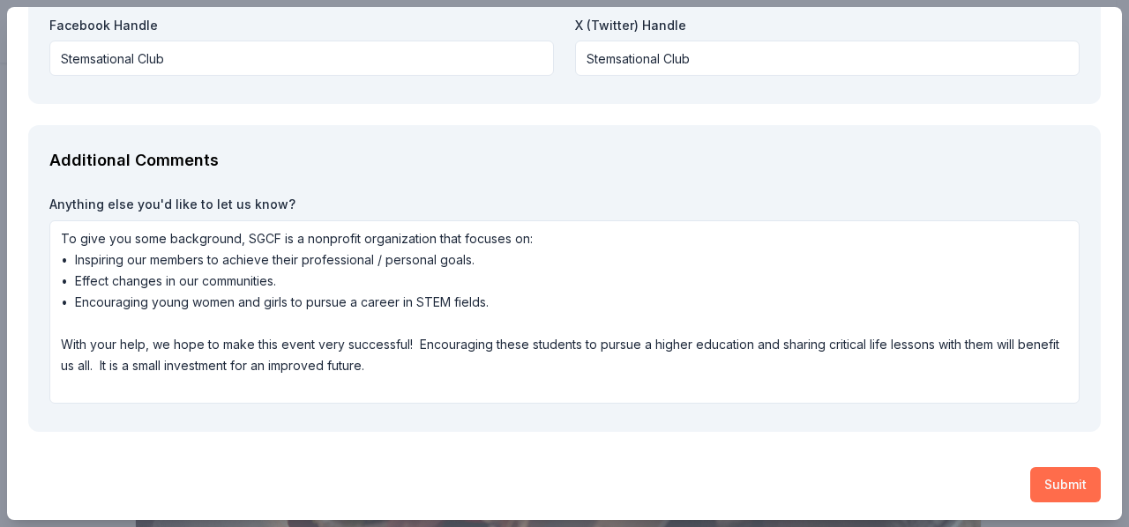
click at [1030, 491] on button "Submit" at bounding box center [1065, 484] width 71 height 35
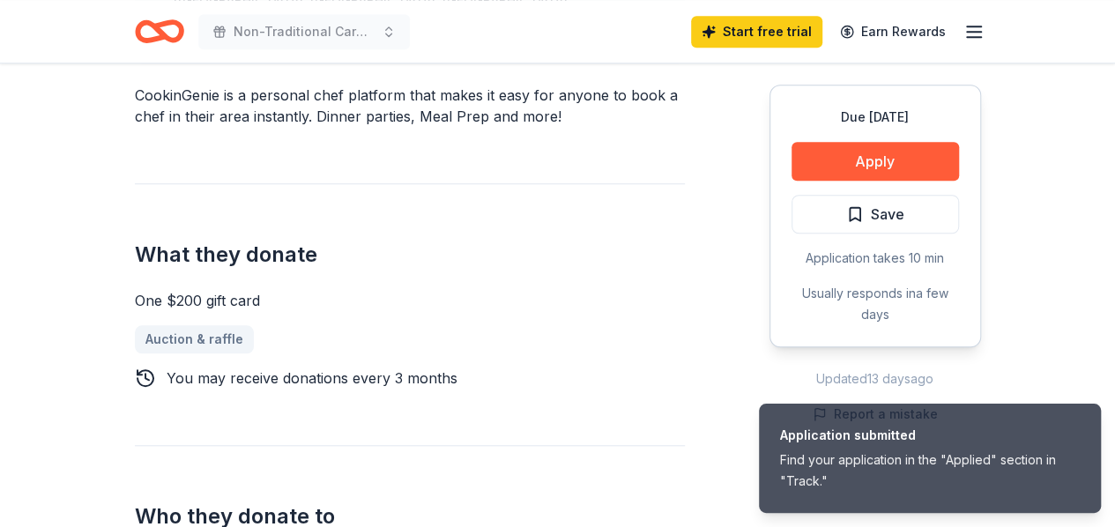
scroll to position [882, 0]
